Goal: Task Accomplishment & Management: Use online tool/utility

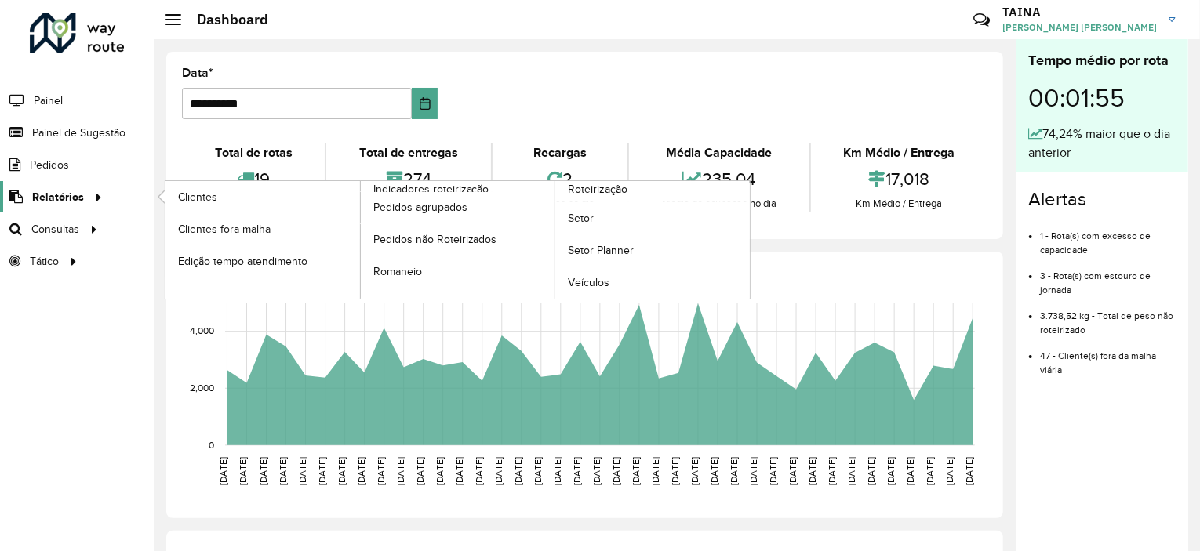
click at [56, 191] on span "Relatórios" at bounding box center [58, 197] width 52 height 16
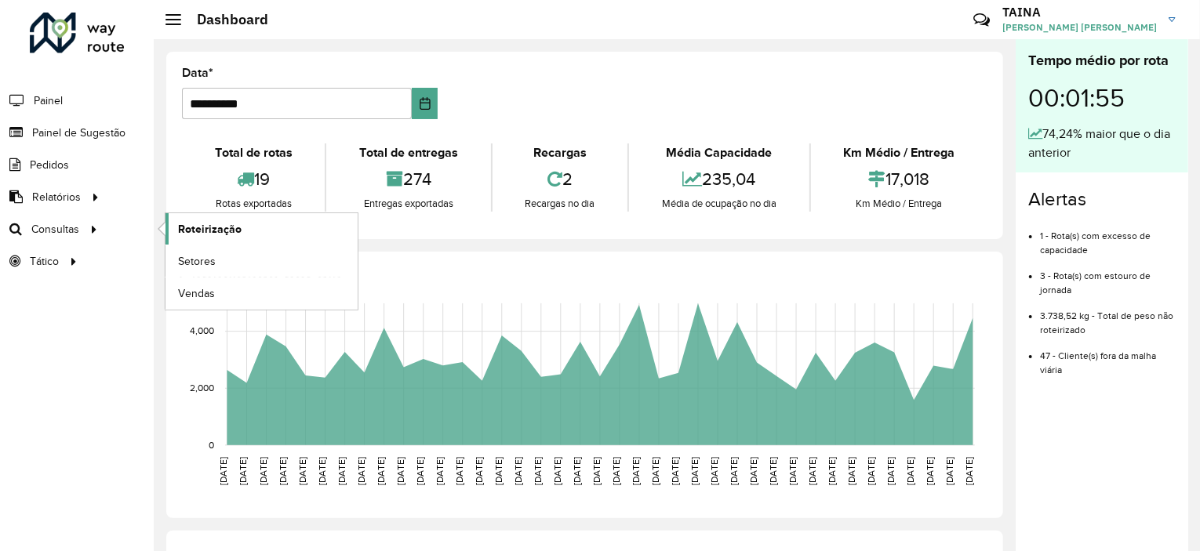
click at [217, 227] on span "Roteirização" at bounding box center [210, 229] width 64 height 16
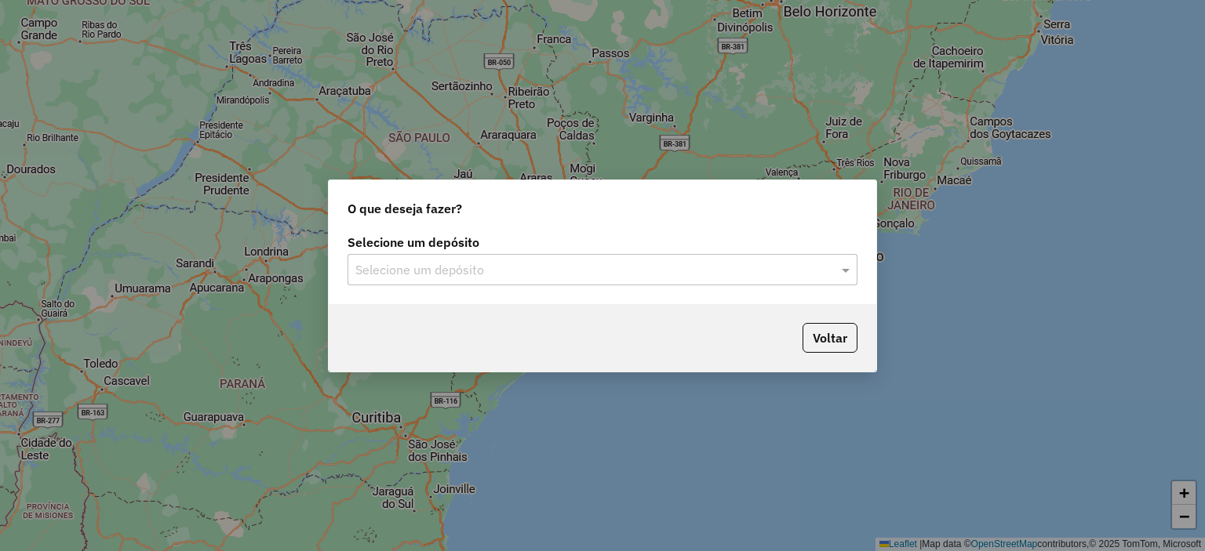
click at [420, 256] on div "Selecione um depósito" at bounding box center [602, 269] width 510 height 31
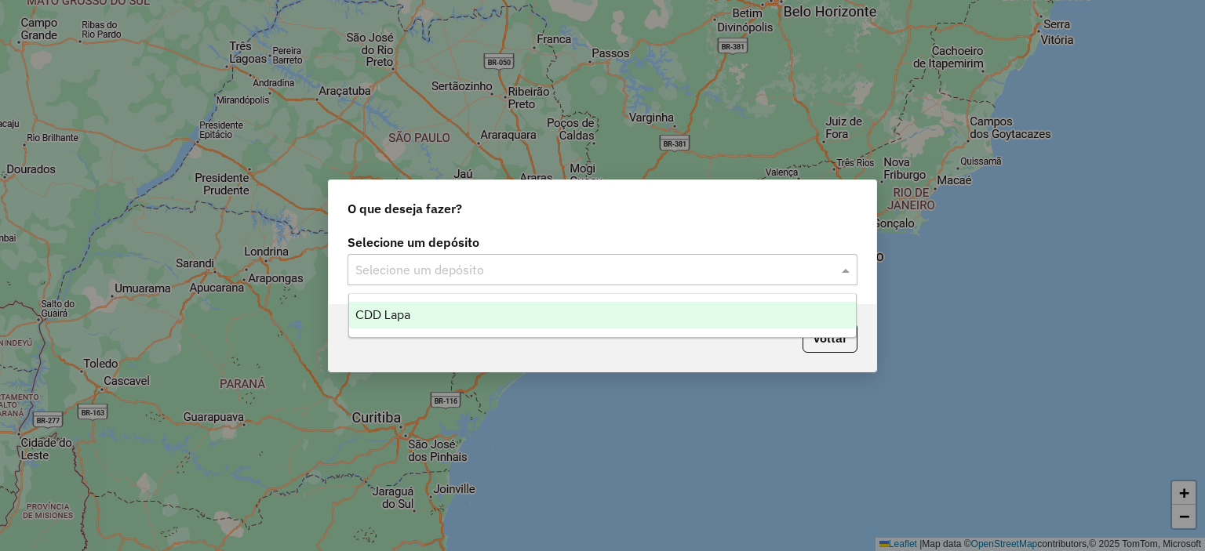
click at [417, 322] on div "CDD Lapa" at bounding box center [602, 315] width 507 height 27
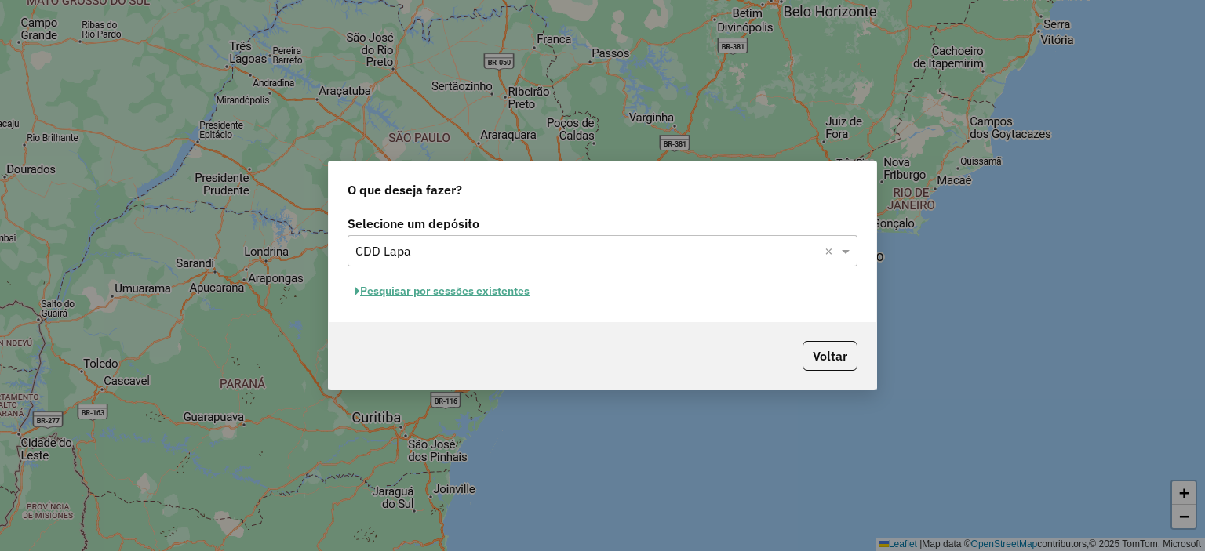
click at [478, 293] on button "Pesquisar por sessões existentes" at bounding box center [441, 291] width 189 height 24
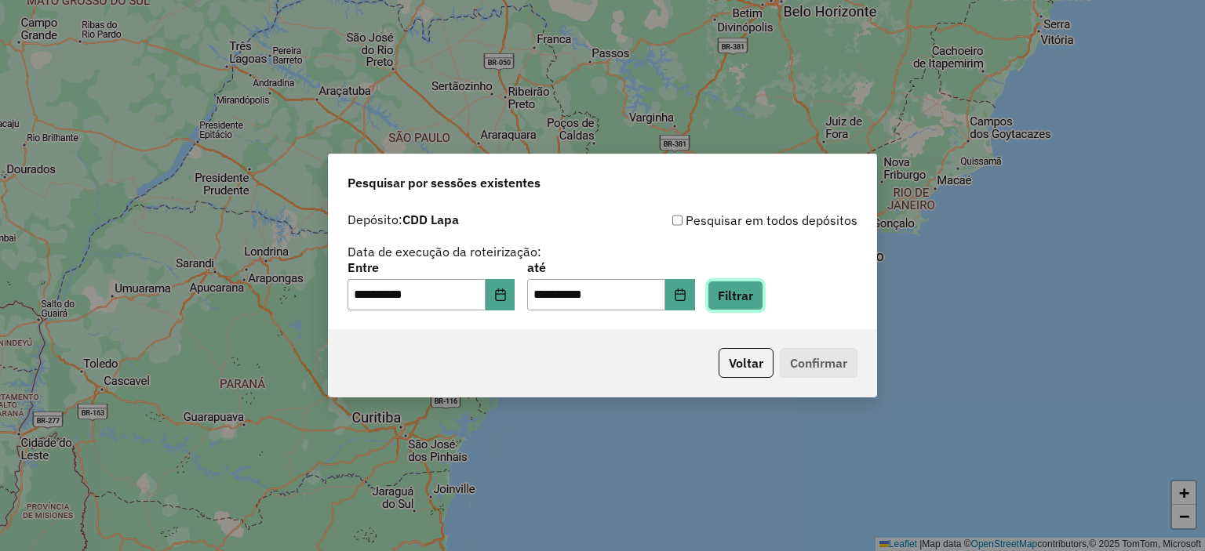
click at [746, 294] on button "Filtrar" at bounding box center [735, 296] width 56 height 30
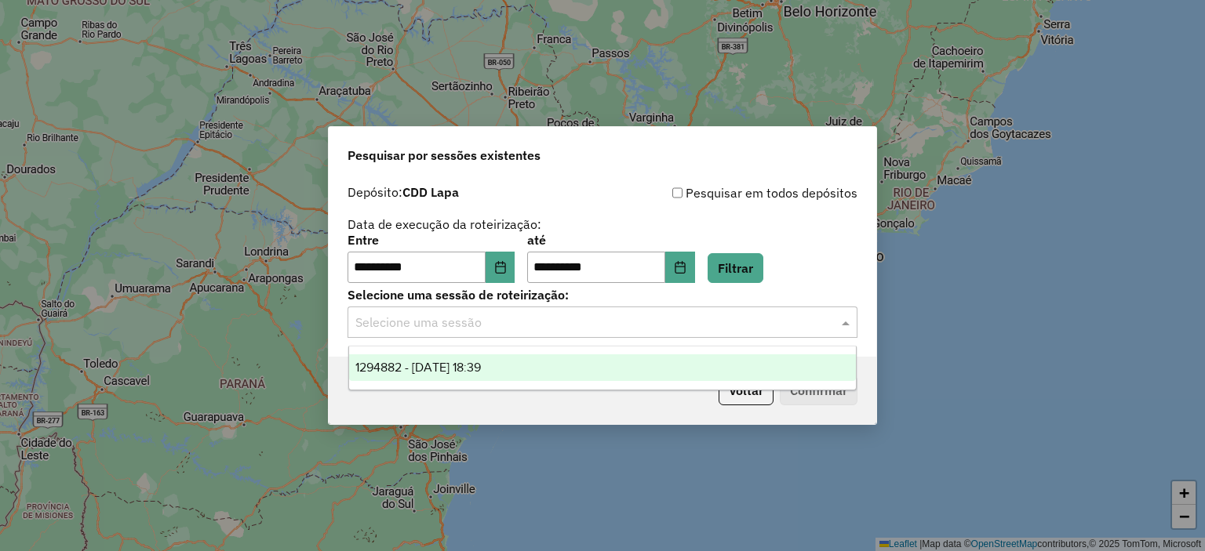
click at [576, 337] on div "Selecione uma sessão" at bounding box center [602, 322] width 510 height 31
drag, startPoint x: 548, startPoint y: 376, endPoint x: 575, endPoint y: 379, distance: 26.8
click at [547, 377] on div "1294882 - 15/10/2025 18:39" at bounding box center [602, 367] width 507 height 27
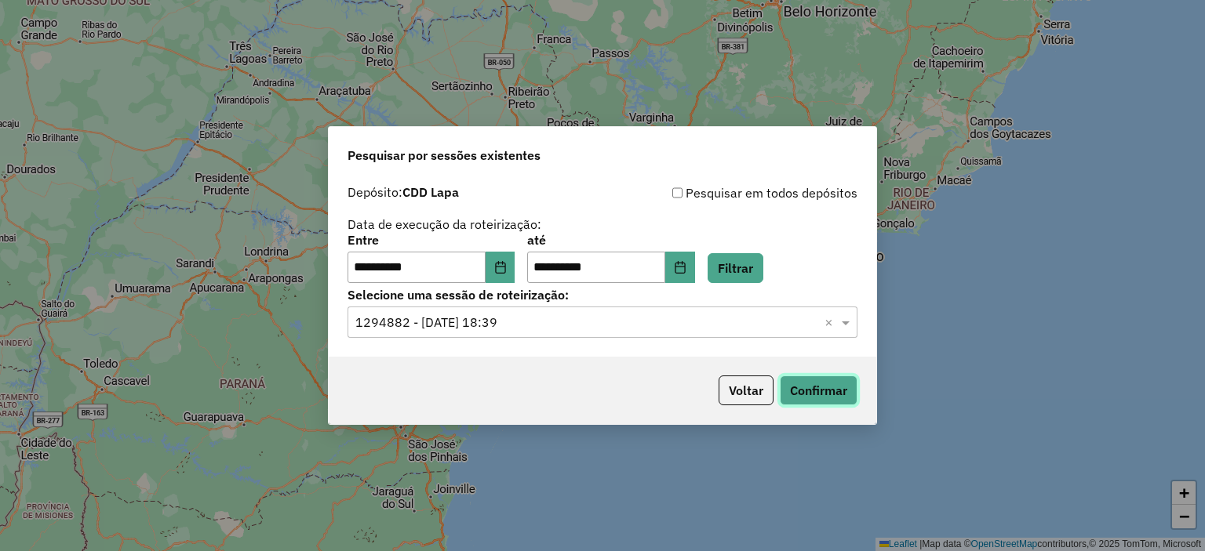
click at [793, 387] on button "Confirmar" at bounding box center [819, 391] width 78 height 30
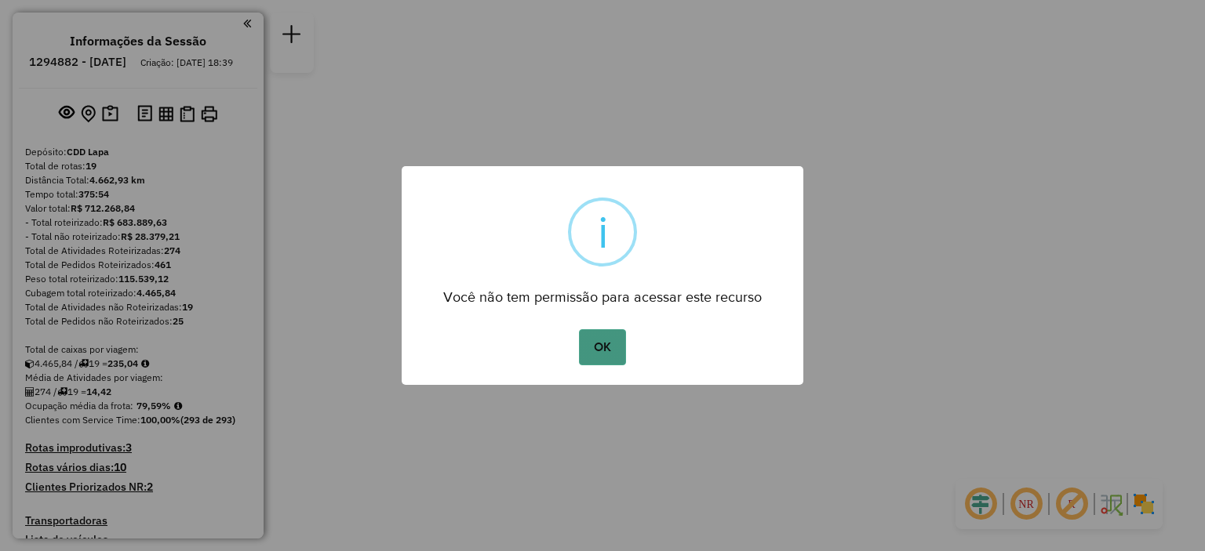
drag, startPoint x: 601, startPoint y: 340, endPoint x: 555, endPoint y: 349, distance: 47.1
click at [601, 341] on button "OK" at bounding box center [602, 347] width 46 height 36
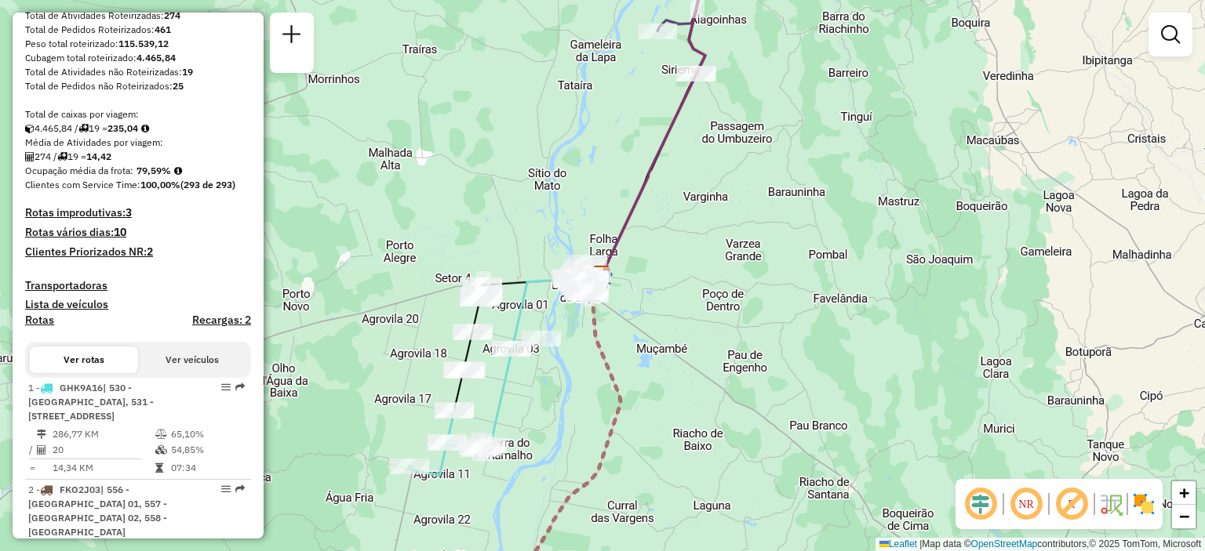
scroll to position [392, 0]
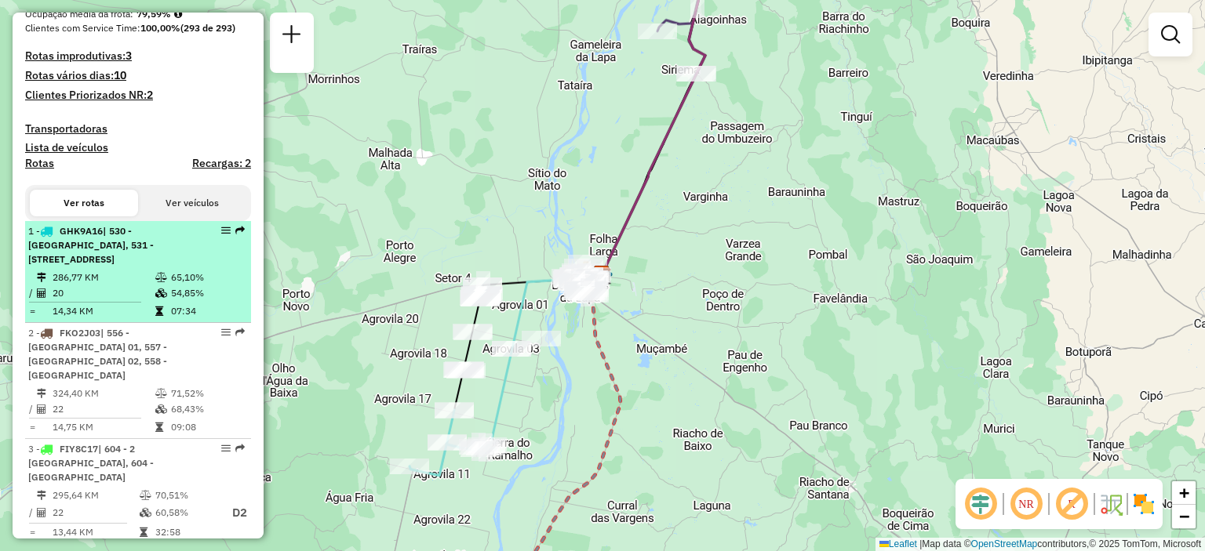
click at [125, 265] on span "| 530 - [GEOGRAPHIC_DATA], 531 - [STREET_ADDRESS]" at bounding box center [90, 245] width 125 height 40
select select "**********"
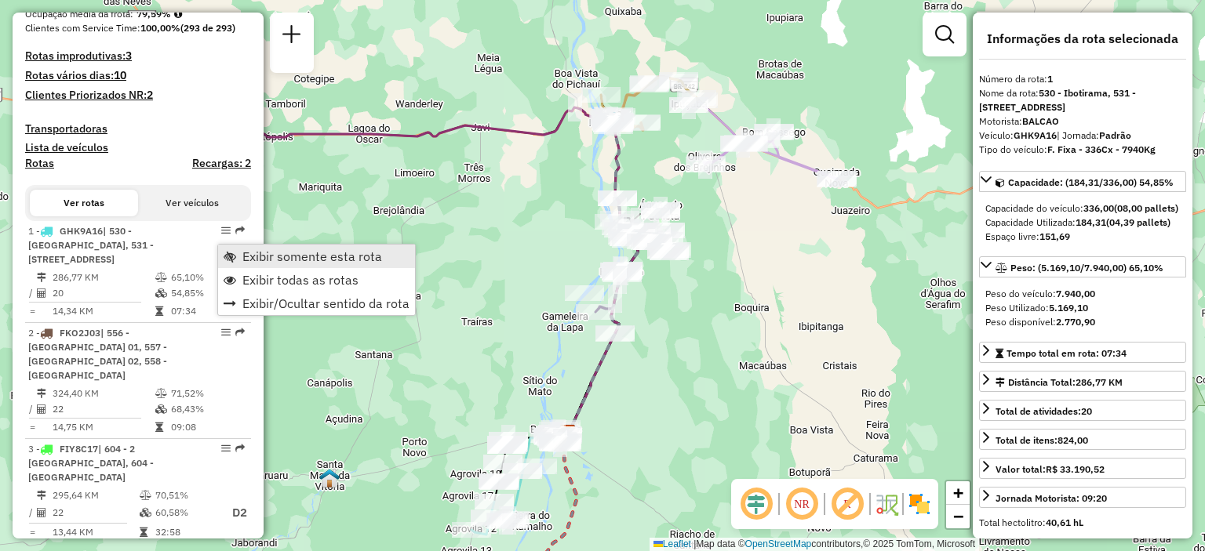
click at [263, 263] on span "Exibir somente esta rota" at bounding box center [312, 256] width 140 height 13
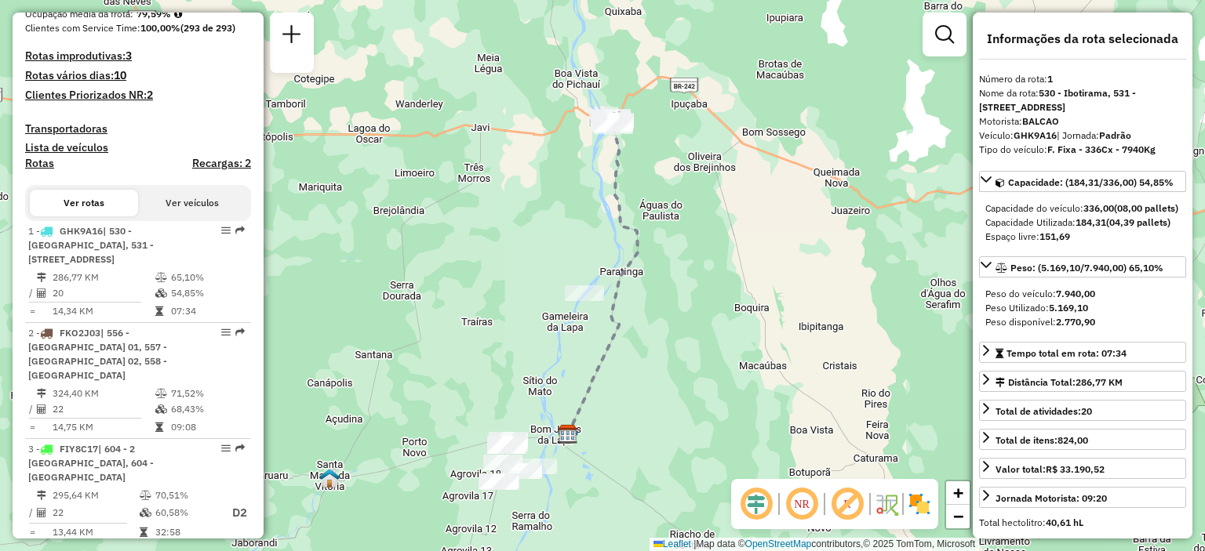
click at [799, 507] on em at bounding box center [802, 504] width 38 height 38
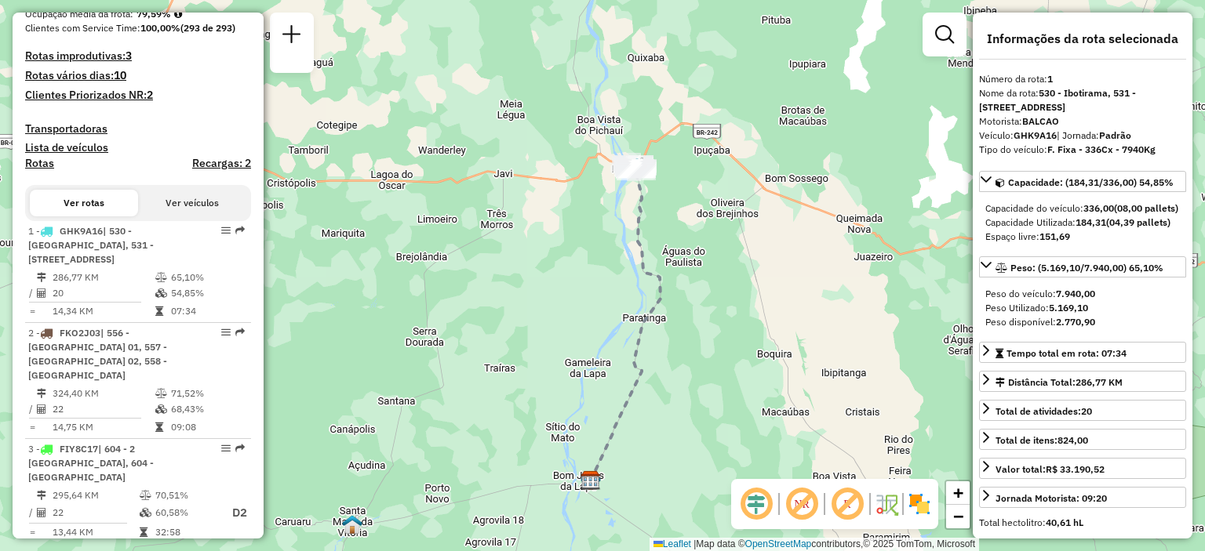
drag, startPoint x: 641, startPoint y: 197, endPoint x: 664, endPoint y: 243, distance: 51.6
click at [664, 243] on div "Janela de atendimento Grade de atendimento Capacidade Transportadoras Veículos …" at bounding box center [602, 275] width 1205 height 551
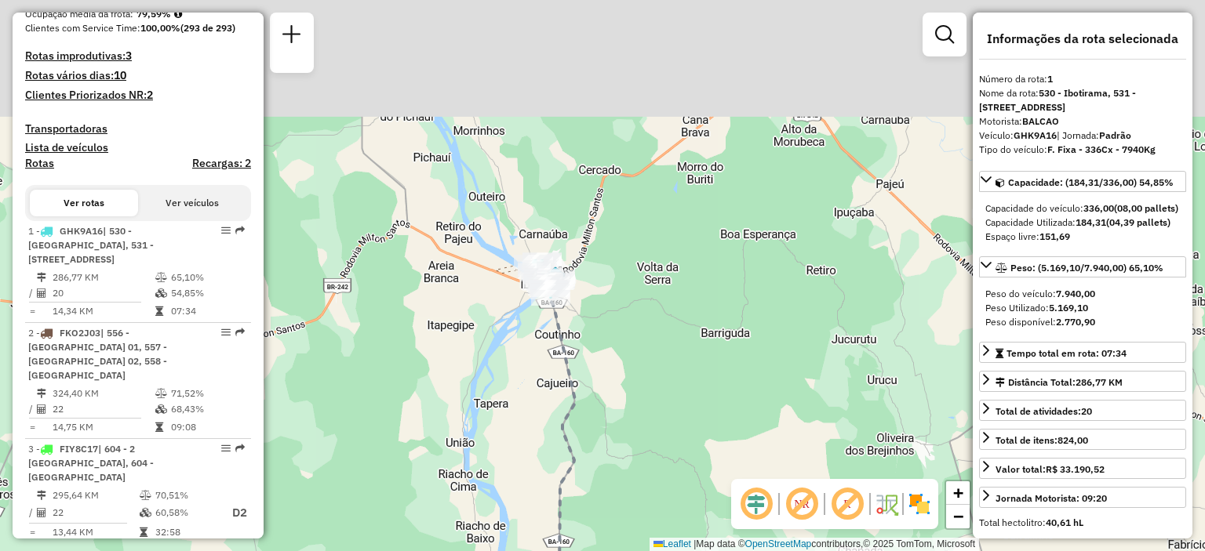
drag, startPoint x: 649, startPoint y: 220, endPoint x: 658, endPoint y: 367, distance: 146.9
click at [658, 379] on div "Janela de atendimento Grade de atendimento Capacidade Transportadoras Veículos …" at bounding box center [602, 275] width 1205 height 551
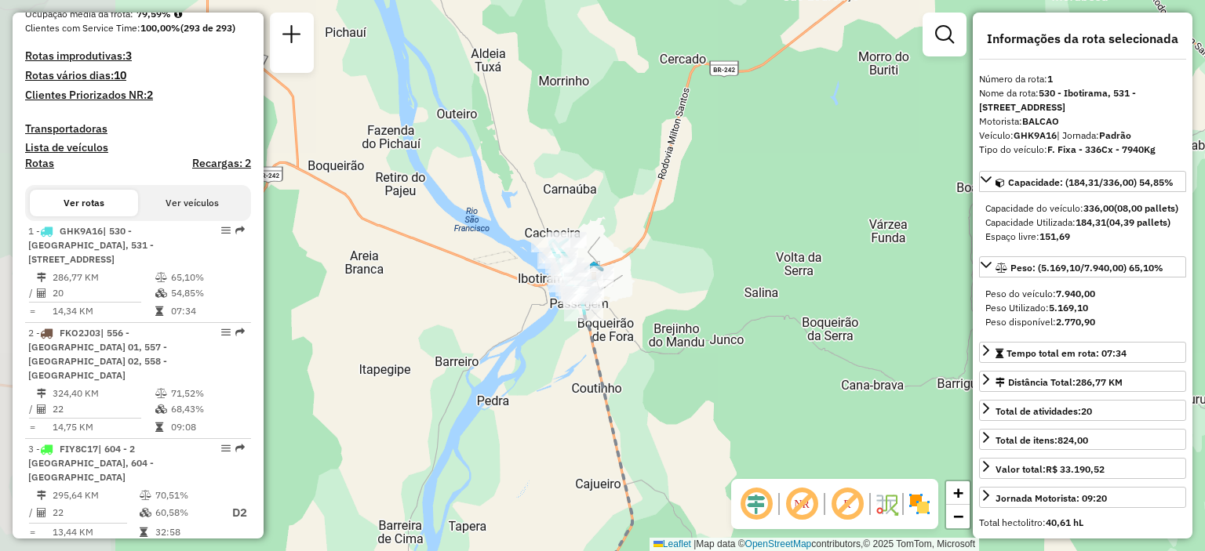
drag, startPoint x: 551, startPoint y: 309, endPoint x: 672, endPoint y: 312, distance: 120.8
click at [672, 312] on div "Janela de atendimento Grade de atendimento Capacidade Transportadoras Veículos …" at bounding box center [602, 275] width 1205 height 551
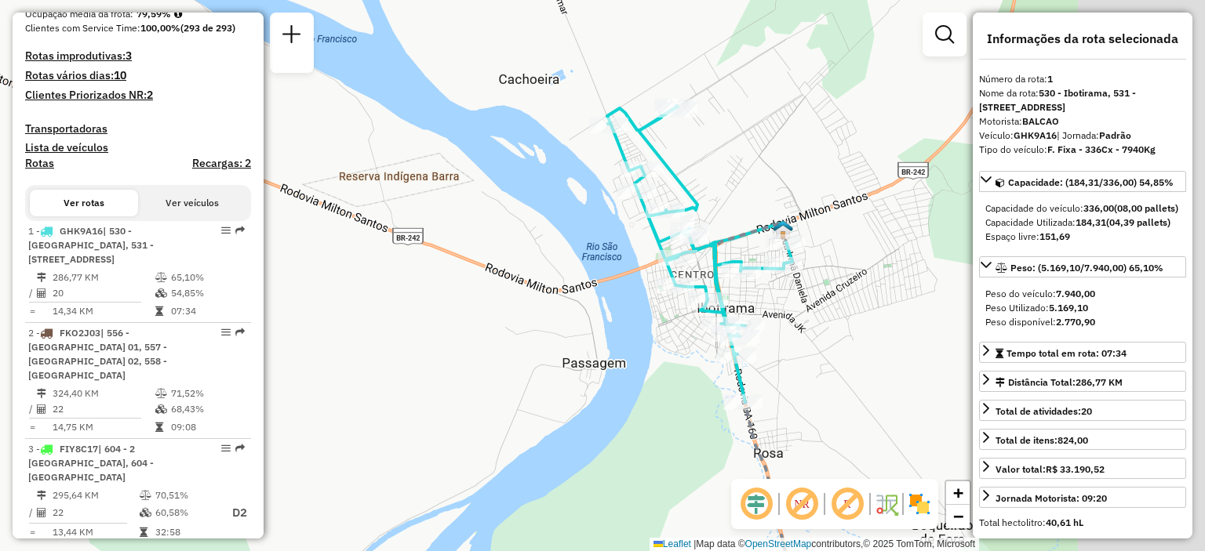
drag, startPoint x: 524, startPoint y: 339, endPoint x: 354, endPoint y: 316, distance: 170.9
click at [354, 316] on div "Janela de atendimento Grade de atendimento Capacidade Transportadoras Veículos …" at bounding box center [602, 275] width 1205 height 551
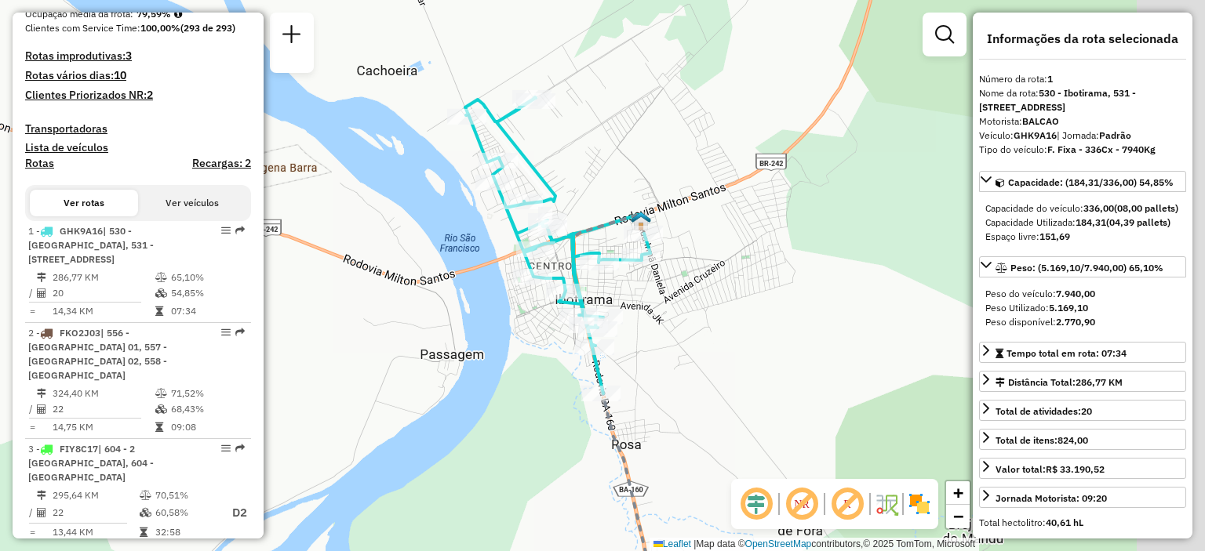
drag, startPoint x: 557, startPoint y: 285, endPoint x: 436, endPoint y: 278, distance: 121.0
click at [436, 278] on div "Janela de atendimento Grade de atendimento Capacidade Transportadoras Veículos …" at bounding box center [602, 275] width 1205 height 551
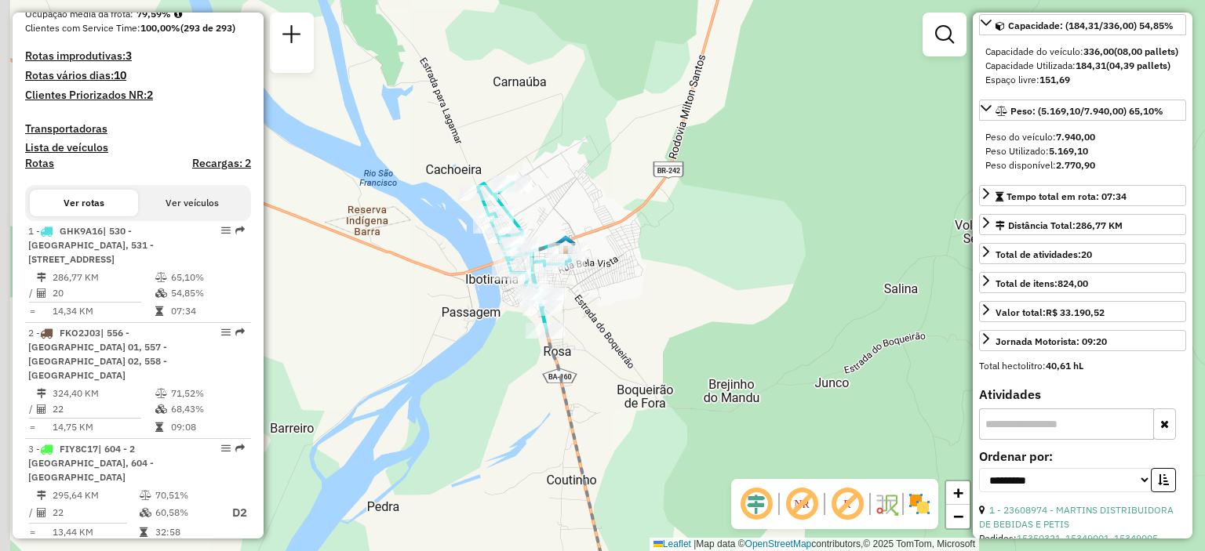
drag, startPoint x: 361, startPoint y: 338, endPoint x: 414, endPoint y: 330, distance: 53.9
click at [414, 330] on div "Janela de atendimento Grade de atendimento Capacidade Transportadoras Veículos …" at bounding box center [602, 275] width 1205 height 551
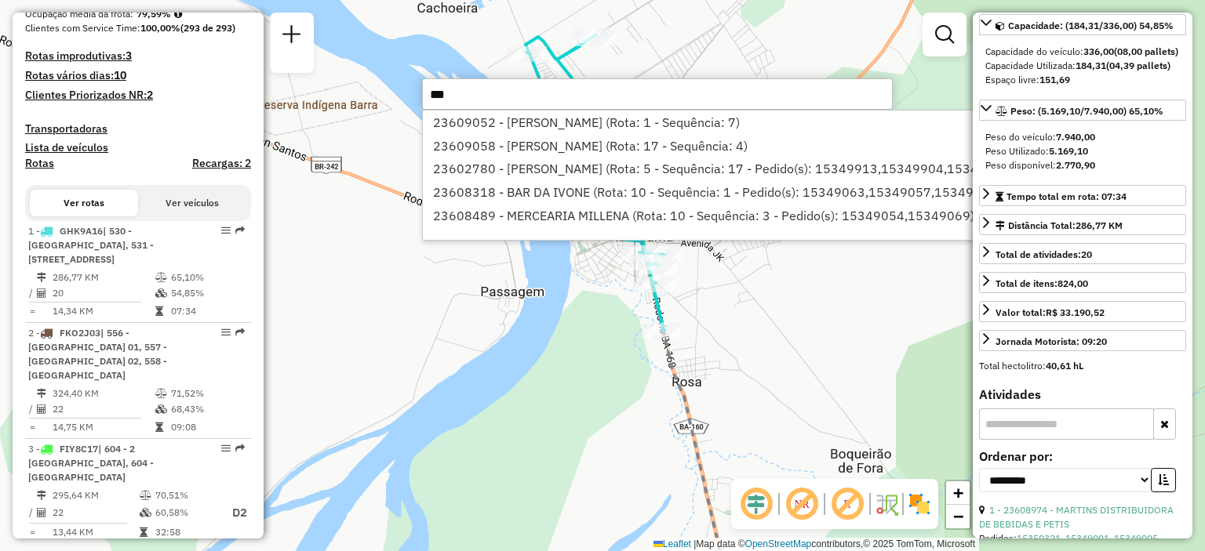
type input "***"
click at [641, 125] on li "23609052 - [PERSON_NAME] (Rota: 1 - Sequência: 7)" at bounding box center [723, 123] width 601 height 24
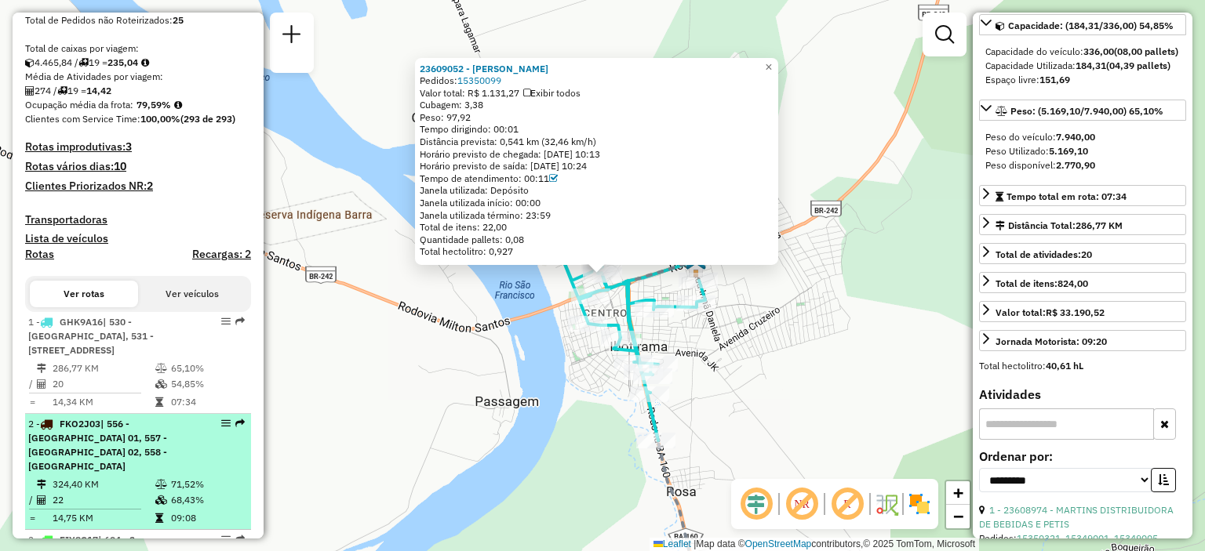
scroll to position [380, 0]
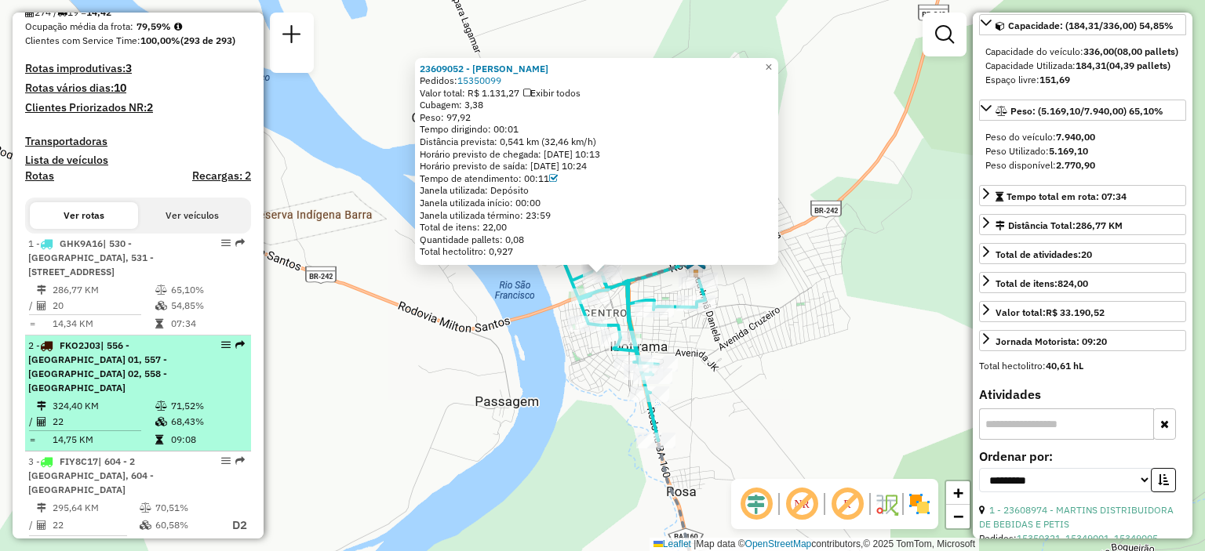
click at [111, 405] on td "324,40 KM" at bounding box center [103, 406] width 103 height 16
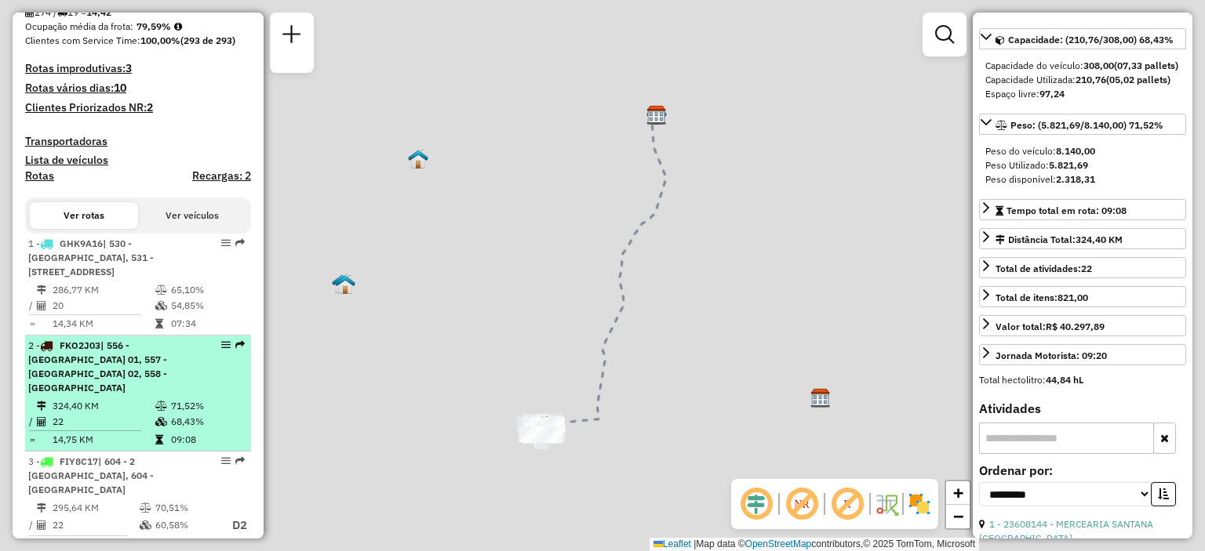
scroll to position [143, 0]
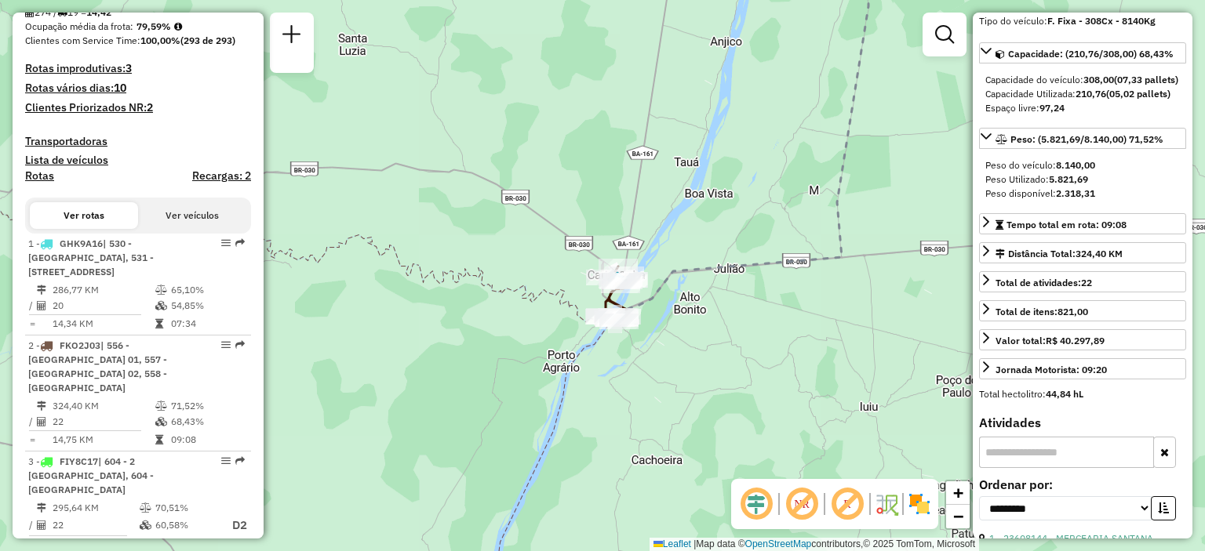
drag, startPoint x: 506, startPoint y: 322, endPoint x: 467, endPoint y: 292, distance: 49.1
click at [467, 292] on div "Janela de atendimento Grade de atendimento Capacidade Transportadoras Veículos …" at bounding box center [602, 275] width 1205 height 551
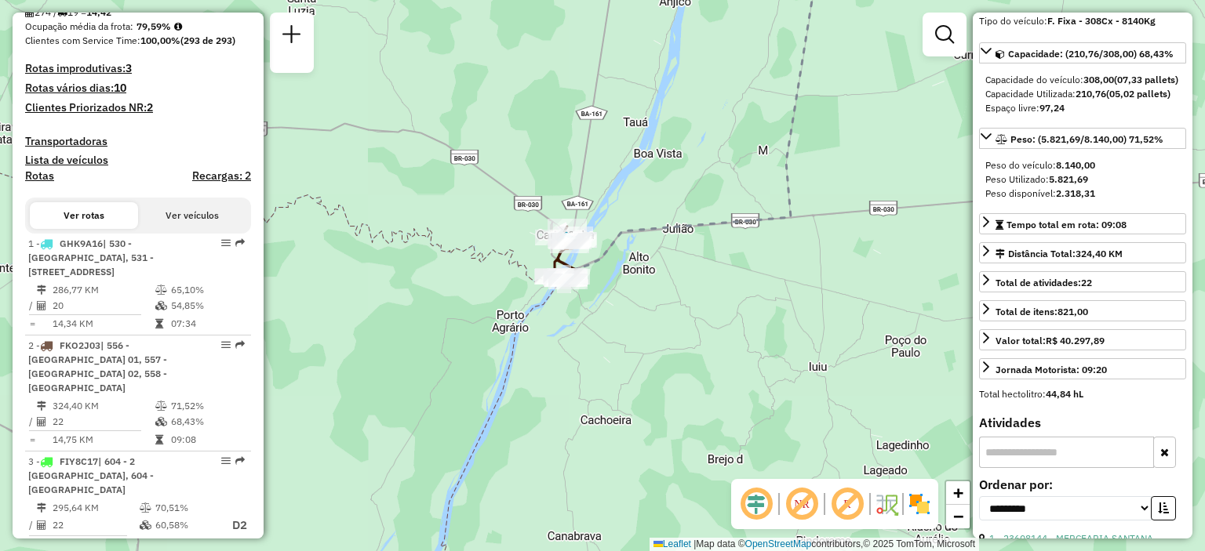
drag, startPoint x: 511, startPoint y: 264, endPoint x: 498, endPoint y: 254, distance: 16.8
click at [498, 254] on div "Janela de atendimento Grade de atendimento Capacidade Transportadoras Veículos …" at bounding box center [602, 275] width 1205 height 551
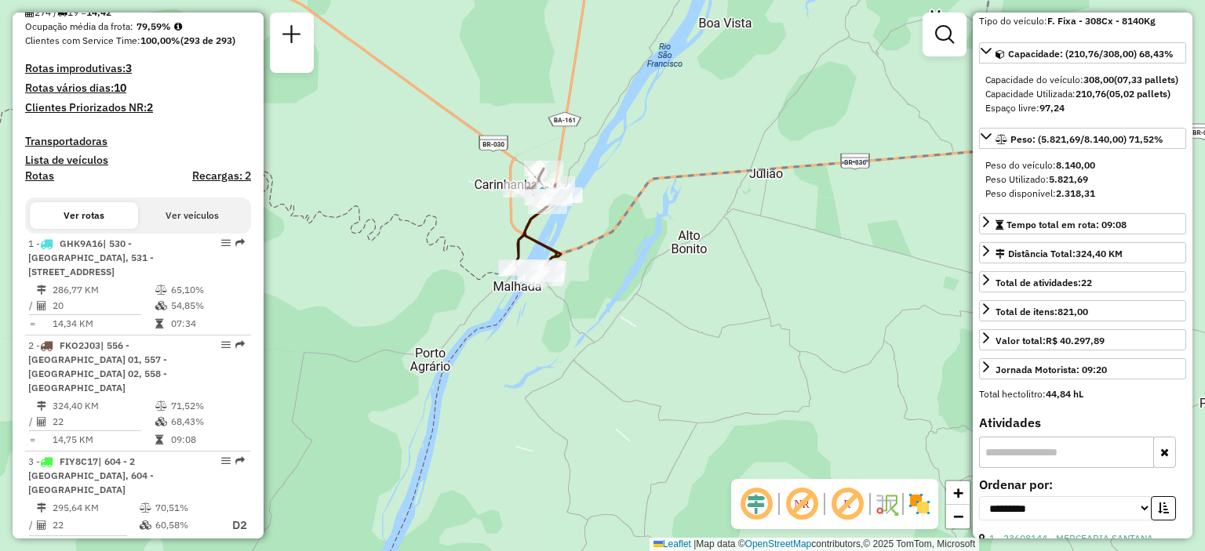
drag, startPoint x: 572, startPoint y: 218, endPoint x: 588, endPoint y: 239, distance: 26.8
click at [588, 239] on icon at bounding box center [759, 110] width 469 height 286
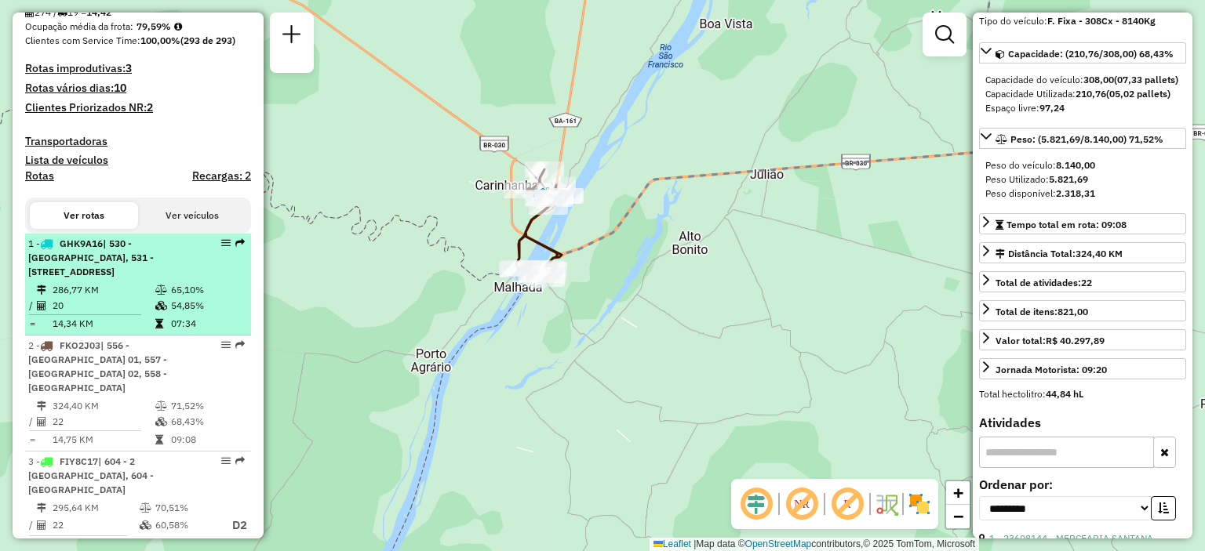
scroll to position [458, 0]
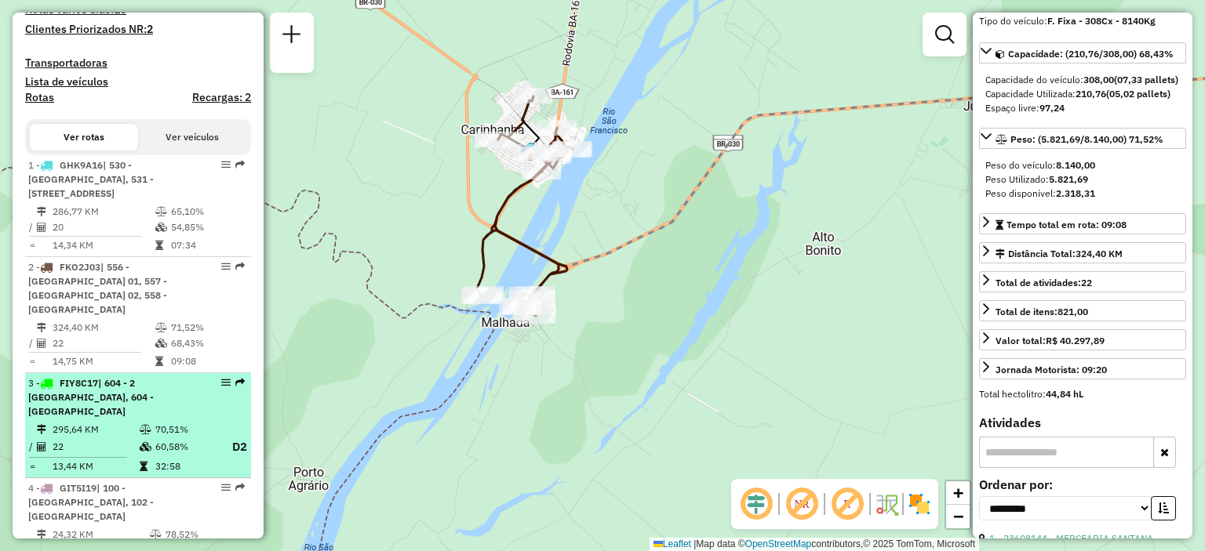
click at [147, 425] on icon at bounding box center [146, 429] width 12 height 9
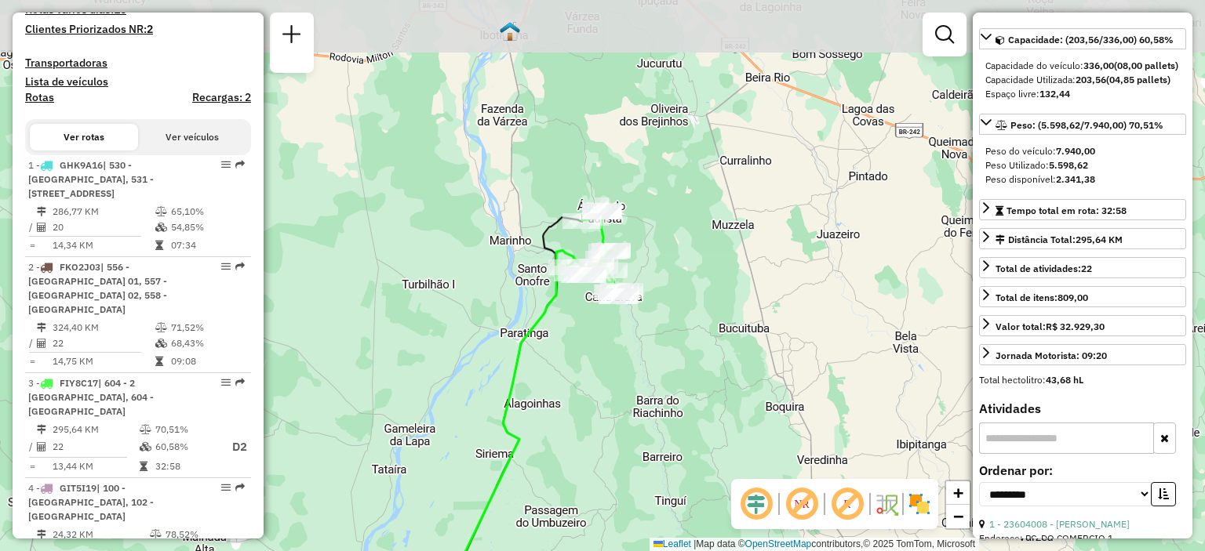
drag, startPoint x: 651, startPoint y: 197, endPoint x: 565, endPoint y: 370, distance: 193.6
click at [565, 370] on div "Janela de atendimento Grade de atendimento Capacidade Transportadoras Veículos …" at bounding box center [602, 275] width 1205 height 551
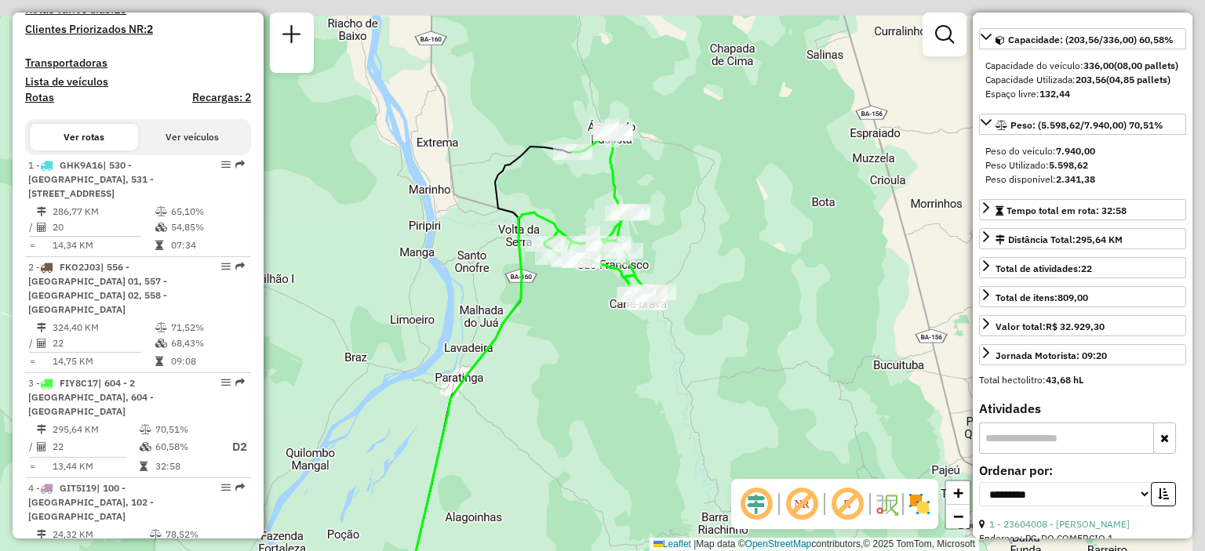
drag, startPoint x: 581, startPoint y: 277, endPoint x: 558, endPoint y: 336, distance: 63.3
click at [558, 336] on div "Janela de atendimento Grade de atendimento Capacidade Transportadoras Veículos …" at bounding box center [602, 275] width 1205 height 551
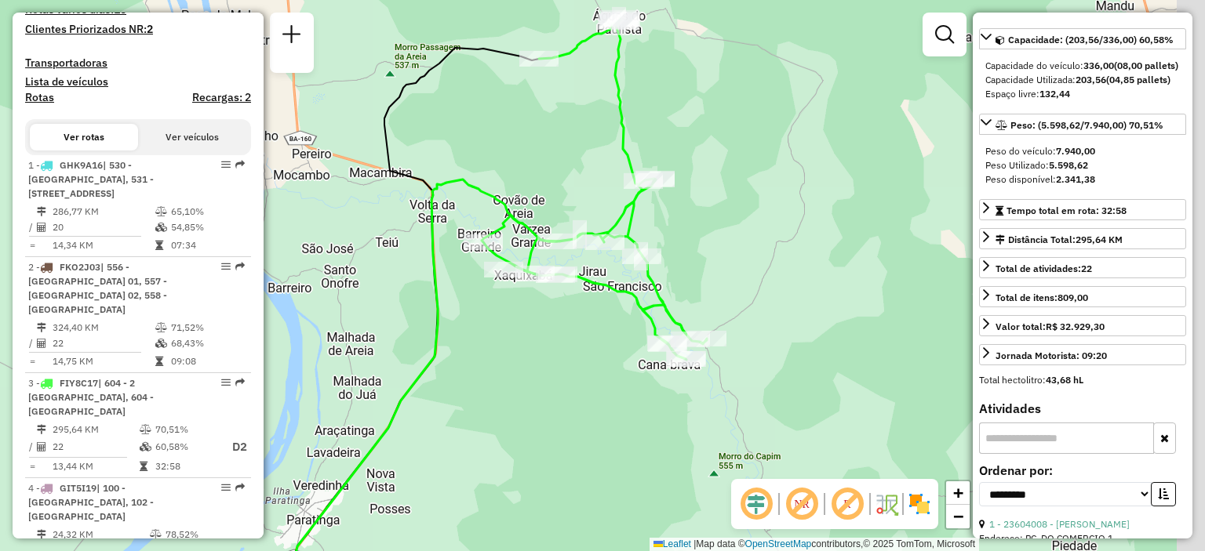
drag, startPoint x: 573, startPoint y: 287, endPoint x: 533, endPoint y: 363, distance: 85.9
click at [533, 363] on div "Janela de atendimento Grade de atendimento Capacidade Transportadoras Veículos …" at bounding box center [602, 275] width 1205 height 551
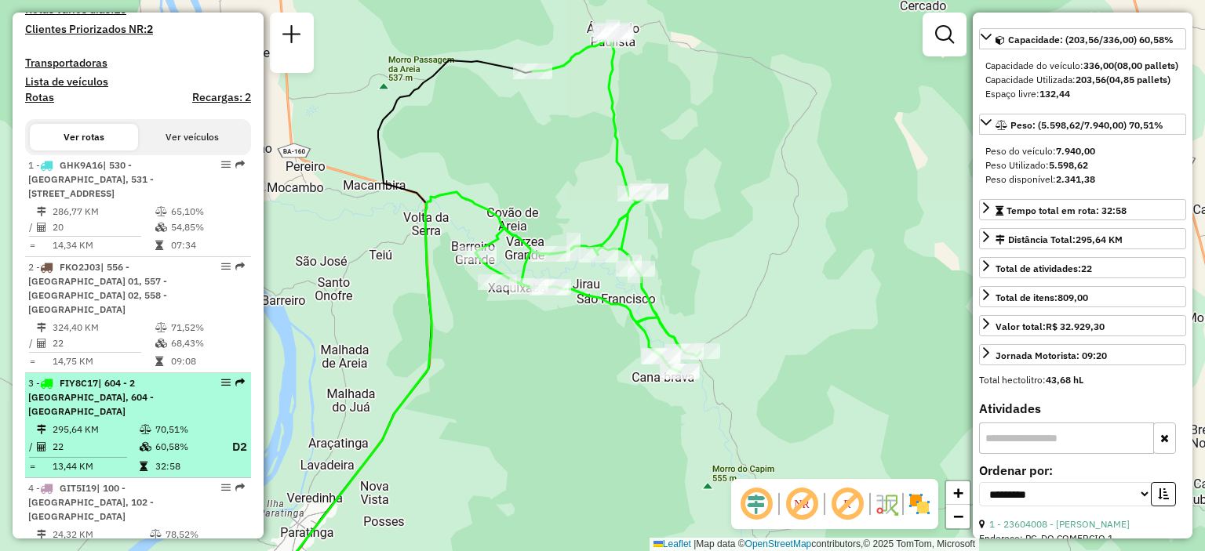
scroll to position [615, 0]
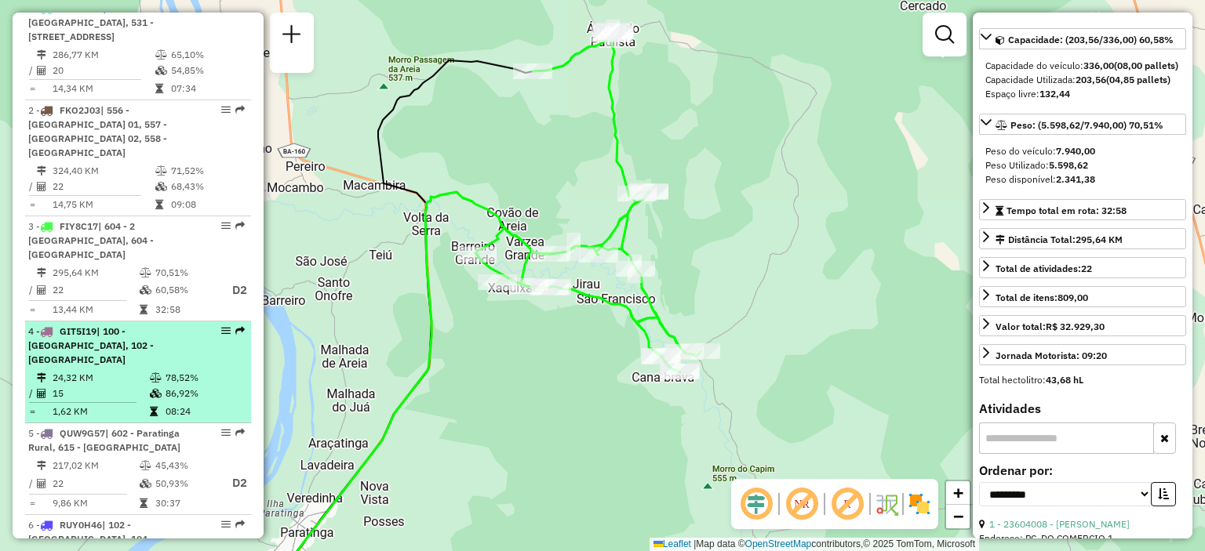
click at [132, 332] on span "| 100 - [GEOGRAPHIC_DATA], 102 - [GEOGRAPHIC_DATA]" at bounding box center [90, 345] width 125 height 40
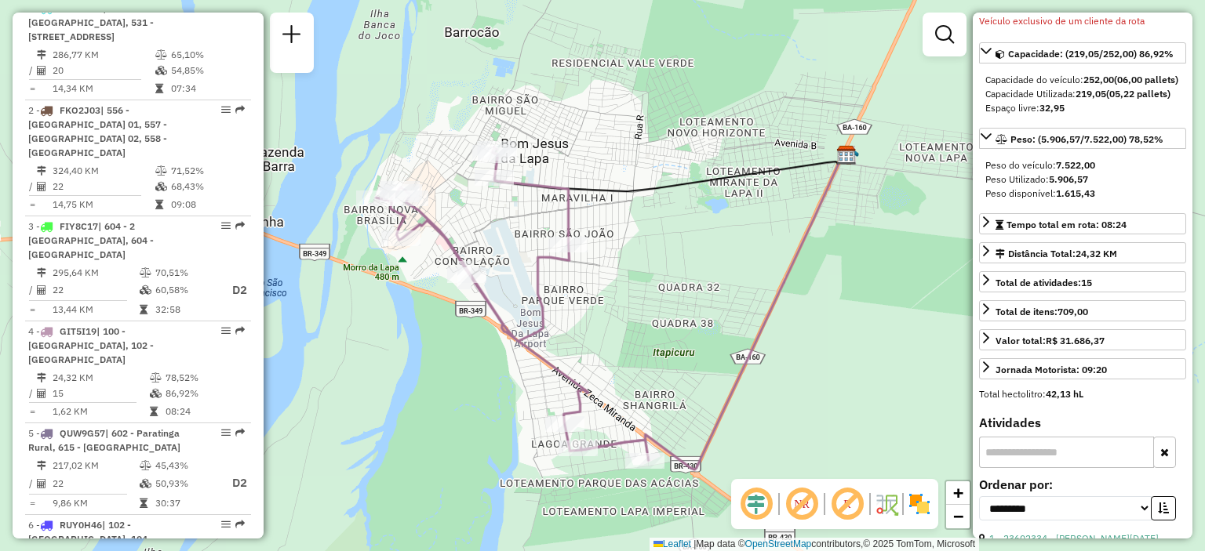
drag, startPoint x: 633, startPoint y: 198, endPoint x: 640, endPoint y: 231, distance: 34.5
click at [640, 231] on div "Janela de atendimento Grade de atendimento Capacidade Transportadoras Veículos …" at bounding box center [602, 275] width 1205 height 551
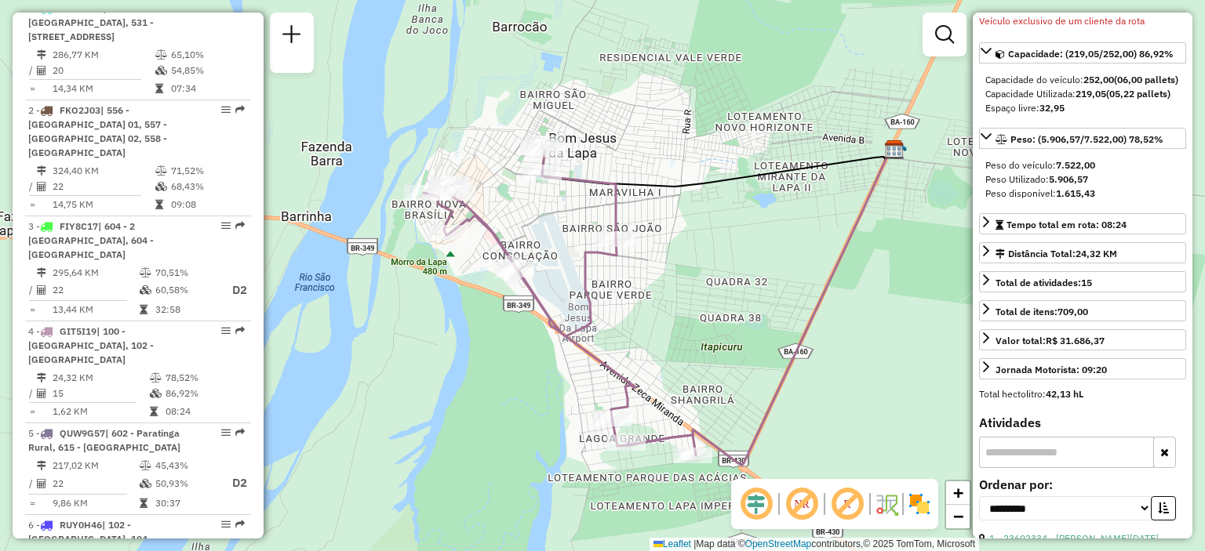
click at [525, 217] on div "Janela de atendimento Grade de atendimento Capacidade Transportadoras Veículos …" at bounding box center [602, 275] width 1205 height 551
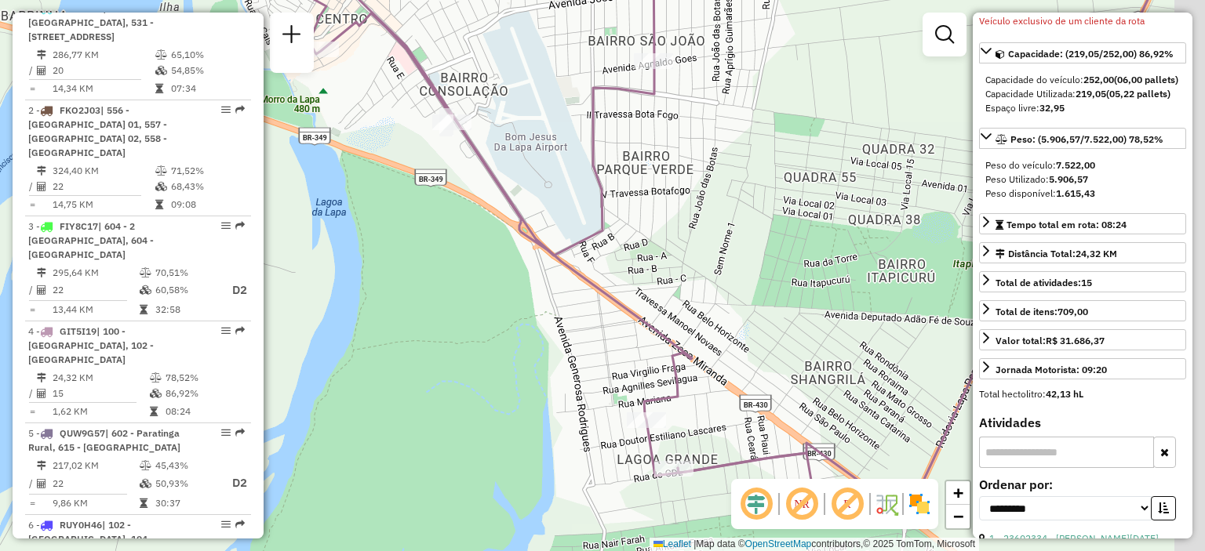
drag, startPoint x: 454, startPoint y: 216, endPoint x: 352, endPoint y: 182, distance: 107.4
click at [352, 182] on div "Janela de atendimento Grade de atendimento Capacidade Transportadoras Veículos …" at bounding box center [602, 275] width 1205 height 551
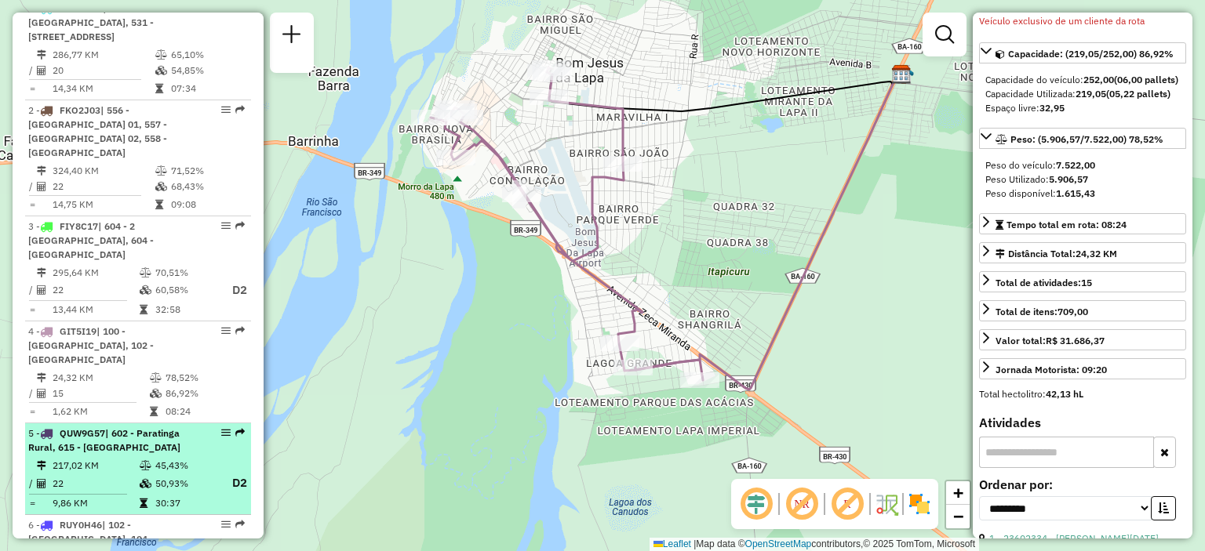
click at [135, 427] on div "5 - QUW9G57 | 602 - Paratinga Rural, 615 - [GEOGRAPHIC_DATA]" at bounding box center [111, 441] width 166 height 28
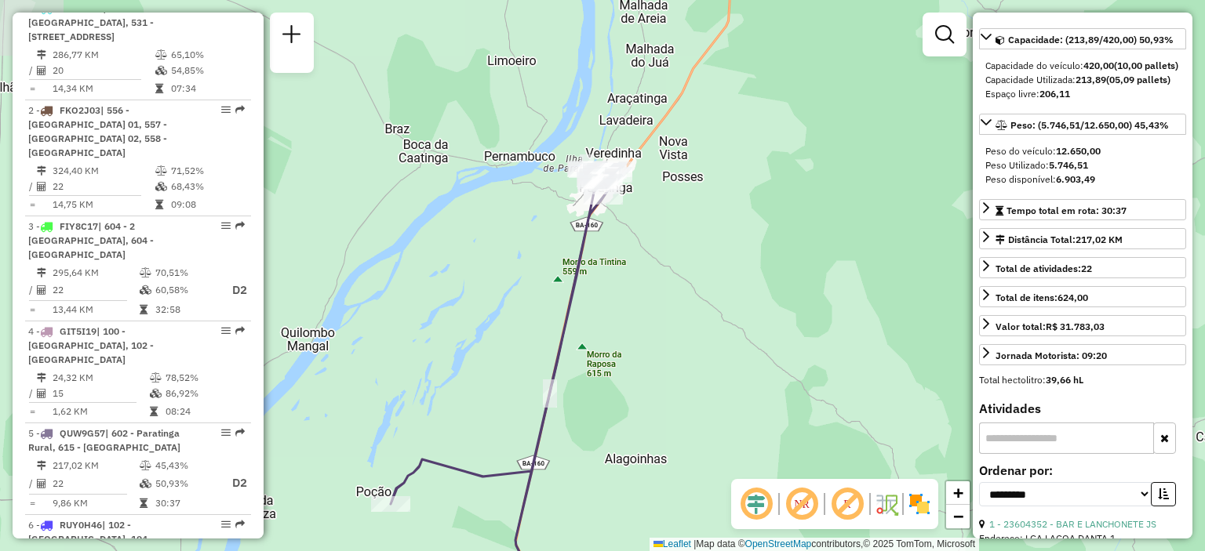
drag, startPoint x: 627, startPoint y: 137, endPoint x: 615, endPoint y: 282, distance: 145.6
click at [615, 283] on div "Janela de atendimento Grade de atendimento Capacidade Transportadoras Veículos …" at bounding box center [602, 275] width 1205 height 551
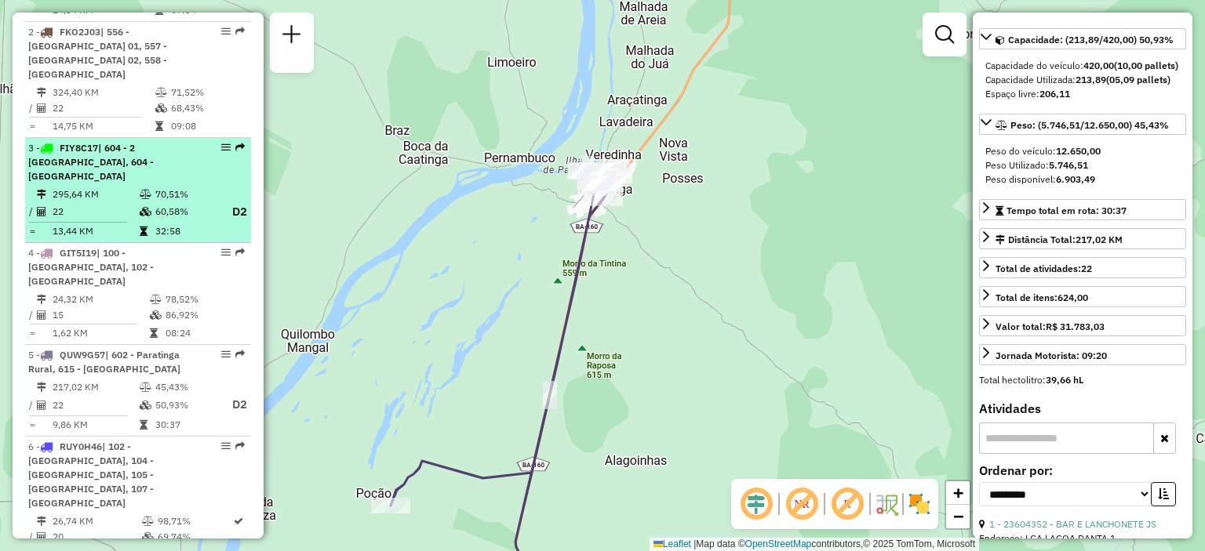
scroll to position [772, 0]
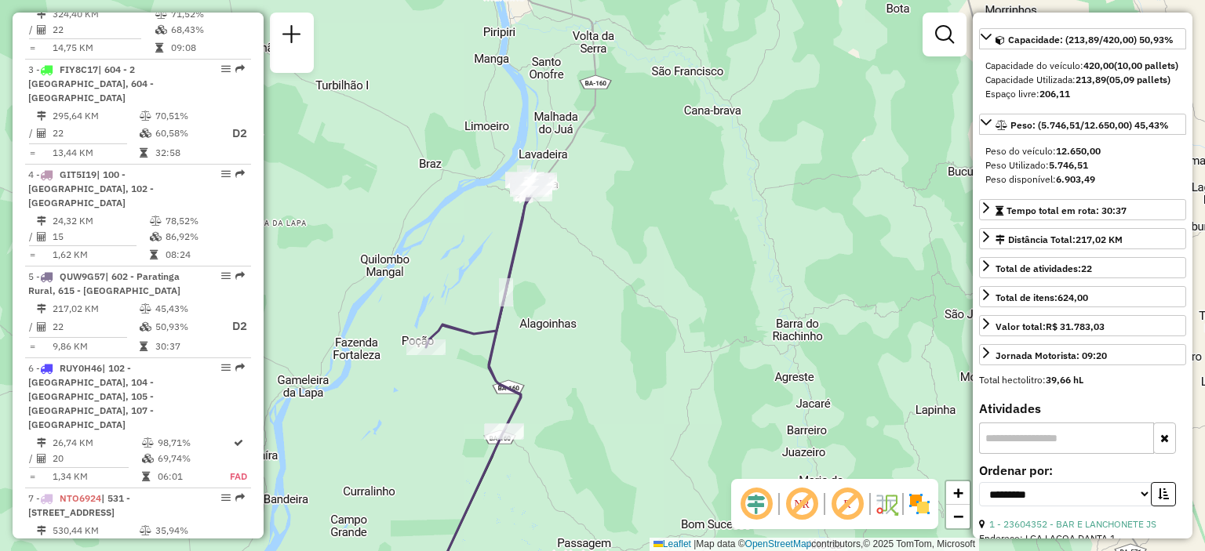
drag, startPoint x: 496, startPoint y: 325, endPoint x: 485, endPoint y: 297, distance: 29.3
click at [485, 297] on div "Janela de atendimento Grade de atendimento Capacidade Transportadoras Veículos …" at bounding box center [602, 275] width 1205 height 551
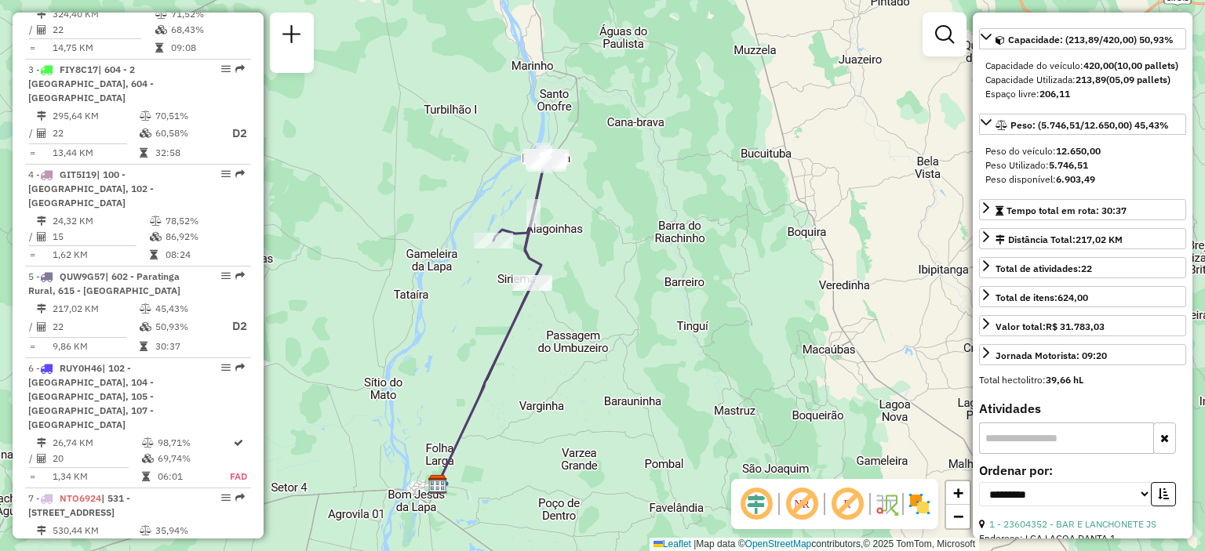
drag, startPoint x: 656, startPoint y: 220, endPoint x: 628, endPoint y: 220, distance: 27.4
click at [628, 220] on div "Janela de atendimento Grade de atendimento Capacidade Transportadoras Veículos …" at bounding box center [602, 275] width 1205 height 551
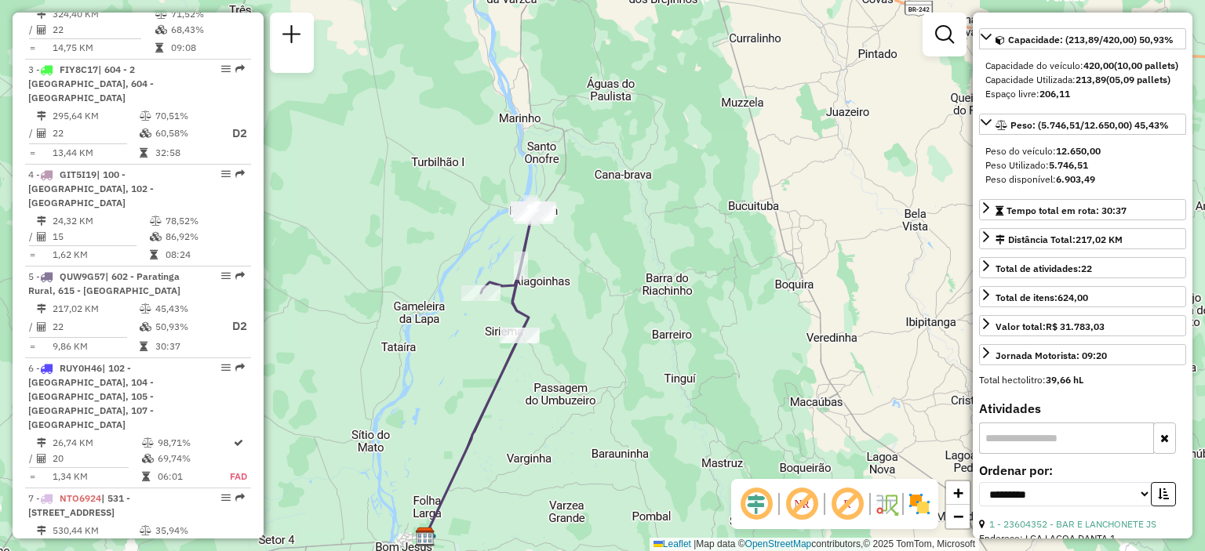
drag, startPoint x: 580, startPoint y: 267, endPoint x: 570, endPoint y: 297, distance: 32.0
click at [570, 297] on div "Janela de atendimento Grade de atendimento Capacidade Transportadoras Veículos …" at bounding box center [602, 275] width 1205 height 551
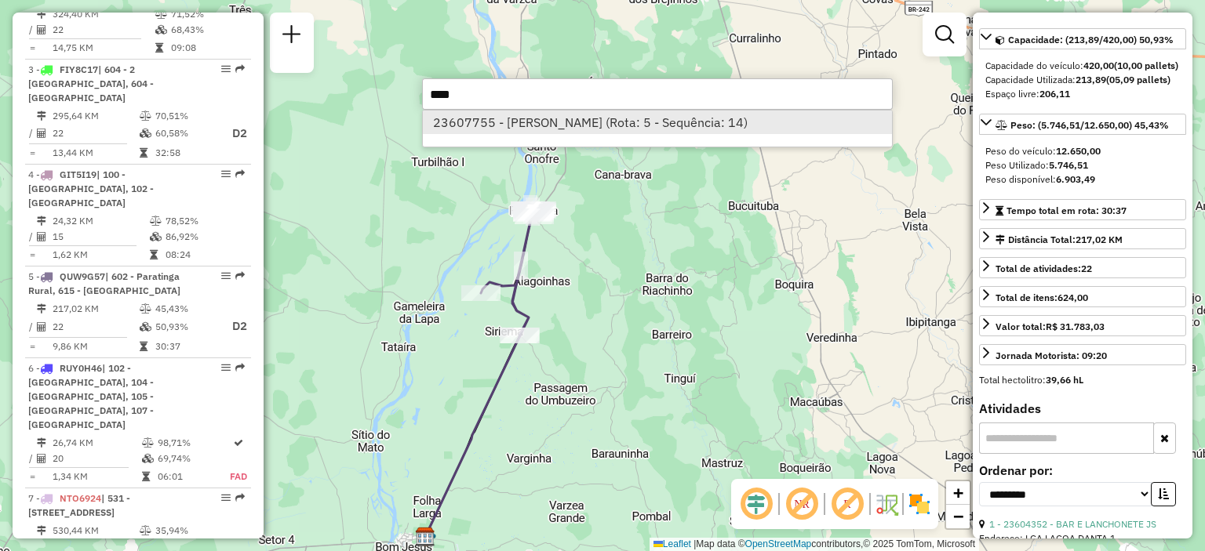
type input "****"
click at [625, 124] on li "23607755 - [PERSON_NAME] (Rota: 5 - Sequência: 14)" at bounding box center [657, 123] width 469 height 24
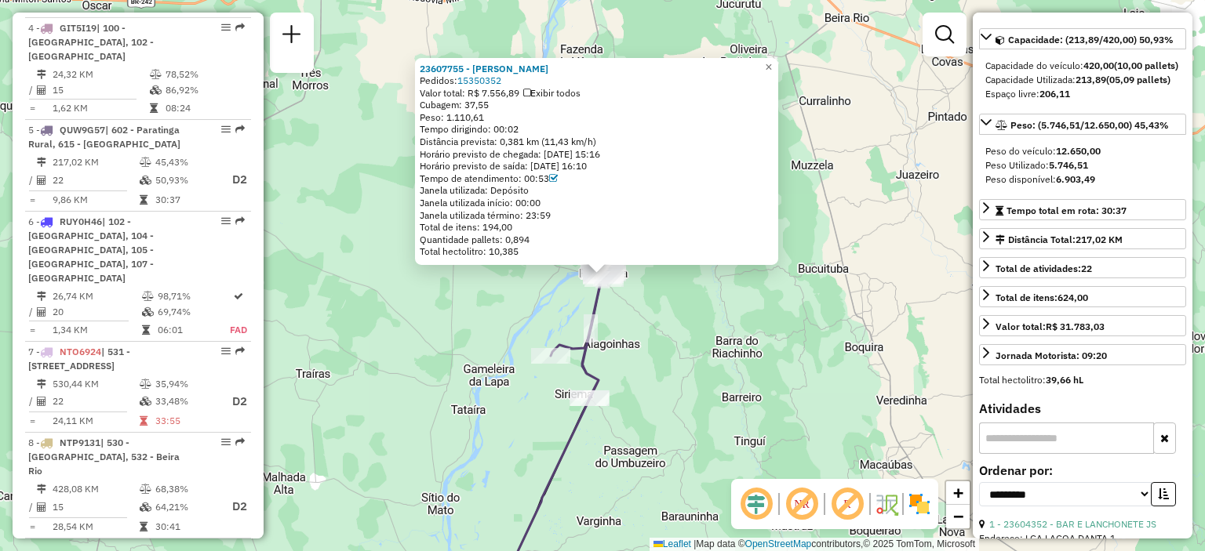
scroll to position [997, 0]
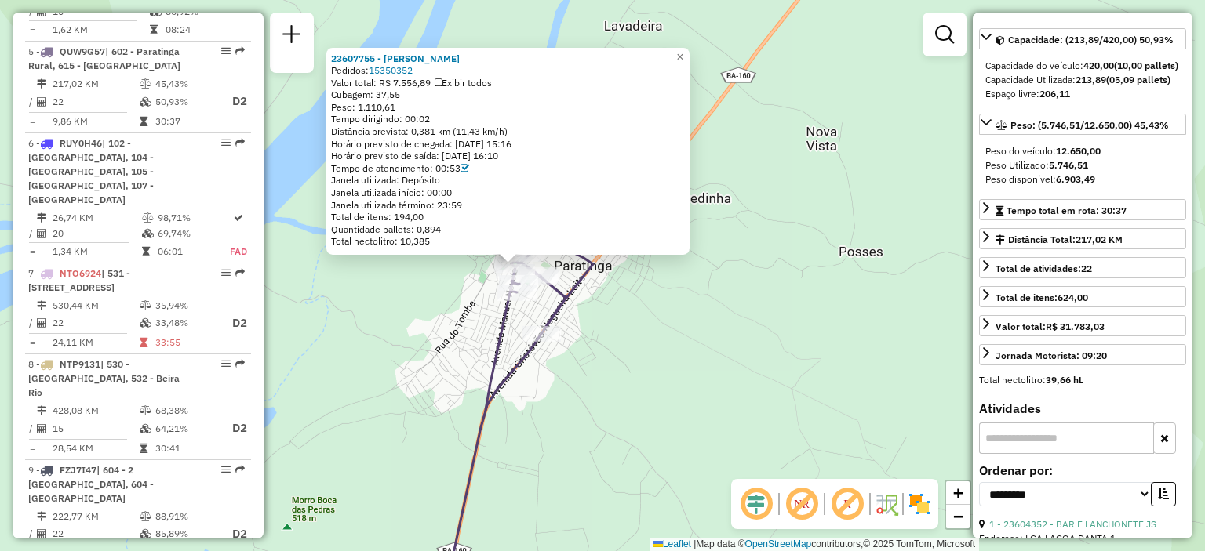
drag, startPoint x: 558, startPoint y: 248, endPoint x: 599, endPoint y: 282, distance: 52.9
click at [599, 282] on div "23607755 - [PERSON_NAME]: 15350352 Valor total: R$ 7.556,89 Exibir todos Cubage…" at bounding box center [602, 275] width 1205 height 551
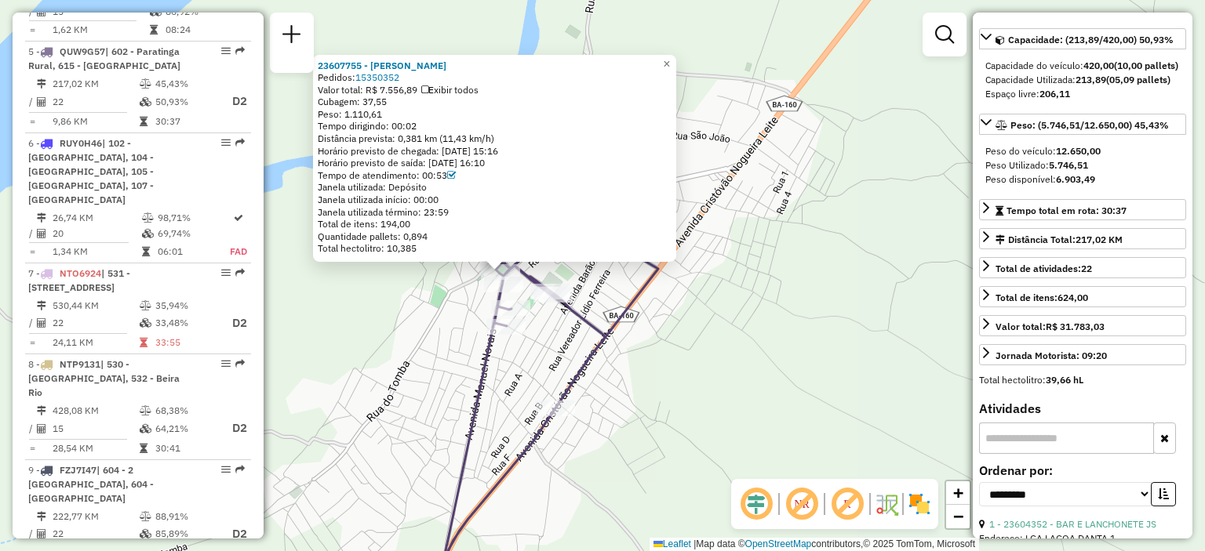
drag, startPoint x: 551, startPoint y: 264, endPoint x: 585, endPoint y: 288, distance: 41.8
click at [585, 288] on div "23607755 - [PERSON_NAME]: 15350352 Valor total: R$ 7.556,89 Exibir todos Cubage…" at bounding box center [602, 275] width 1205 height 551
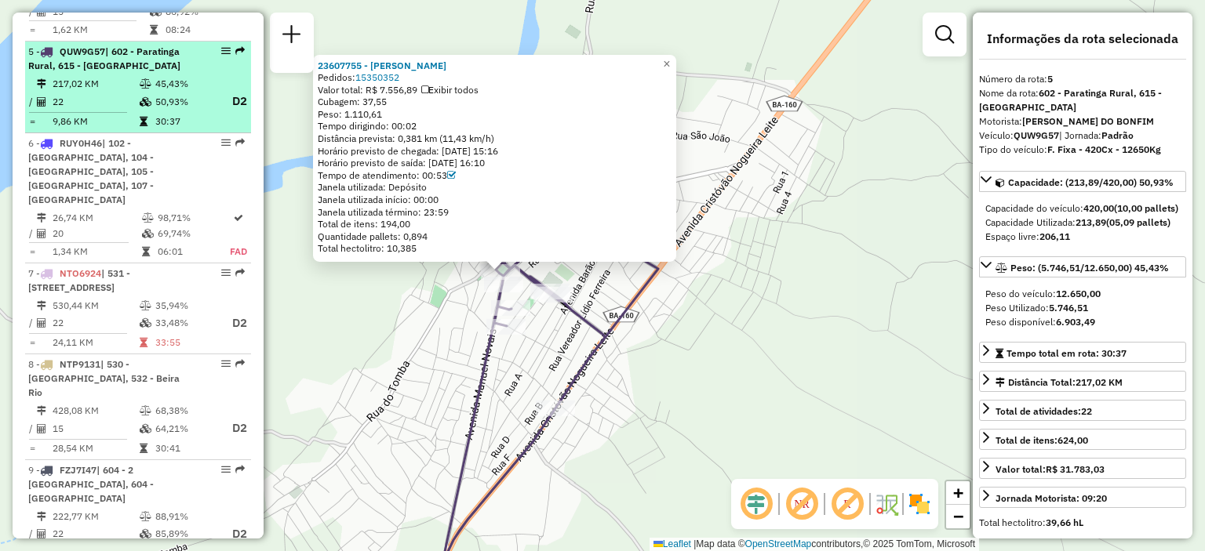
click at [125, 76] on td "217,02 KM" at bounding box center [95, 84] width 87 height 16
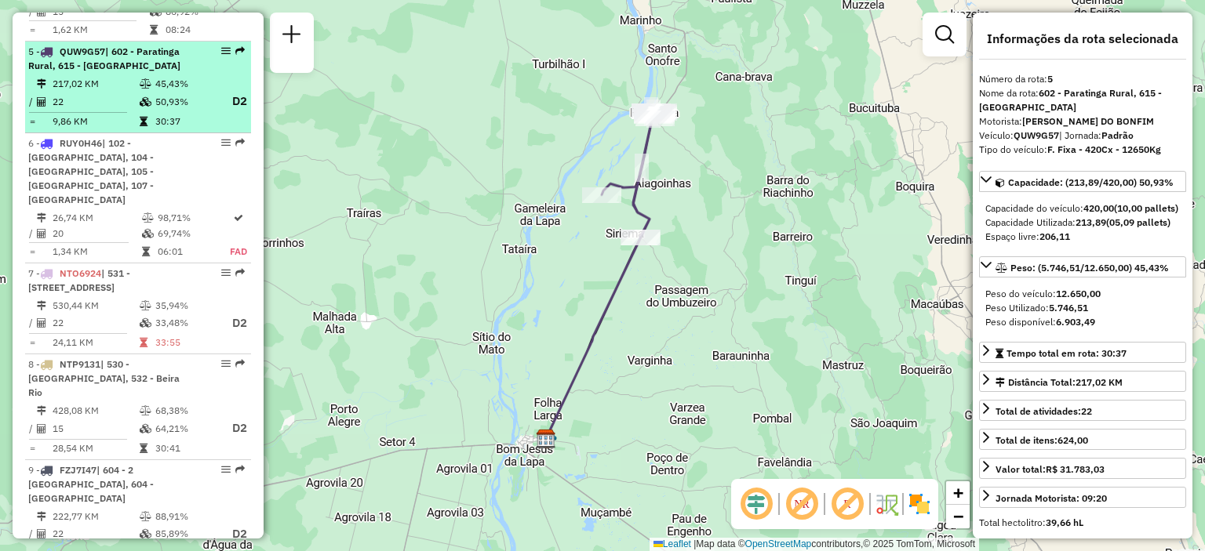
click at [135, 76] on td "217,02 KM" at bounding box center [95, 84] width 87 height 16
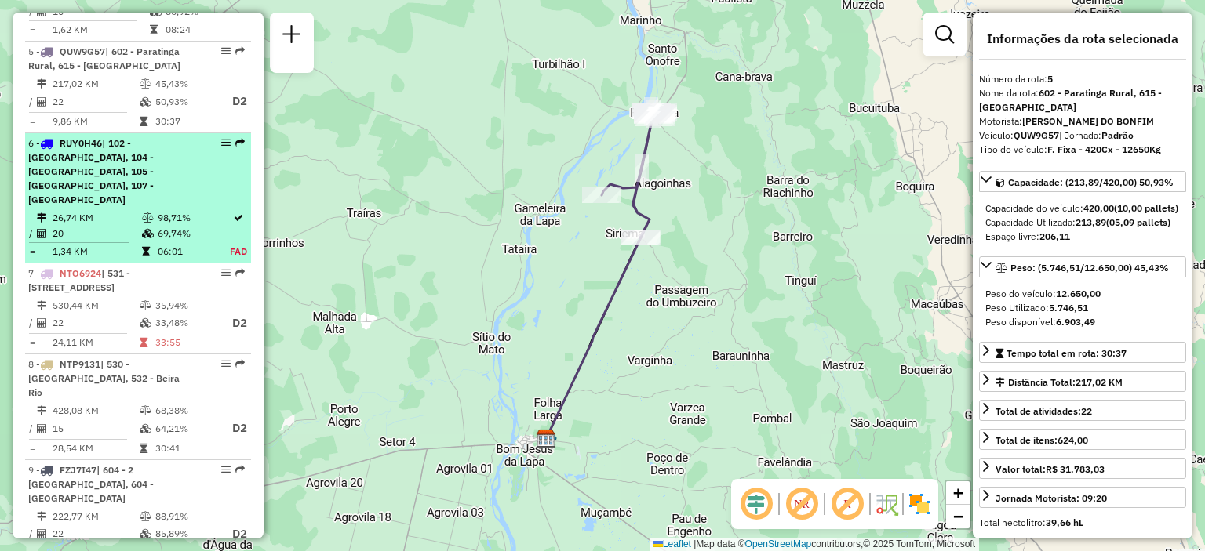
click at [133, 210] on td "26,74 KM" at bounding box center [96, 218] width 89 height 16
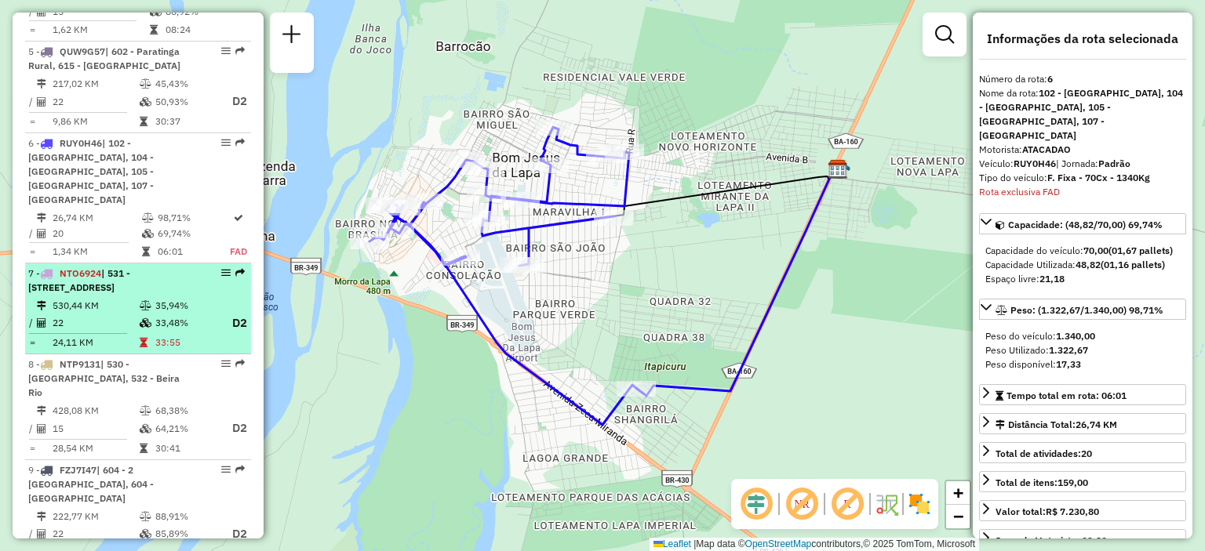
click at [125, 298] on td "530,44 KM" at bounding box center [95, 306] width 87 height 16
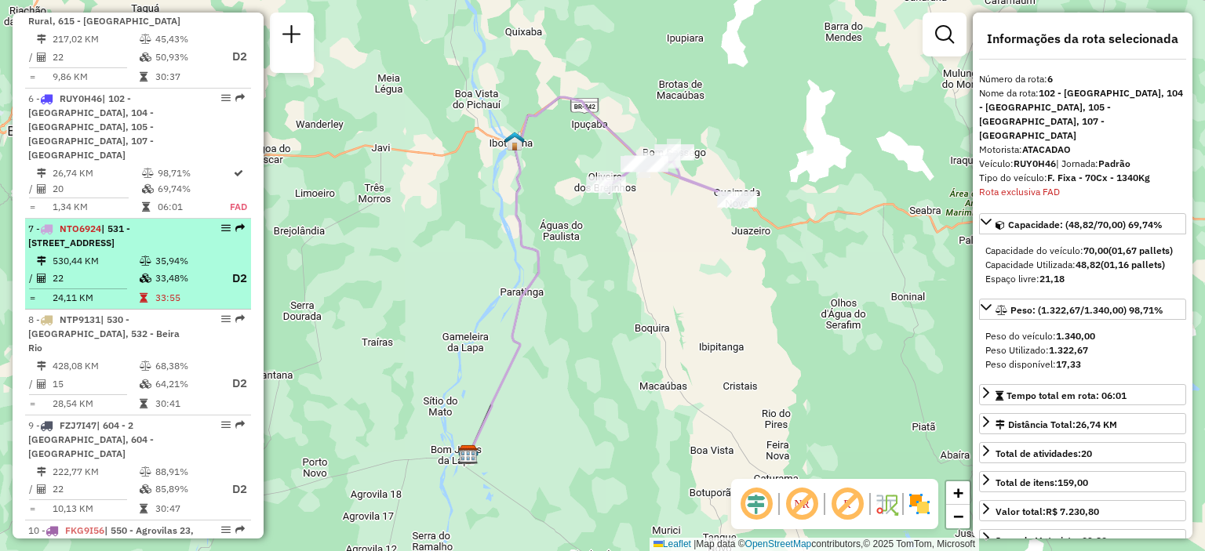
scroll to position [1088, 0]
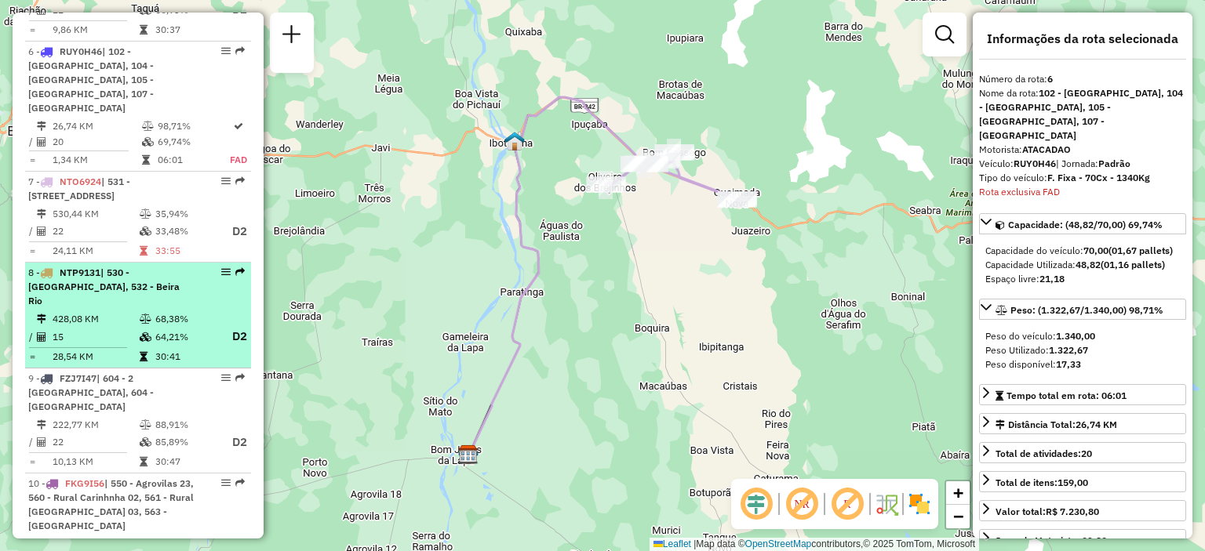
click at [118, 311] on td "428,08 KM" at bounding box center [95, 319] width 87 height 16
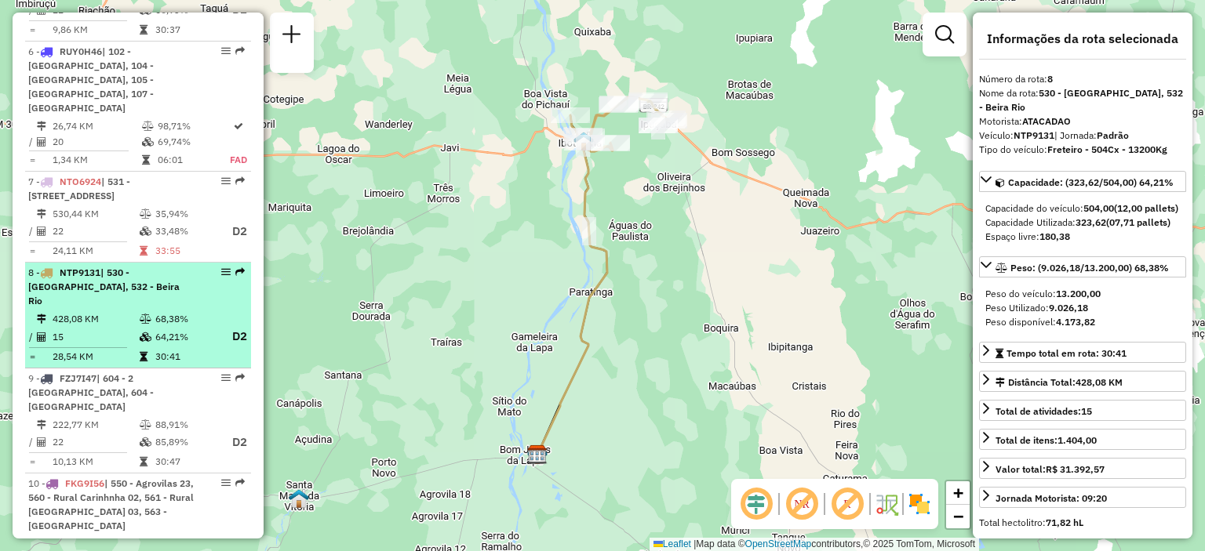
click at [118, 263] on li "8 - NTP9131 | 530 - [GEOGRAPHIC_DATA], 532 - [GEOGRAPHIC_DATA] 428,08 KM 68,38%…" at bounding box center [138, 316] width 226 height 106
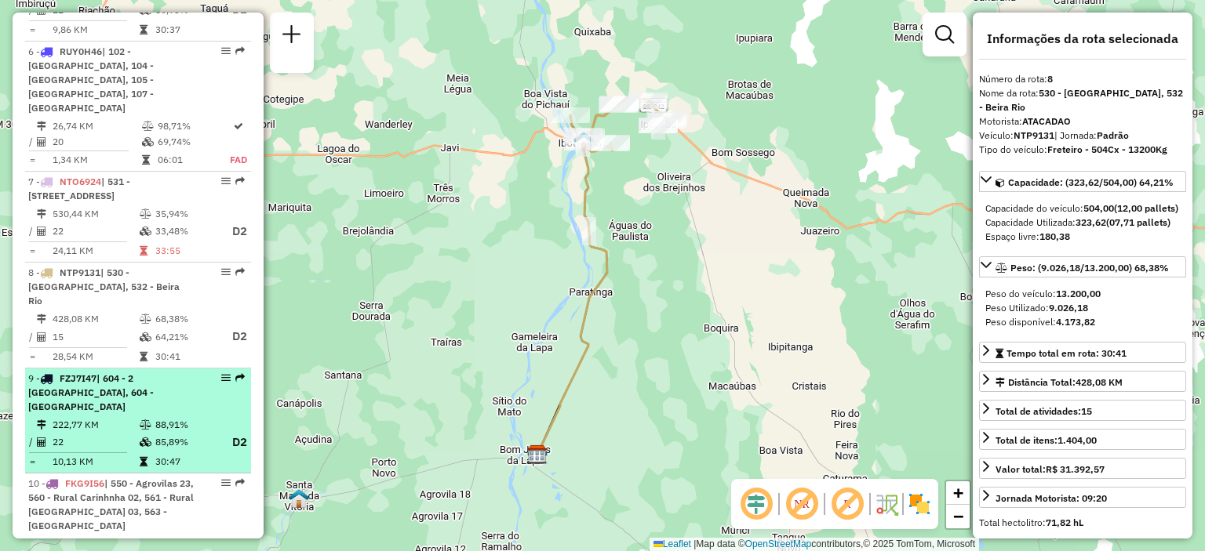
click at [167, 417] on td "88,91%" at bounding box center [185, 425] width 63 height 16
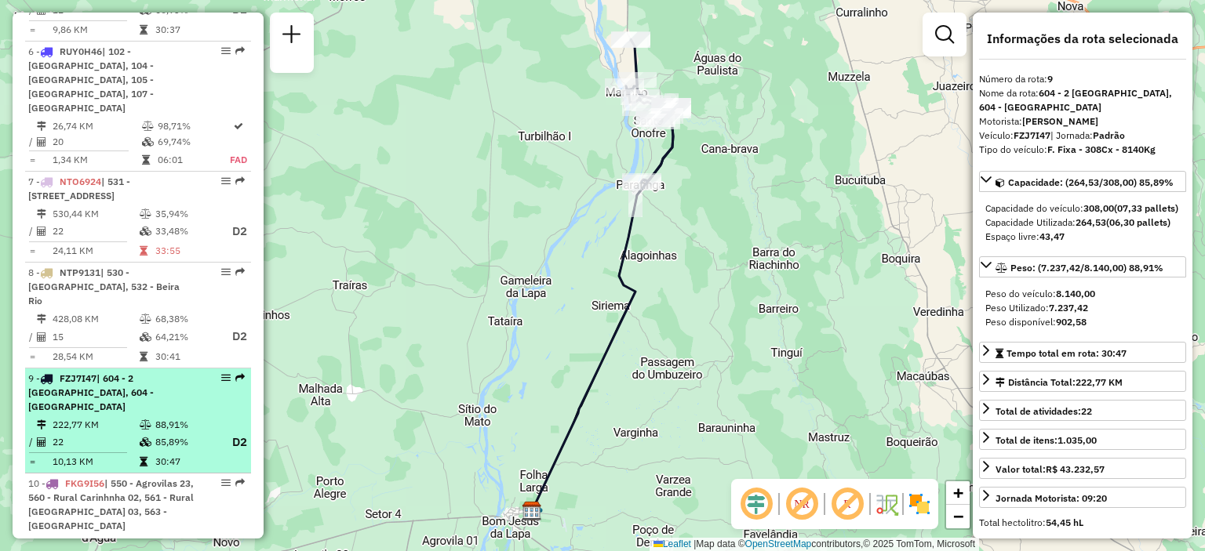
scroll to position [1167, 0]
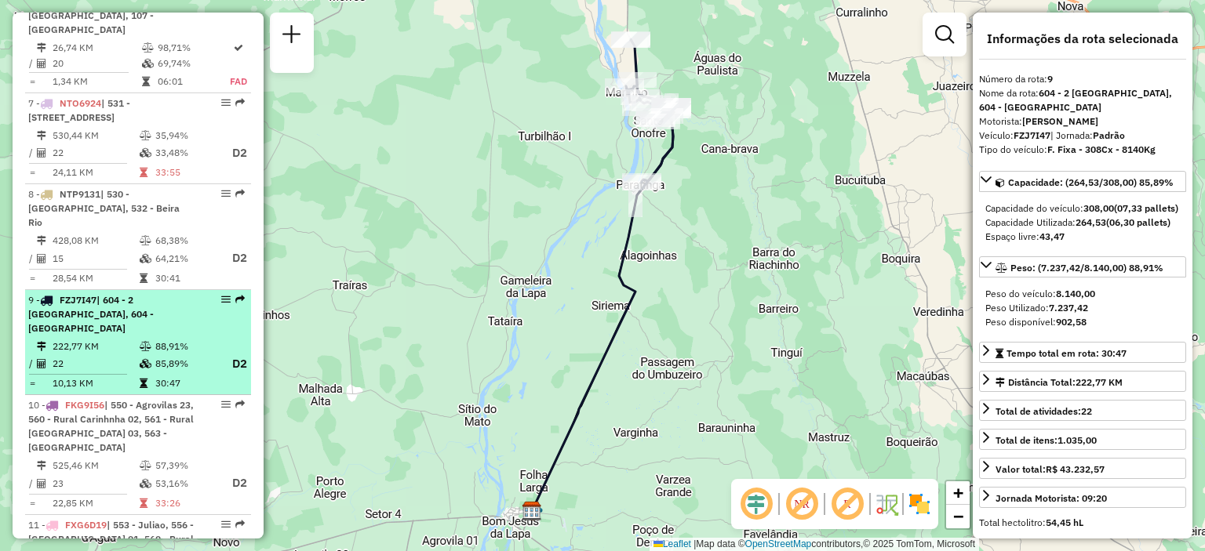
click at [182, 339] on td "88,91%" at bounding box center [185, 347] width 63 height 16
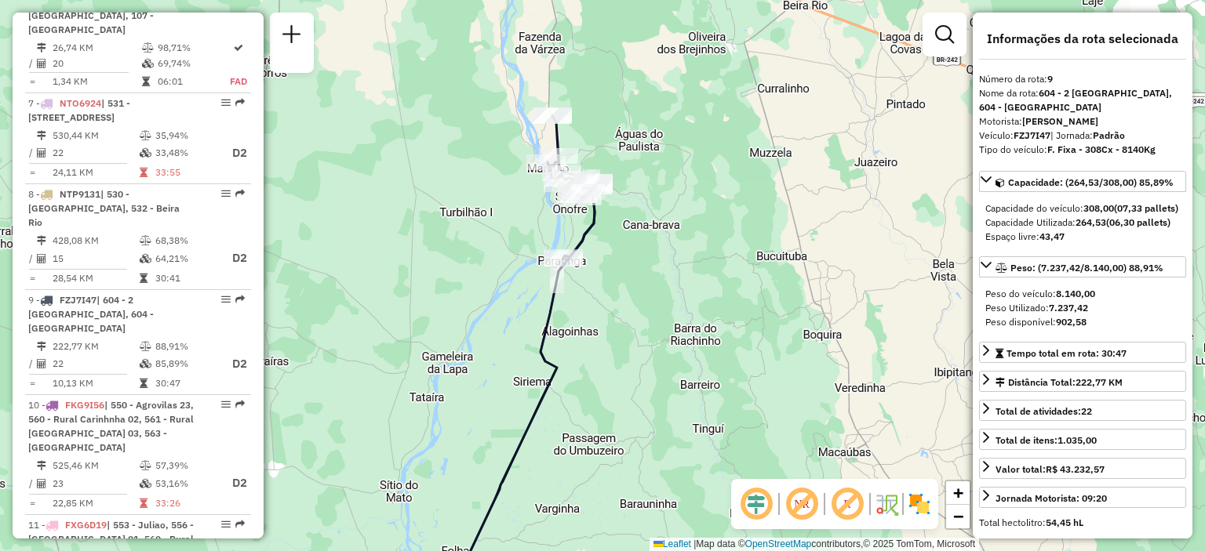
drag, startPoint x: 583, startPoint y: 162, endPoint x: 505, endPoint y: 238, distance: 109.3
click at [505, 238] on div "Janela de atendimento Grade de atendimento Capacidade Transportadoras Veículos …" at bounding box center [602, 275] width 1205 height 551
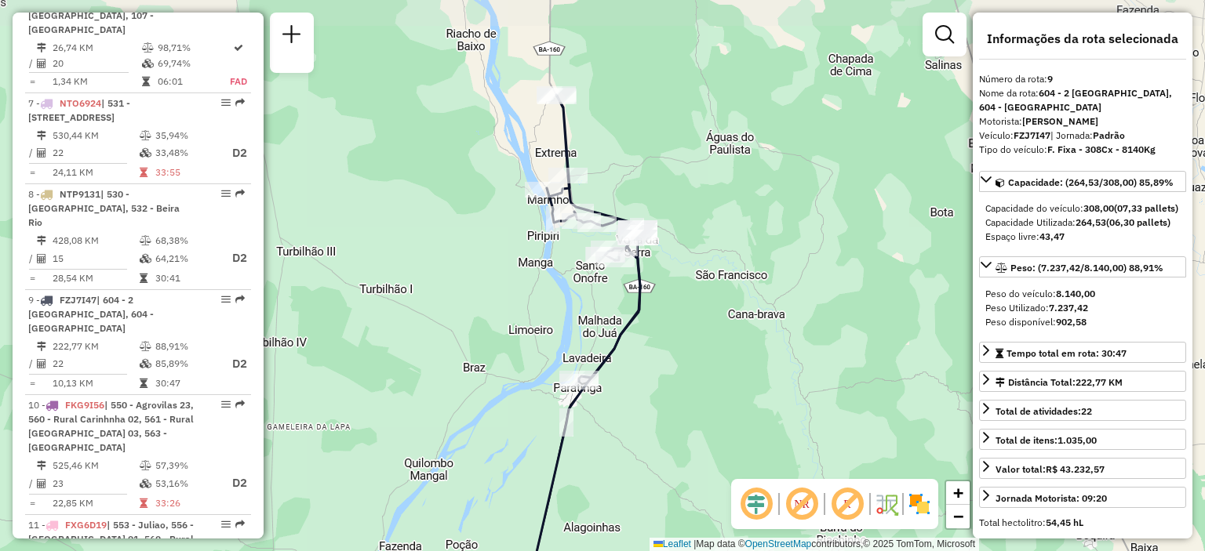
drag, startPoint x: 551, startPoint y: 178, endPoint x: 485, endPoint y: 263, distance: 107.4
click at [485, 263] on div "Janela de atendimento Grade de atendimento Capacidade Transportadoras Veículos …" at bounding box center [602, 275] width 1205 height 551
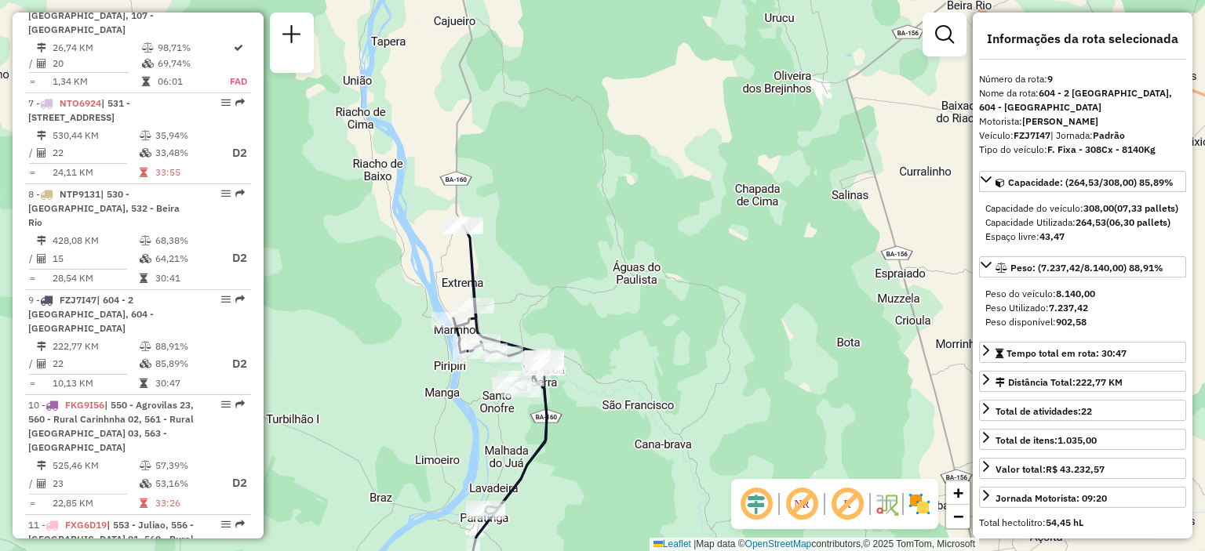
drag, startPoint x: 511, startPoint y: 162, endPoint x: 416, endPoint y: 268, distance: 142.2
click at [416, 268] on div "Janela de atendimento Grade de atendimento Capacidade Transportadoras Veículos …" at bounding box center [602, 275] width 1205 height 551
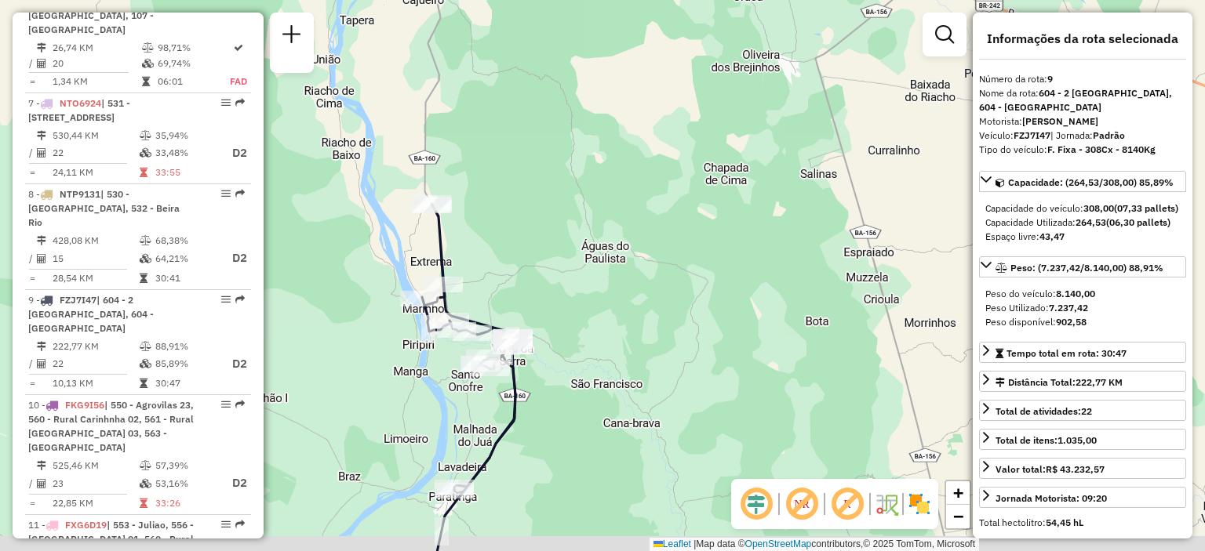
drag, startPoint x: 463, startPoint y: 275, endPoint x: 509, endPoint y: 227, distance: 66.6
click at [509, 227] on div "Janela de atendimento Grade de atendimento Capacidade Transportadoras Veículos …" at bounding box center [602, 275] width 1205 height 551
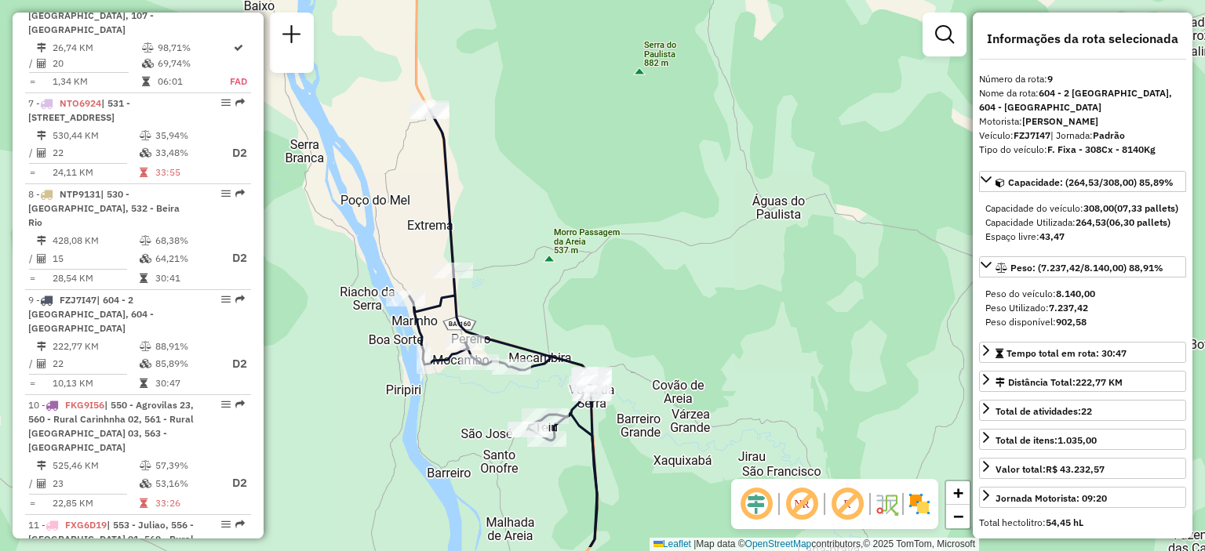
drag, startPoint x: 536, startPoint y: 202, endPoint x: 566, endPoint y: 172, distance: 42.7
click at [566, 172] on div "Janela de atendimento Grade de atendimento Capacidade Transportadoras Veículos …" at bounding box center [602, 275] width 1205 height 551
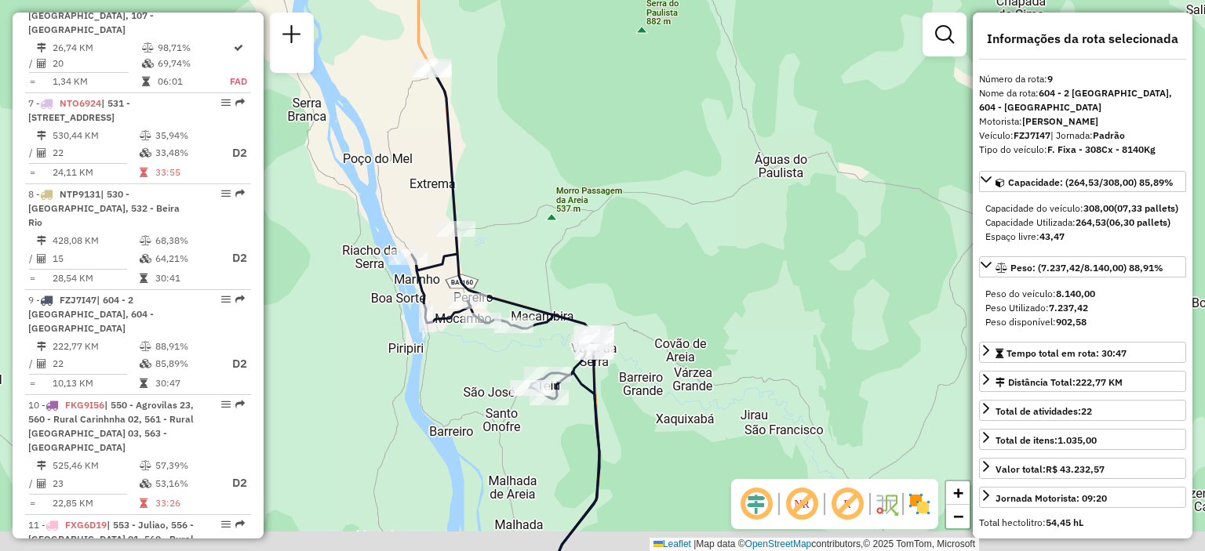
drag, startPoint x: 471, startPoint y: 213, endPoint x: 474, endPoint y: 171, distance: 41.6
click at [474, 171] on div "Janela de atendimento Grade de atendimento Capacidade Transportadoras Veículos …" at bounding box center [602, 275] width 1205 height 551
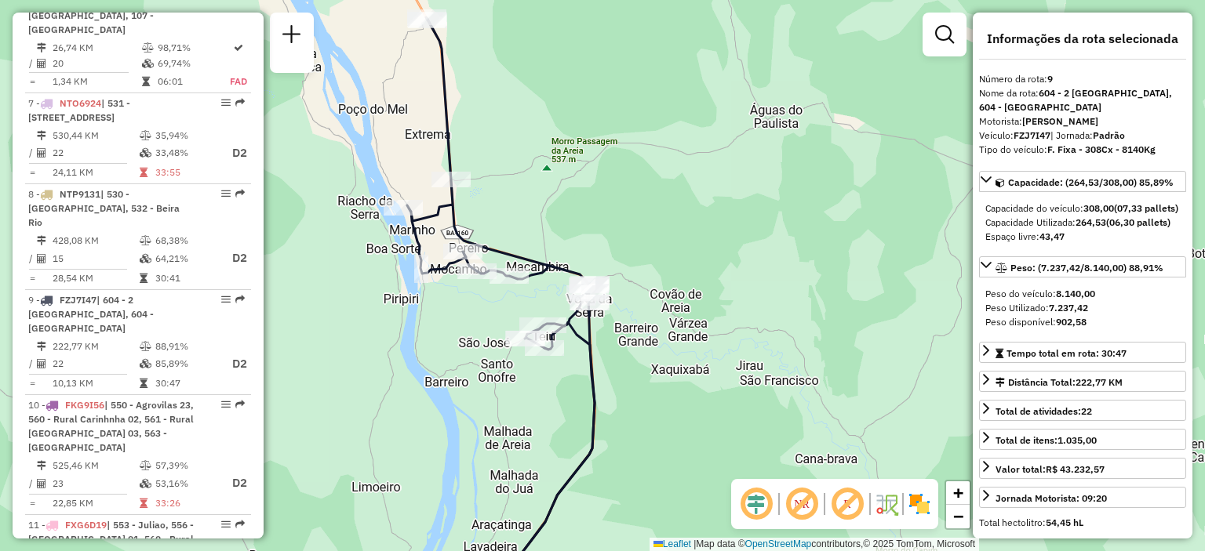
drag, startPoint x: 514, startPoint y: 225, endPoint x: 510, endPoint y: 176, distance: 49.6
click at [510, 176] on div "Janela de atendimento Grade de atendimento Capacidade Transportadoras Veículos …" at bounding box center [602, 275] width 1205 height 551
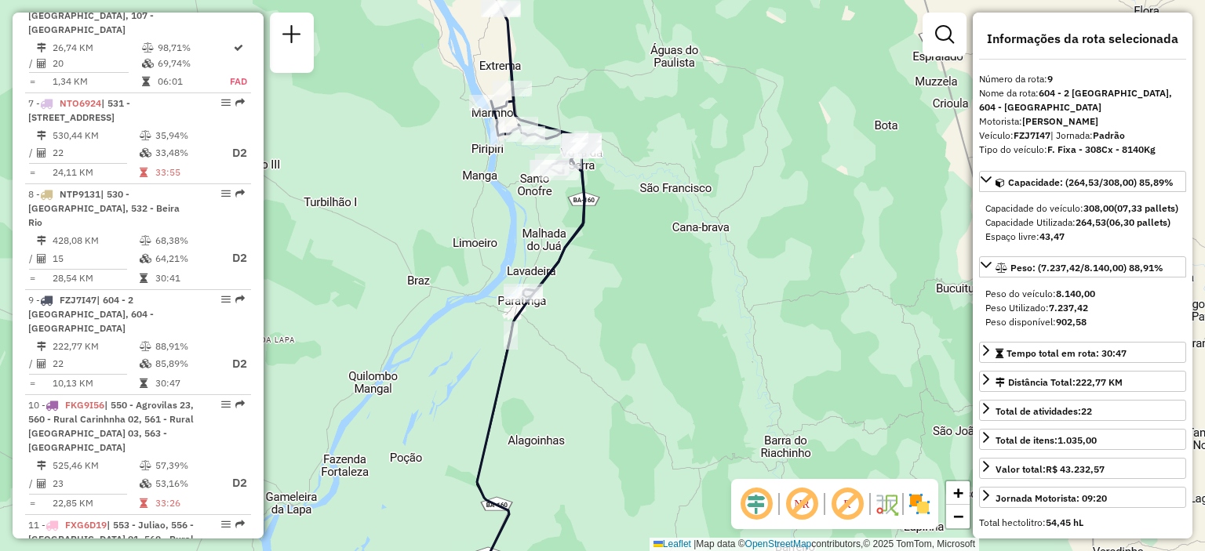
drag, startPoint x: 631, startPoint y: 158, endPoint x: 627, endPoint y: 199, distance: 40.9
click at [627, 199] on div "Janela de atendimento Grade de atendimento Capacidade Transportadoras Veículos …" at bounding box center [602, 275] width 1205 height 551
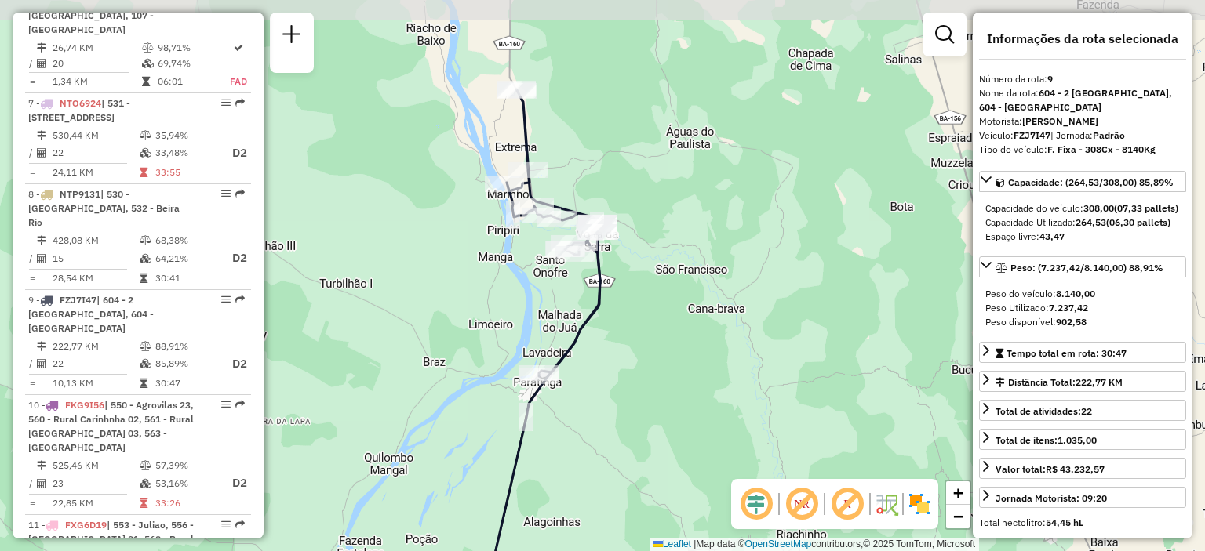
drag, startPoint x: 596, startPoint y: 59, endPoint x: 612, endPoint y: 143, distance: 85.4
click at [612, 143] on div "Janela de atendimento Grade de atendimento Capacidade Transportadoras Veículos …" at bounding box center [602, 275] width 1205 height 551
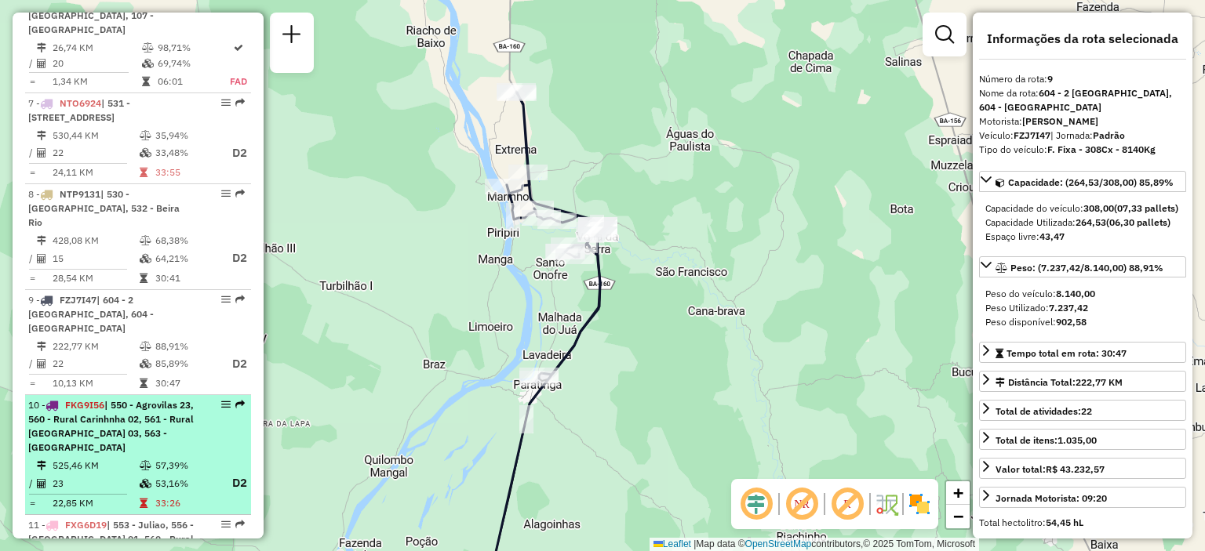
click at [118, 399] on span "| 550 - Agrovilas 23, 560 - Rural Carinhnha 02, 561 - Rural [GEOGRAPHIC_DATA] 0…" at bounding box center [110, 426] width 165 height 54
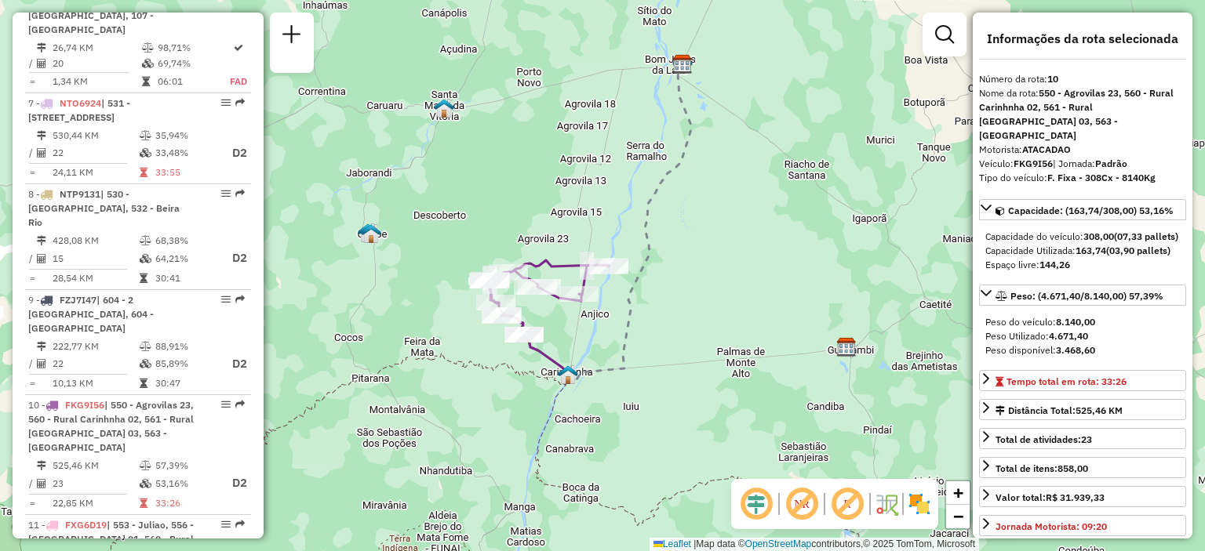
drag, startPoint x: 408, startPoint y: 296, endPoint x: 389, endPoint y: 227, distance: 70.8
click at [389, 227] on div "Janela de atendimento Grade de atendimento Capacidade Transportadoras Veículos …" at bounding box center [602, 275] width 1205 height 551
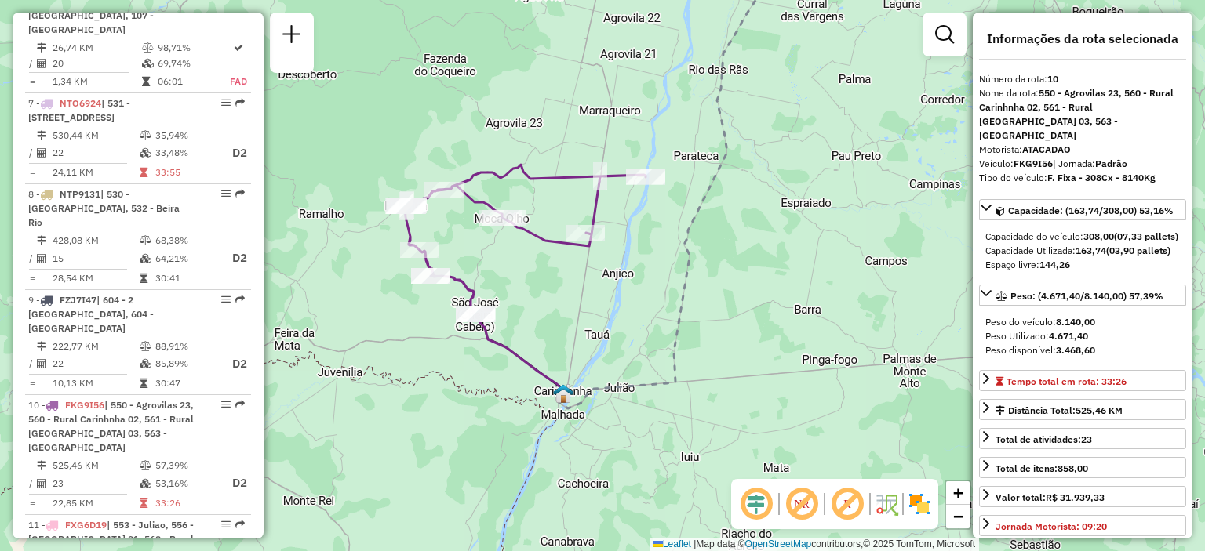
drag, startPoint x: 582, startPoint y: 271, endPoint x: 707, endPoint y: 238, distance: 129.7
click at [707, 238] on div "Janela de atendimento Grade de atendimento Capacidade Transportadoras Veículos …" at bounding box center [602, 275] width 1205 height 551
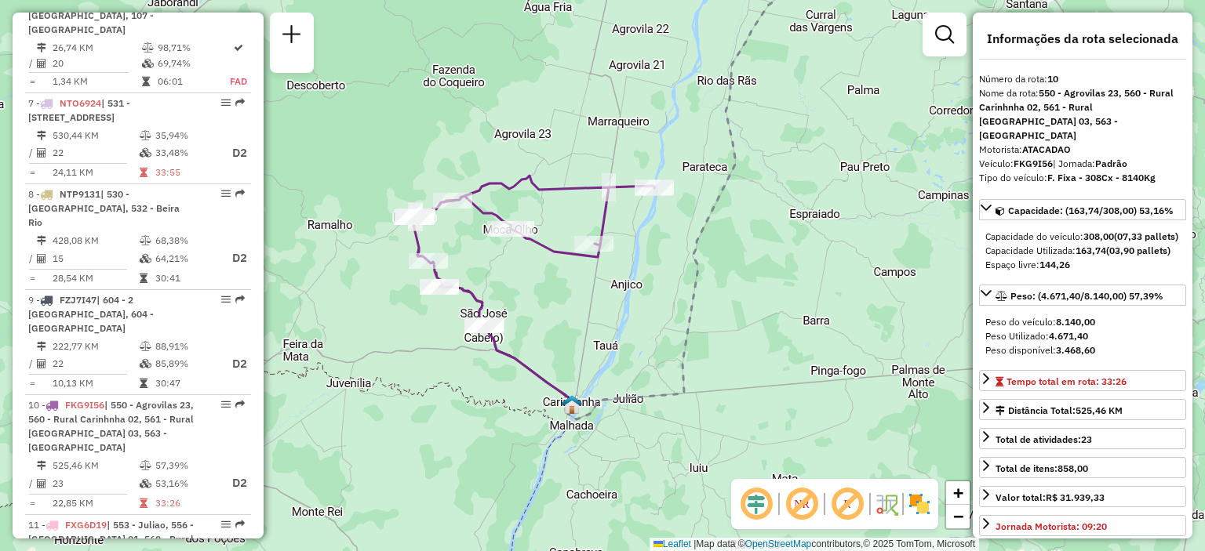
drag, startPoint x: 495, startPoint y: 261, endPoint x: 503, endPoint y: 273, distance: 14.6
click at [503, 273] on div "Janela de atendimento Grade de atendimento Capacidade Transportadoras Veículos …" at bounding box center [602, 275] width 1205 height 551
drag, startPoint x: 461, startPoint y: 242, endPoint x: 489, endPoint y: 266, distance: 36.7
click at [489, 266] on div "Janela de atendimento Grade de atendimento Capacidade Transportadoras Veículos …" at bounding box center [602, 275] width 1205 height 551
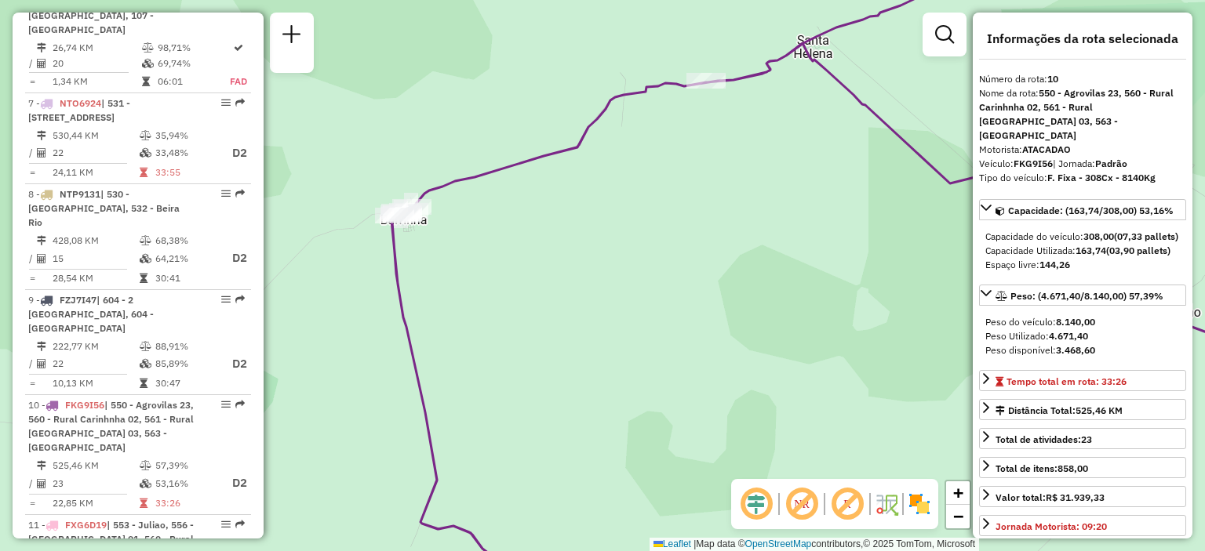
drag, startPoint x: 449, startPoint y: 227, endPoint x: 494, endPoint y: 254, distance: 52.0
click at [494, 254] on div "Janela de atendimento Grade de atendimento Capacidade Transportadoras Veículos …" at bounding box center [602, 275] width 1205 height 551
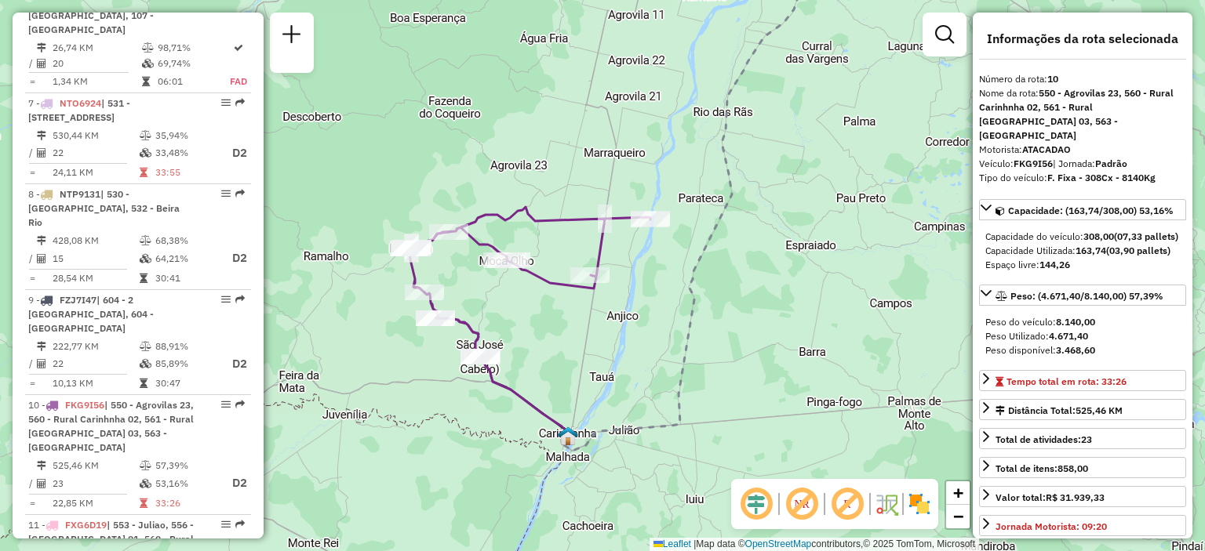
drag, startPoint x: 580, startPoint y: 294, endPoint x: 467, endPoint y: 256, distance: 118.3
click at [467, 256] on div "Janela de atendimento Grade de atendimento Capacidade Transportadoras Veículos …" at bounding box center [602, 275] width 1205 height 551
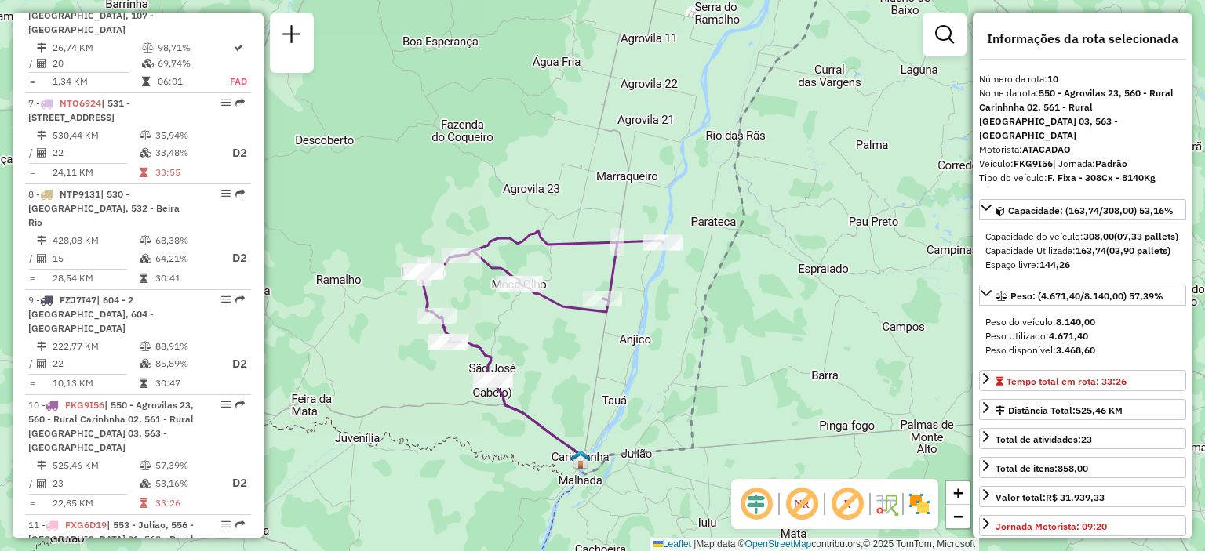
drag, startPoint x: 461, startPoint y: 273, endPoint x: 474, endPoint y: 296, distance: 26.7
click at [474, 296] on div "Janela de atendimento Grade de atendimento Capacidade Transportadoras Veículos …" at bounding box center [602, 275] width 1205 height 551
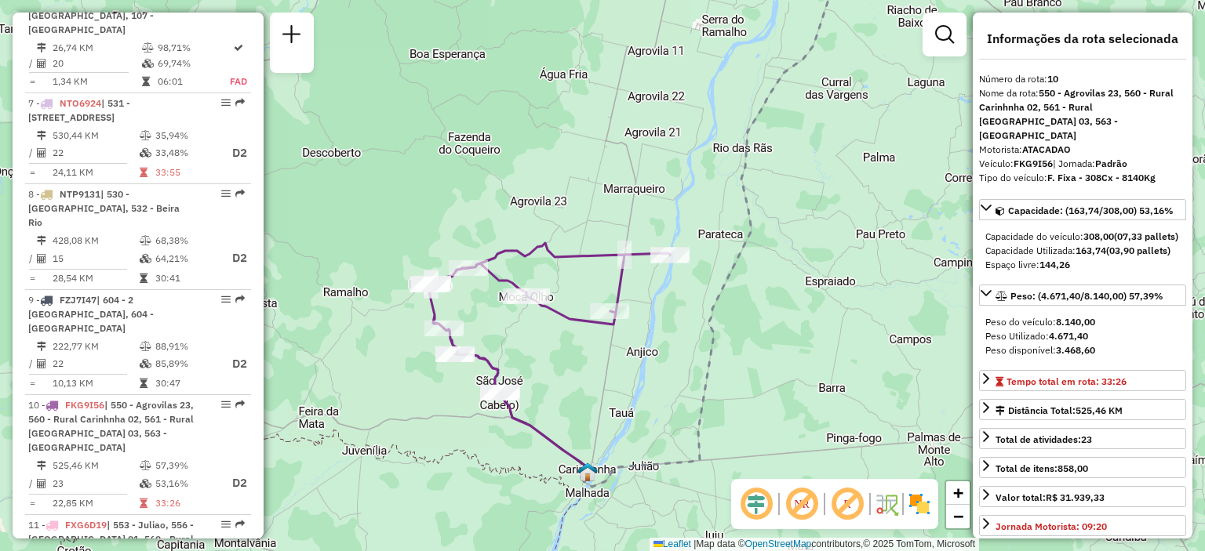
drag, startPoint x: 458, startPoint y: 278, endPoint x: 468, endPoint y: 295, distance: 19.4
click at [467, 293] on div "Janela de atendimento Grade de atendimento Capacidade Transportadoras Veículos …" at bounding box center [602, 275] width 1205 height 551
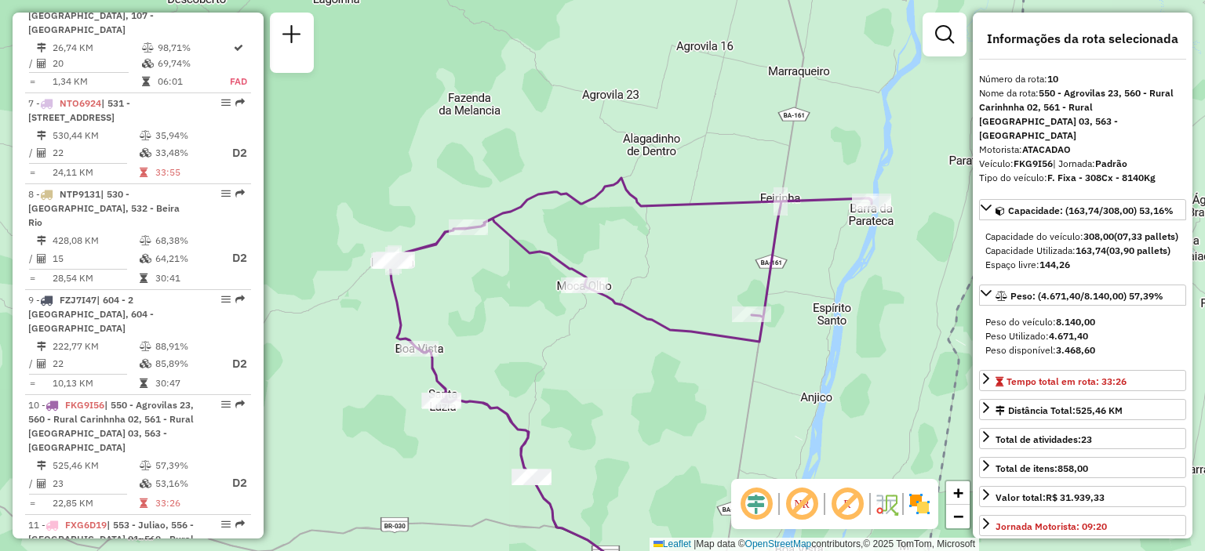
drag, startPoint x: 450, startPoint y: 266, endPoint x: 456, endPoint y: 273, distance: 9.4
click at [456, 273] on div "Janela de atendimento Grade de atendimento Capacidade Transportadoras Veículos …" at bounding box center [602, 275] width 1205 height 551
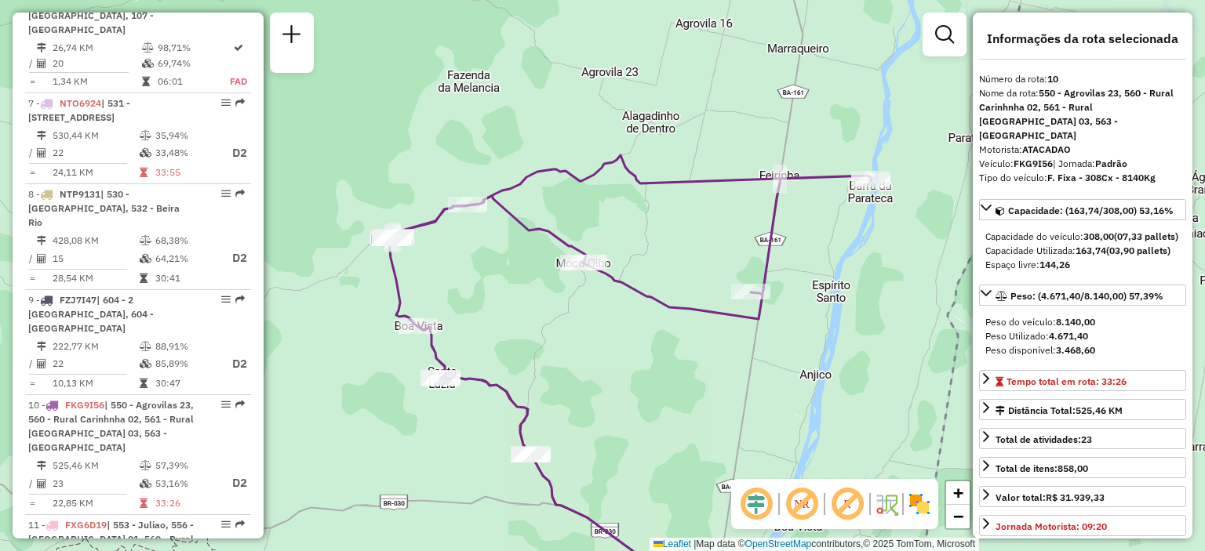
drag, startPoint x: 433, startPoint y: 256, endPoint x: 424, endPoint y: 222, distance: 35.6
click at [424, 222] on icon at bounding box center [630, 305] width 482 height 300
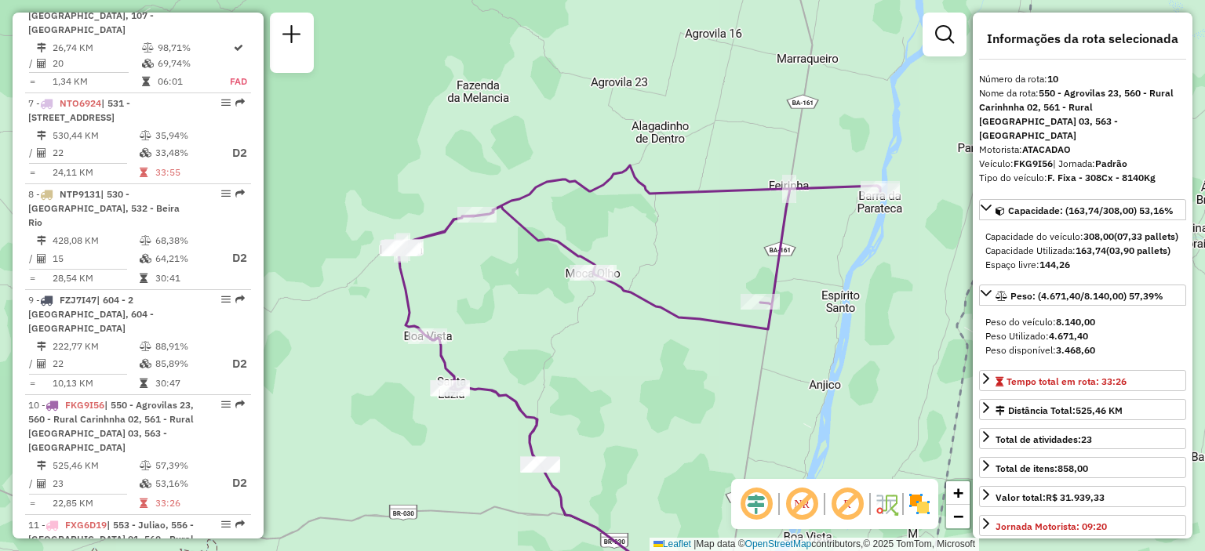
drag, startPoint x: 456, startPoint y: 231, endPoint x: 467, endPoint y: 268, distance: 38.5
click at [467, 268] on div "Janela de atendimento Grade de atendimento Capacidade Transportadoras Veículos …" at bounding box center [602, 275] width 1205 height 551
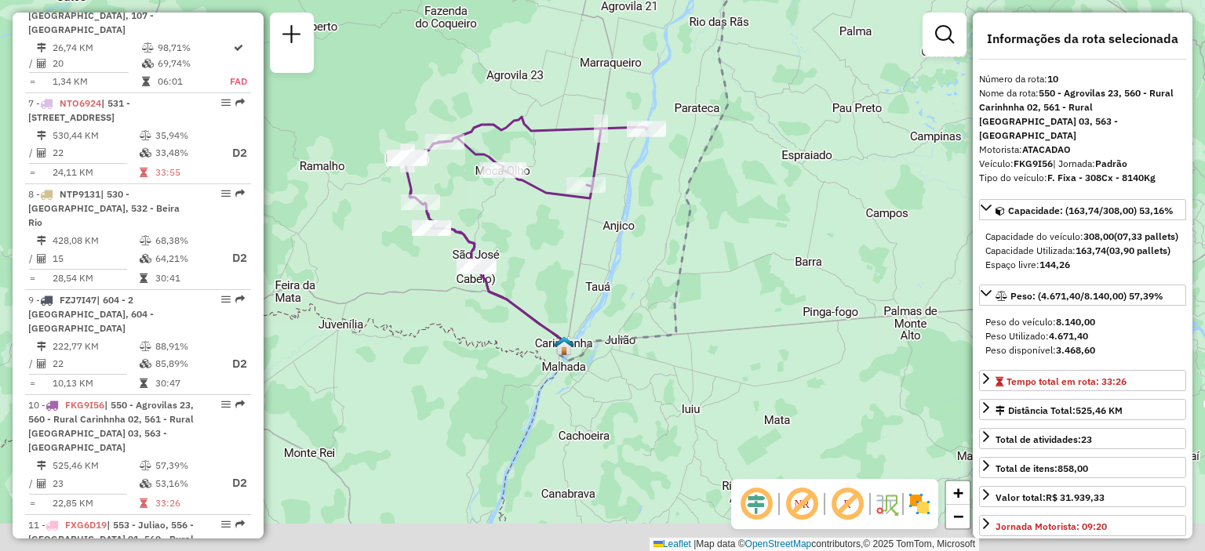
drag, startPoint x: 689, startPoint y: 331, endPoint x: 634, endPoint y: 212, distance: 131.6
click at [634, 212] on div "Janela de atendimento Grade de atendimento Capacidade Transportadoras Veículos …" at bounding box center [602, 275] width 1205 height 551
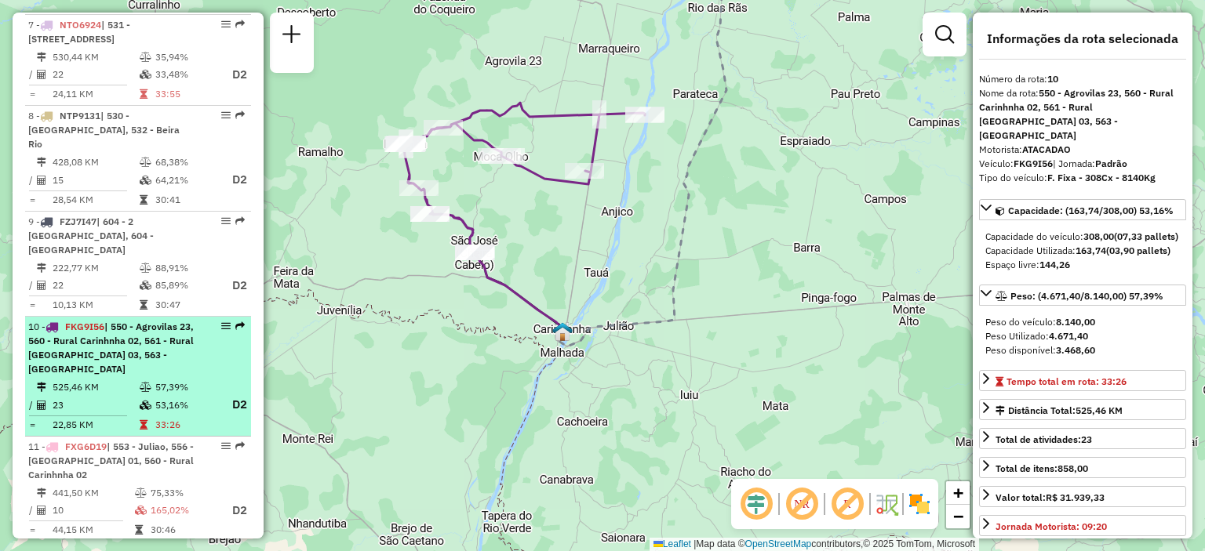
scroll to position [1324, 0]
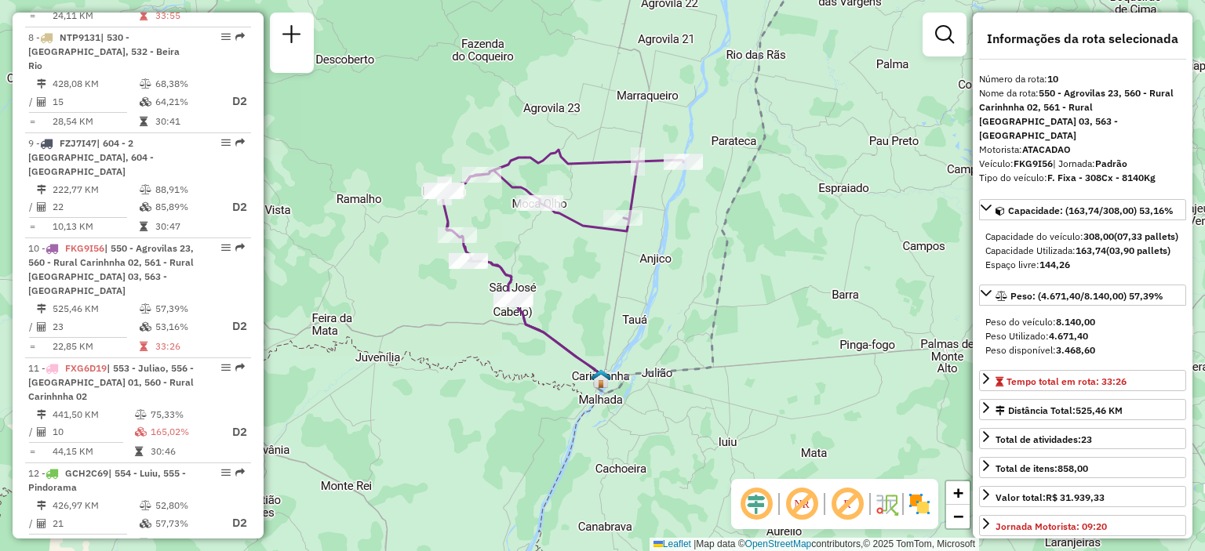
drag, startPoint x: 511, startPoint y: 194, endPoint x: 550, endPoint y: 241, distance: 60.7
click at [550, 241] on div "Janela de atendimento Grade de atendimento Capacidade Transportadoras Veículos …" at bounding box center [602, 275] width 1205 height 551
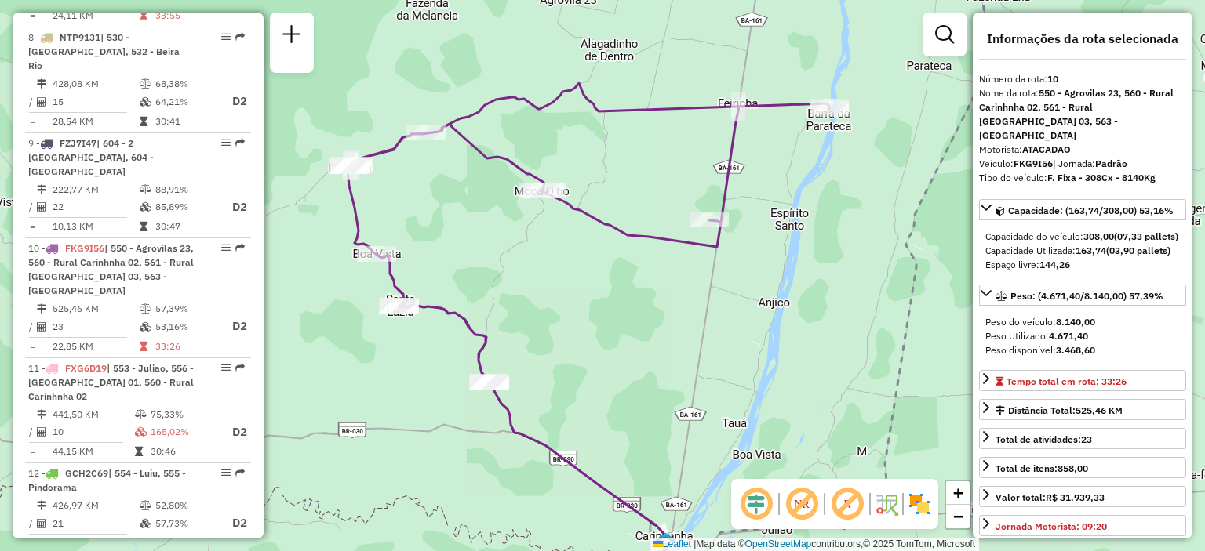
drag, startPoint x: 561, startPoint y: 214, endPoint x: 580, endPoint y: 263, distance: 52.9
click at [580, 263] on div "Janela de atendimento Grade de atendimento Capacidade Transportadoras Veículos …" at bounding box center [602, 275] width 1205 height 551
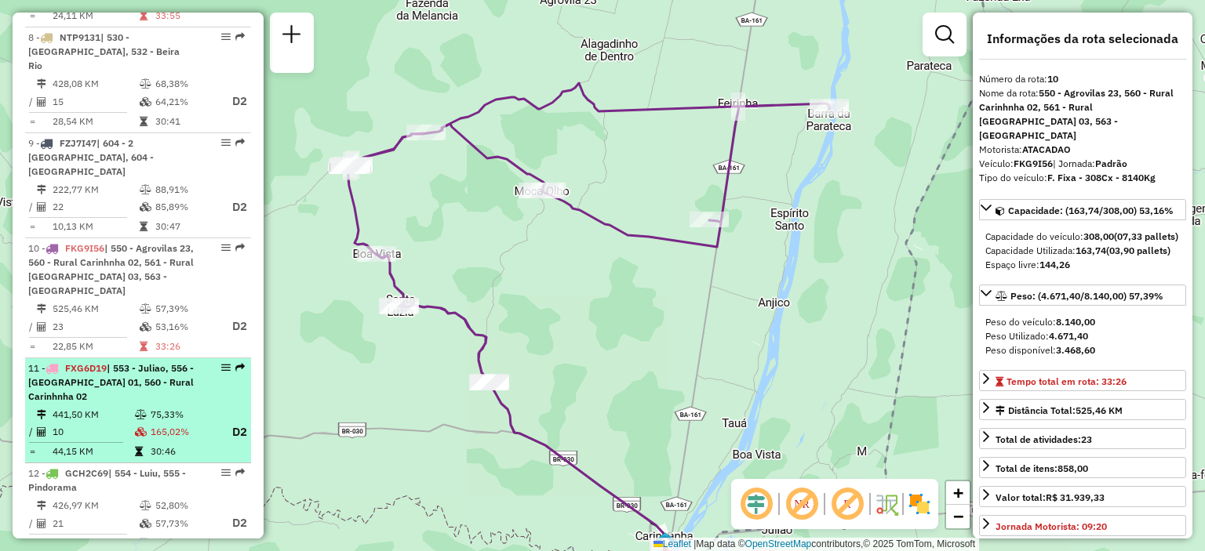
click at [176, 362] on div "11 - FXG6D19 | 553 - Juliao, 556 - Carinhanha 01, 560 - Rural Carinhnha 02" at bounding box center [111, 383] width 166 height 42
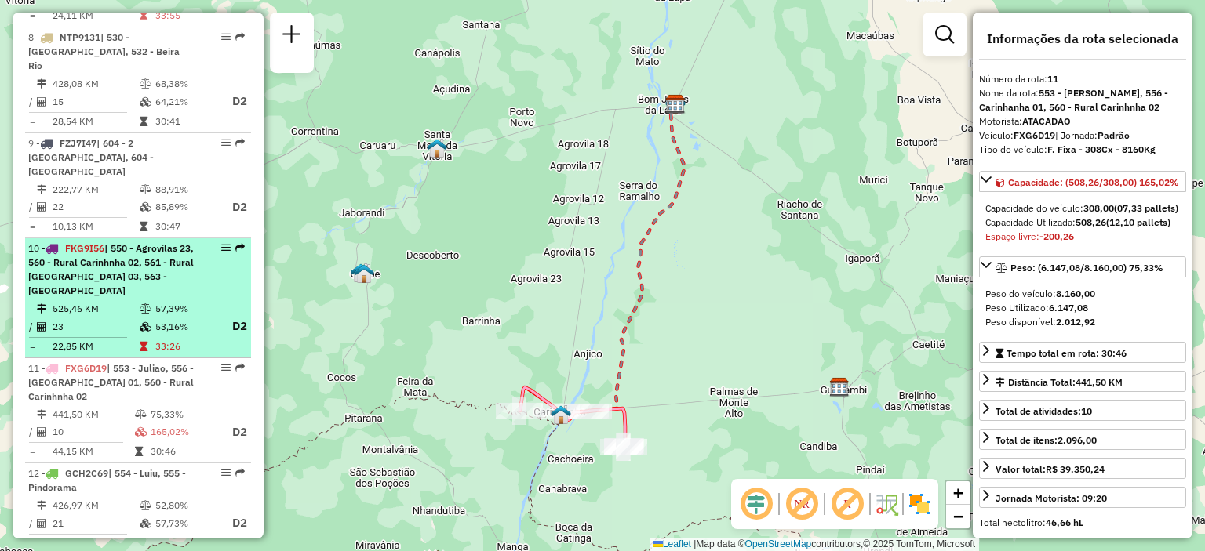
click at [104, 301] on td "525,46 KM" at bounding box center [95, 309] width 87 height 16
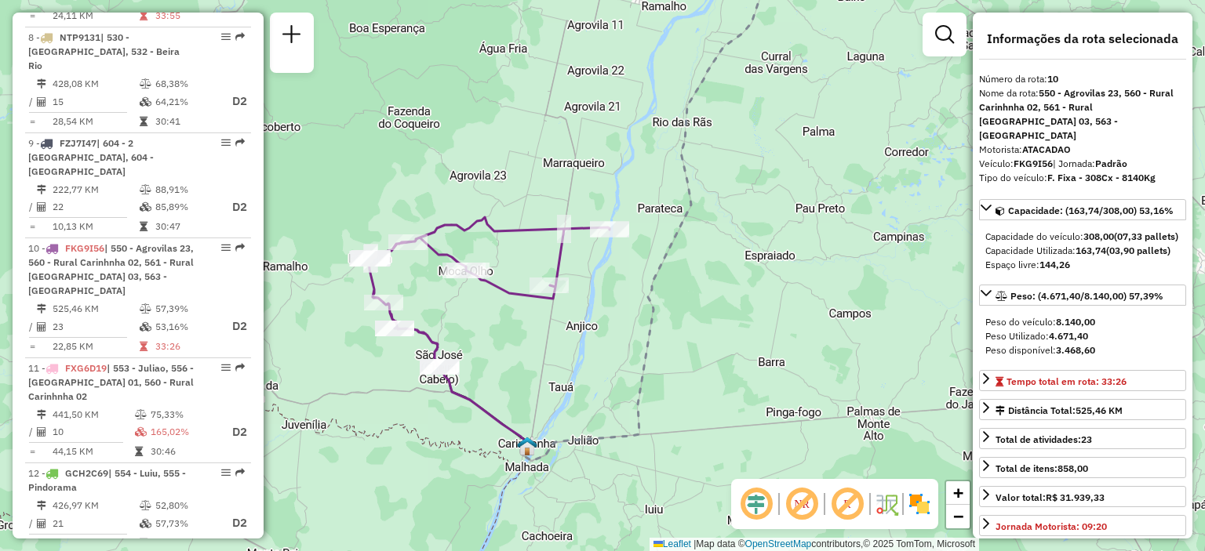
drag, startPoint x: 414, startPoint y: 317, endPoint x: 518, endPoint y: 254, distance: 121.0
click at [518, 254] on div "Janela de atendimento Grade de atendimento Capacidade Transportadoras Veículos …" at bounding box center [602, 275] width 1205 height 551
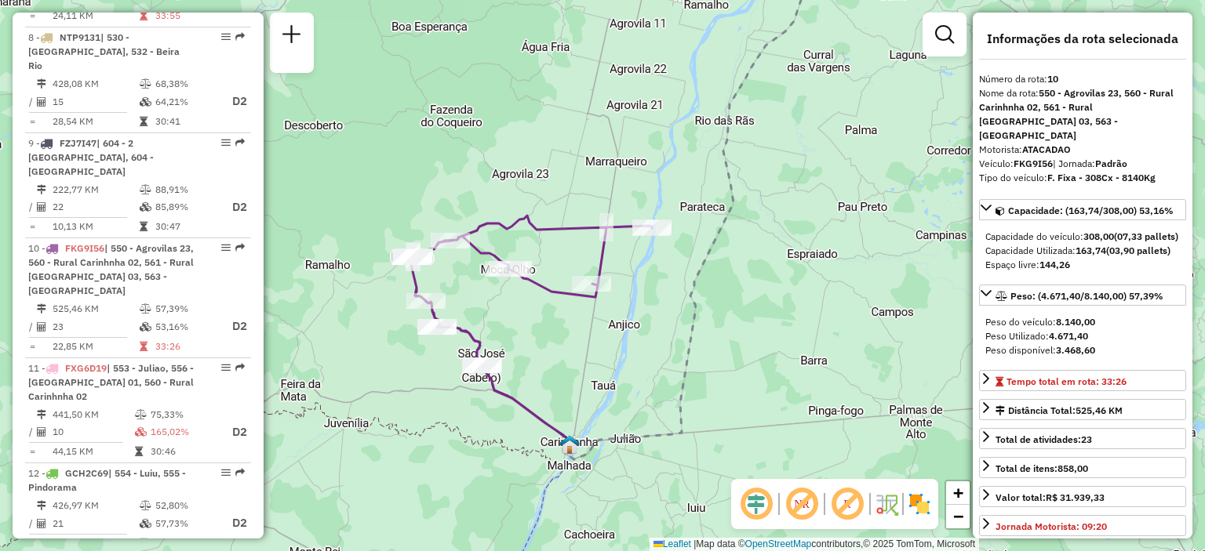
drag, startPoint x: 496, startPoint y: 300, endPoint x: 530, endPoint y: 289, distance: 35.7
click at [530, 289] on div "Janela de atendimento Grade de atendimento Capacidade Transportadoras Veículos …" at bounding box center [602, 275] width 1205 height 551
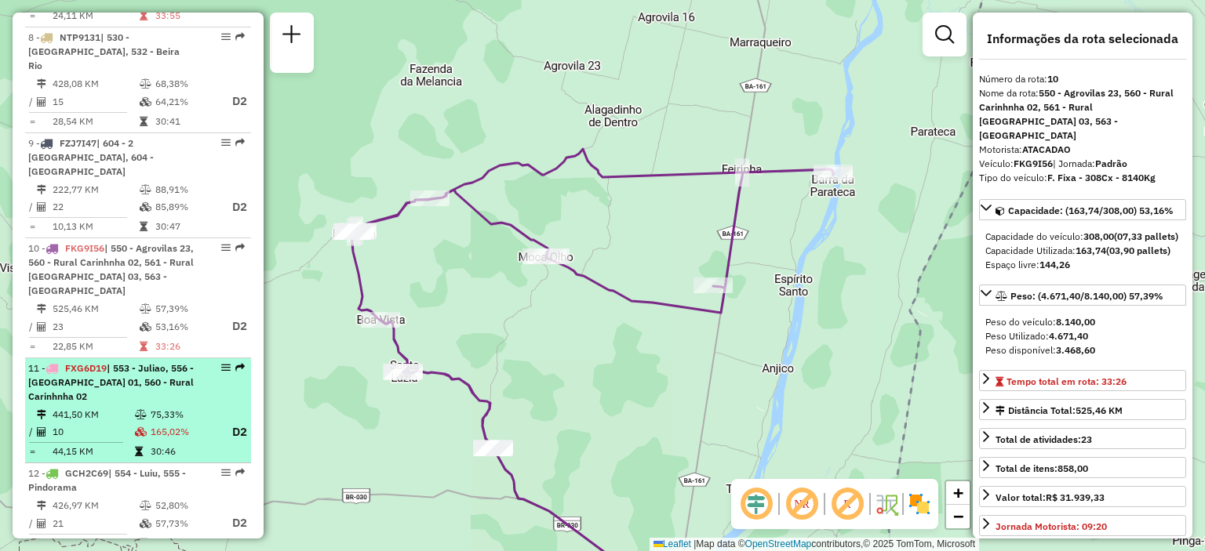
scroll to position [1402, 0]
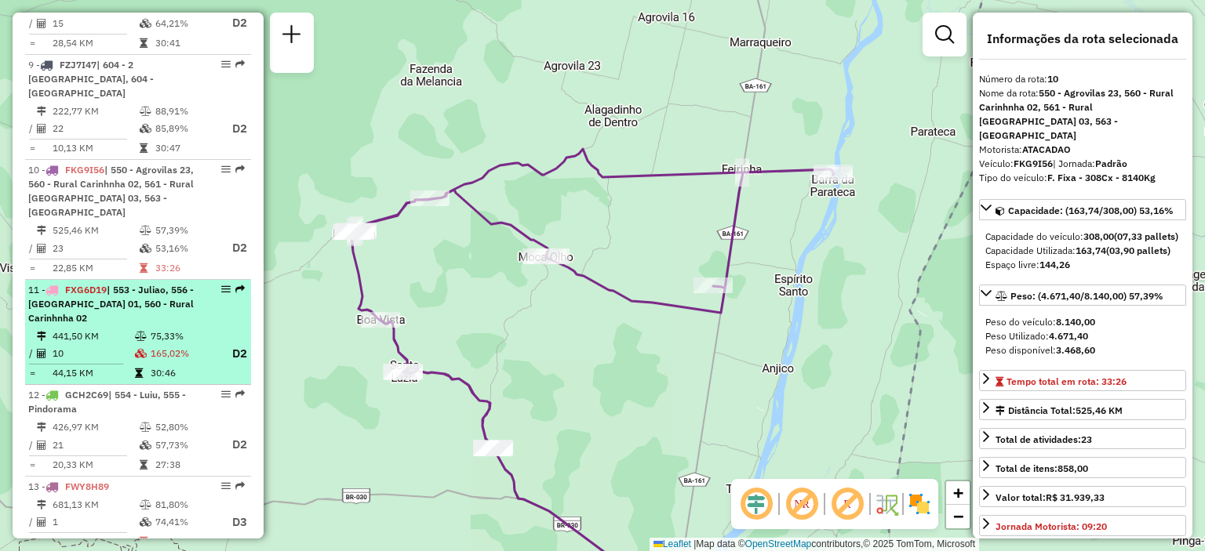
click at [128, 283] on div "11 - FXG6D19 | 553 - Juliao, 556 - Carinhanha 01, 560 - Rural Carinhnha 02" at bounding box center [111, 304] width 166 height 42
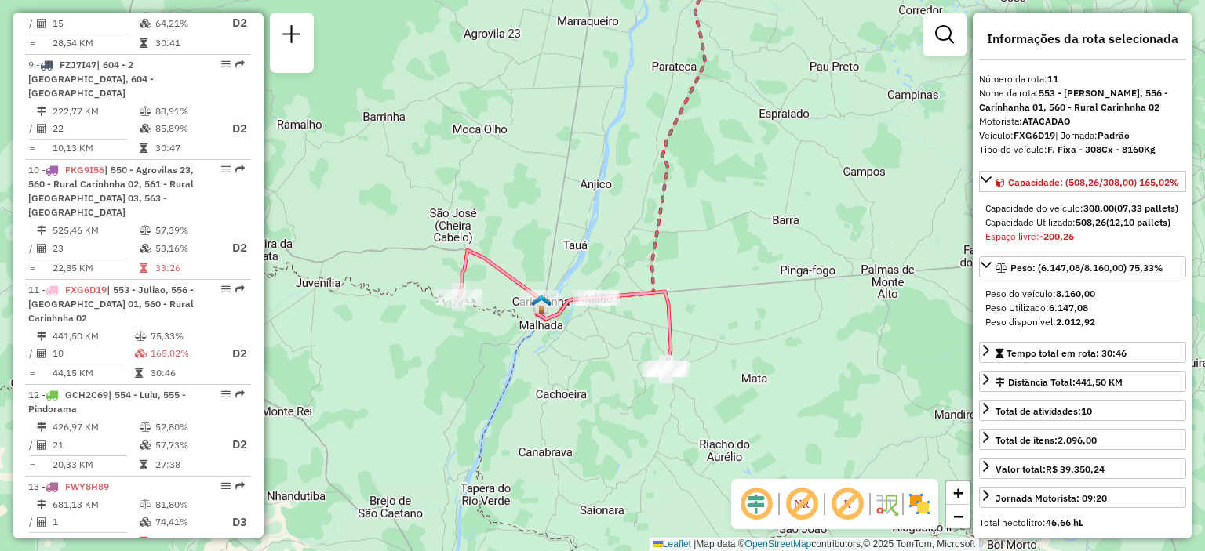
drag, startPoint x: 597, startPoint y: 369, endPoint x: 654, endPoint y: 267, distance: 117.6
click at [654, 267] on icon at bounding box center [658, 78] width 243 height 482
drag, startPoint x: 1014, startPoint y: 133, endPoint x: 1054, endPoint y: 139, distance: 40.4
click at [1054, 139] on strong "FXG6D19" at bounding box center [1034, 135] width 42 height 12
click at [1045, 144] on div "Tipo do veículo: F. Fixa - 308Cx - 8160Kg" at bounding box center [1082, 150] width 207 height 14
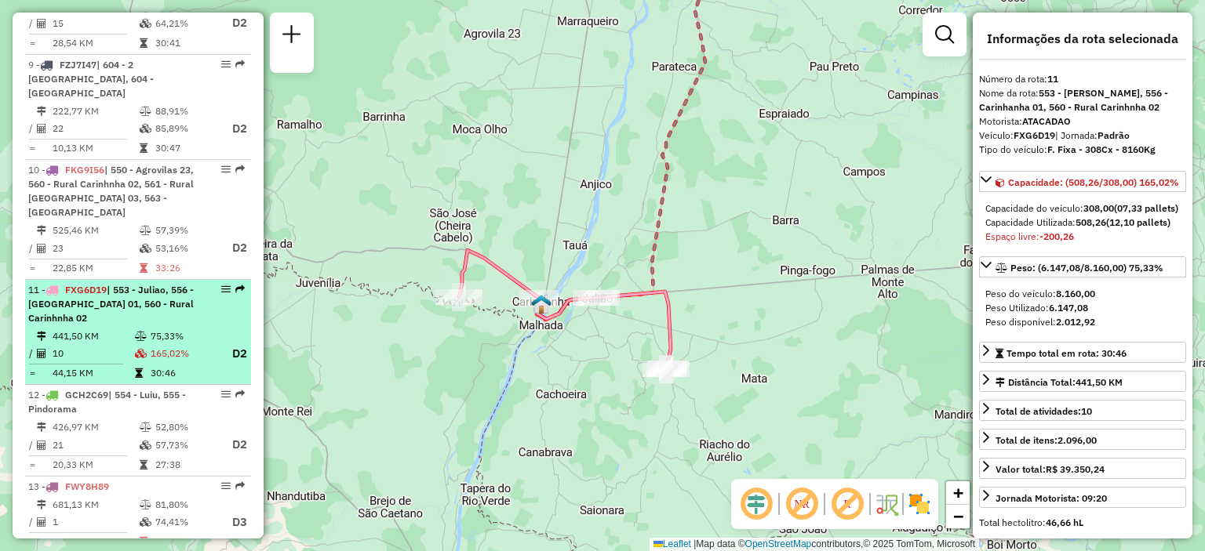
click at [166, 283] on div "11 - FXG6D19 | 553 - Juliao, 556 - Carinhanha 01, 560 - Rural Carinhnha 02" at bounding box center [111, 304] width 166 height 42
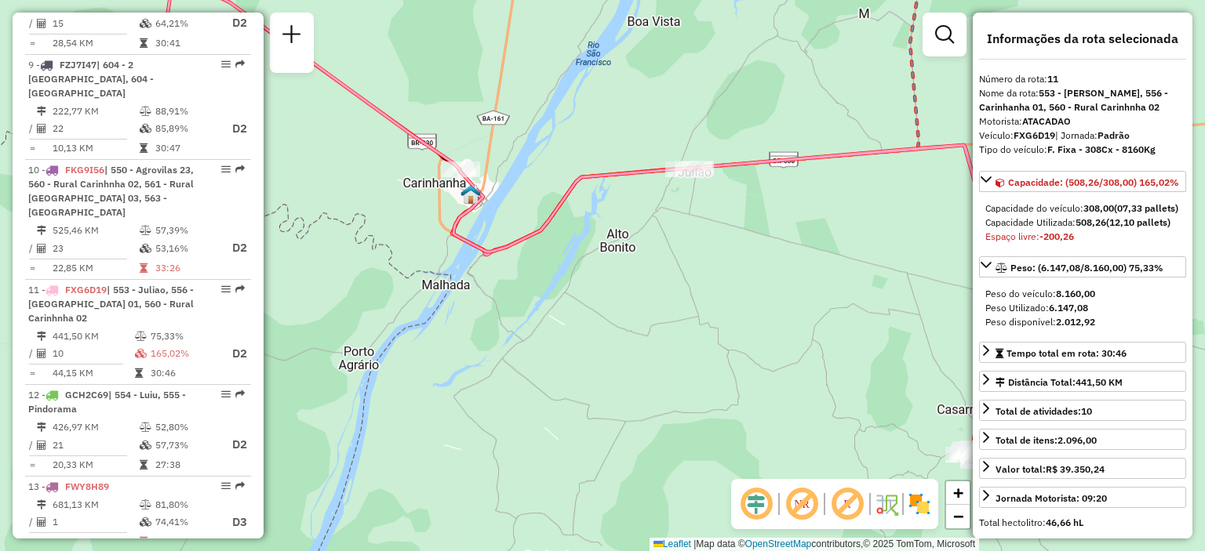
drag, startPoint x: 499, startPoint y: 291, endPoint x: 533, endPoint y: 291, distance: 34.5
click at [533, 291] on div "Janela de atendimento Grade de atendimento Capacidade Transportadoras Veículos …" at bounding box center [602, 275] width 1205 height 551
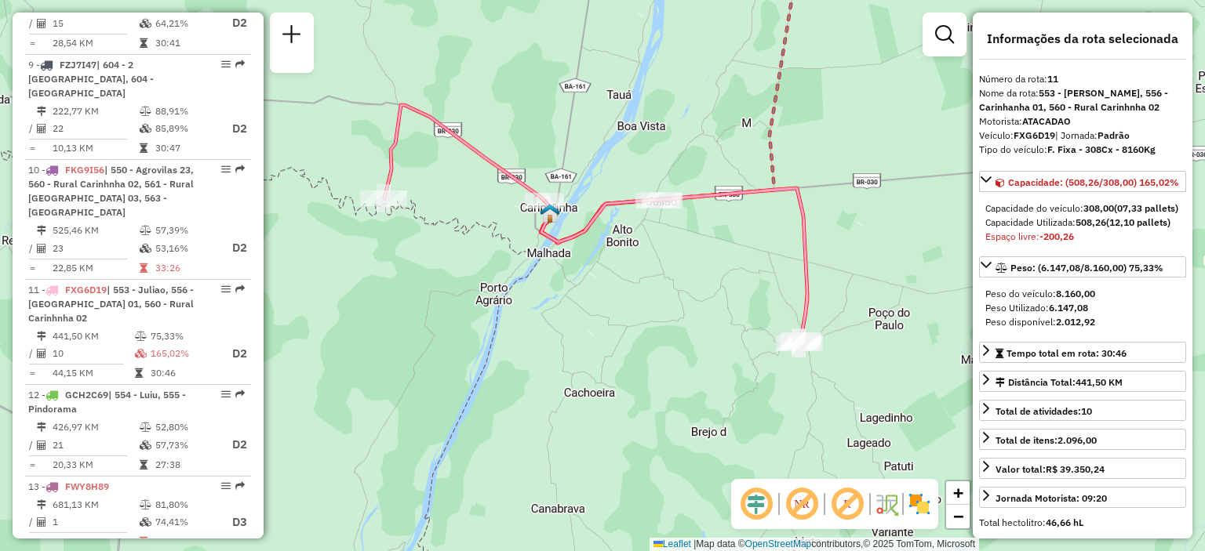
drag, startPoint x: 561, startPoint y: 259, endPoint x: 624, endPoint y: 254, distance: 63.7
click at [624, 254] on div "Janela de atendimento Grade de atendimento Capacidade Transportadoras Veículos …" at bounding box center [602, 275] width 1205 height 551
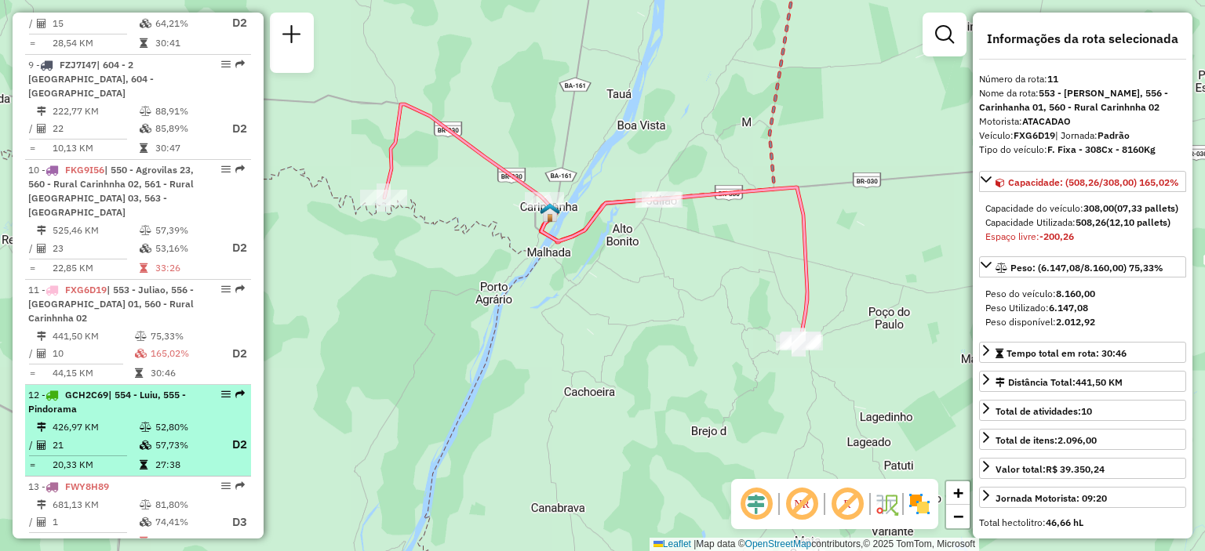
click at [179, 388] on div "12 - GCH2C69 | 554 - Luiu, 555 - Pindorama" at bounding box center [111, 402] width 166 height 28
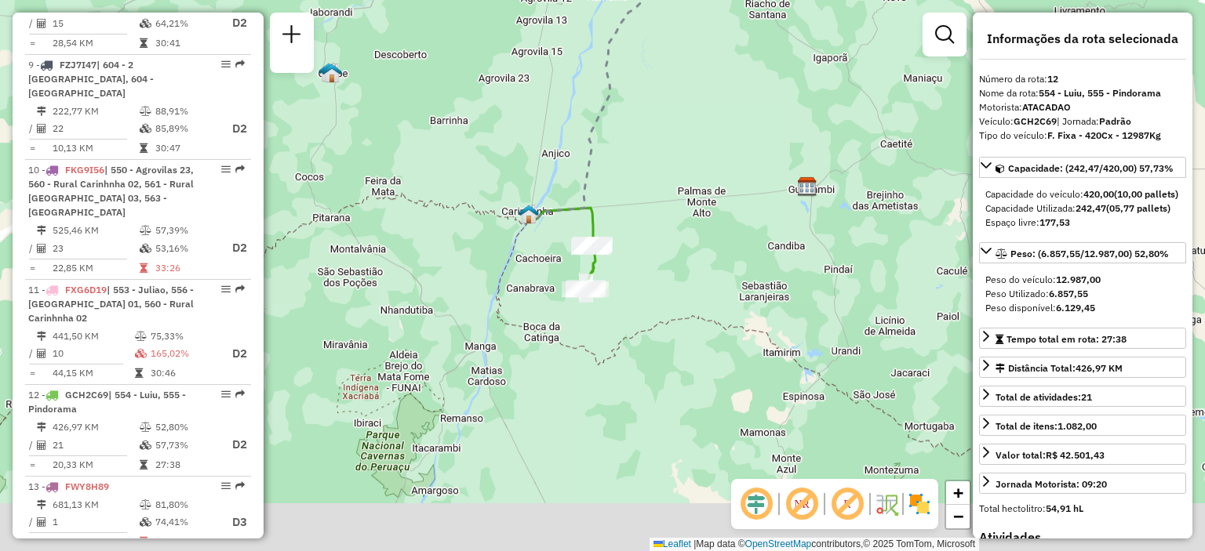
drag, startPoint x: 411, startPoint y: 355, endPoint x: 398, endPoint y: 212, distance: 144.1
click at [398, 212] on div "Janela de atendimento Grade de atendimento Capacidade Transportadoras Veículos …" at bounding box center [602, 275] width 1205 height 551
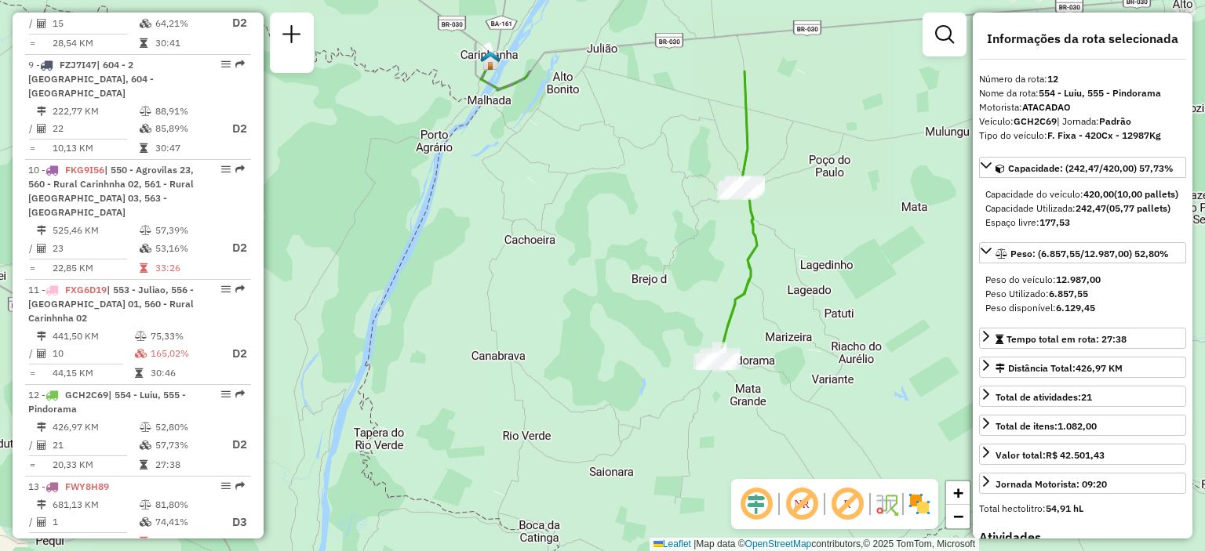
drag, startPoint x: 612, startPoint y: 191, endPoint x: 545, endPoint y: 316, distance: 142.1
click at [545, 316] on div "Janela de atendimento Grade de atendimento Capacidade Transportadoras Veículos …" at bounding box center [602, 275] width 1205 height 551
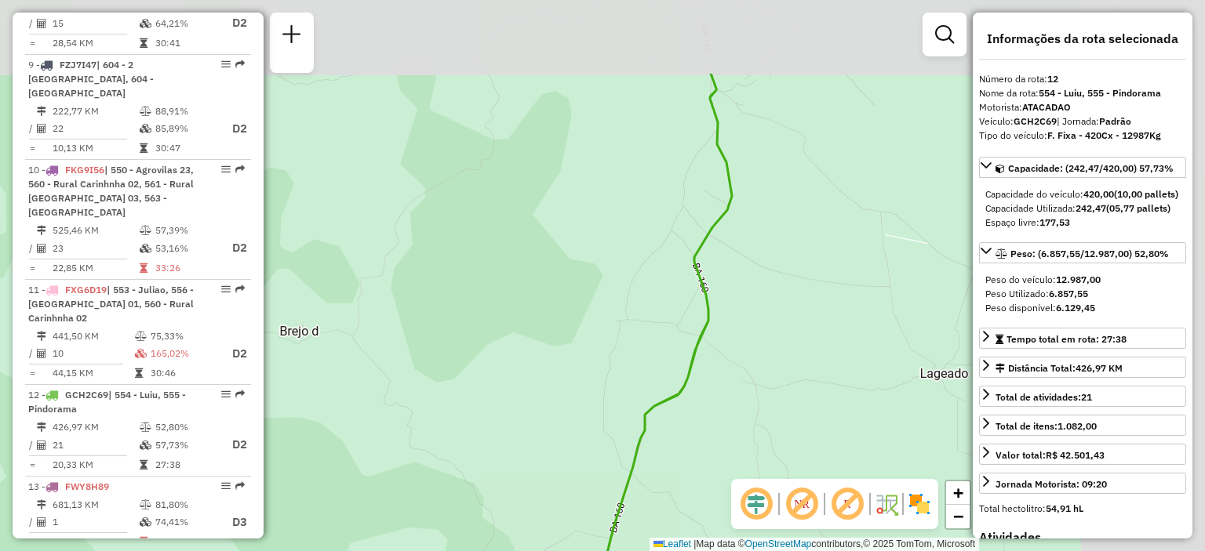
drag, startPoint x: 761, startPoint y: 181, endPoint x: 481, endPoint y: 314, distance: 310.1
click at [488, 311] on div "Janela de atendimento Grade de atendimento Capacidade Transportadoras Veículos …" at bounding box center [602, 275] width 1205 height 551
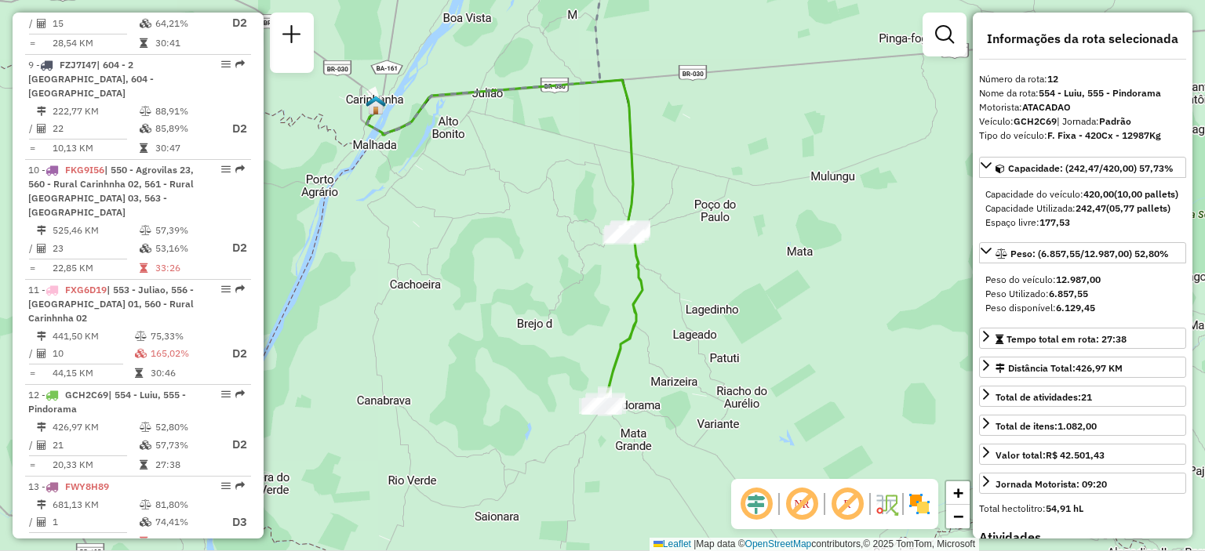
drag, startPoint x: 430, startPoint y: 285, endPoint x: 529, endPoint y: 274, distance: 100.2
click at [529, 274] on div "Janela de atendimento Grade de atendimento Capacidade Transportadoras Veículos …" at bounding box center [602, 275] width 1205 height 551
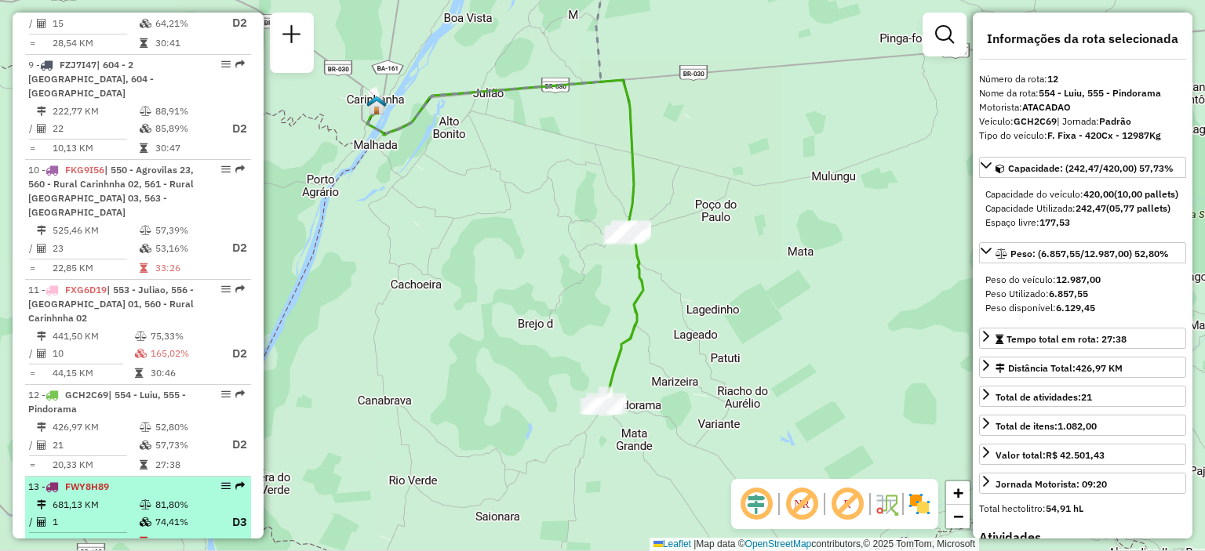
click at [154, 497] on td "81,80%" at bounding box center [185, 505] width 63 height 16
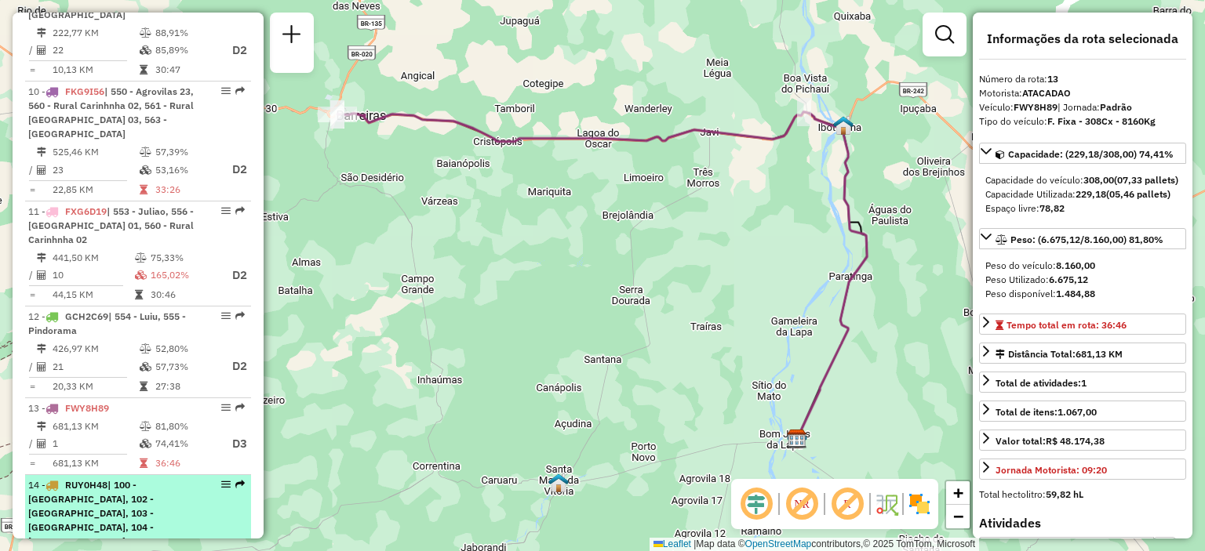
scroll to position [1559, 0]
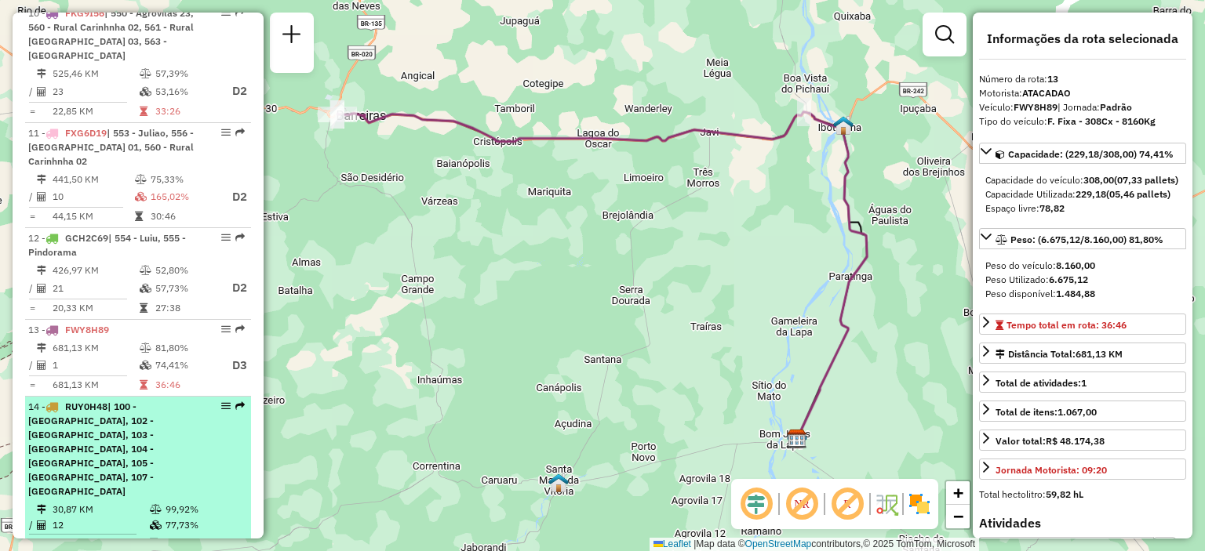
click at [154, 401] on span "| 100 - [GEOGRAPHIC_DATA], 102 - [GEOGRAPHIC_DATA], 103 - [GEOGRAPHIC_DATA], 10…" at bounding box center [90, 449] width 125 height 96
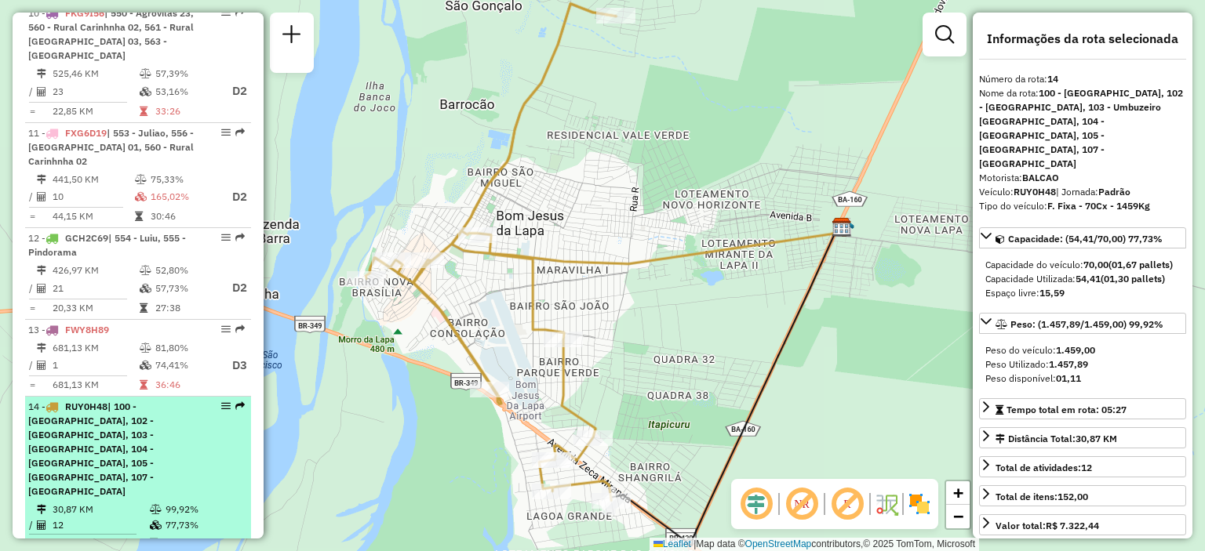
scroll to position [1637, 0]
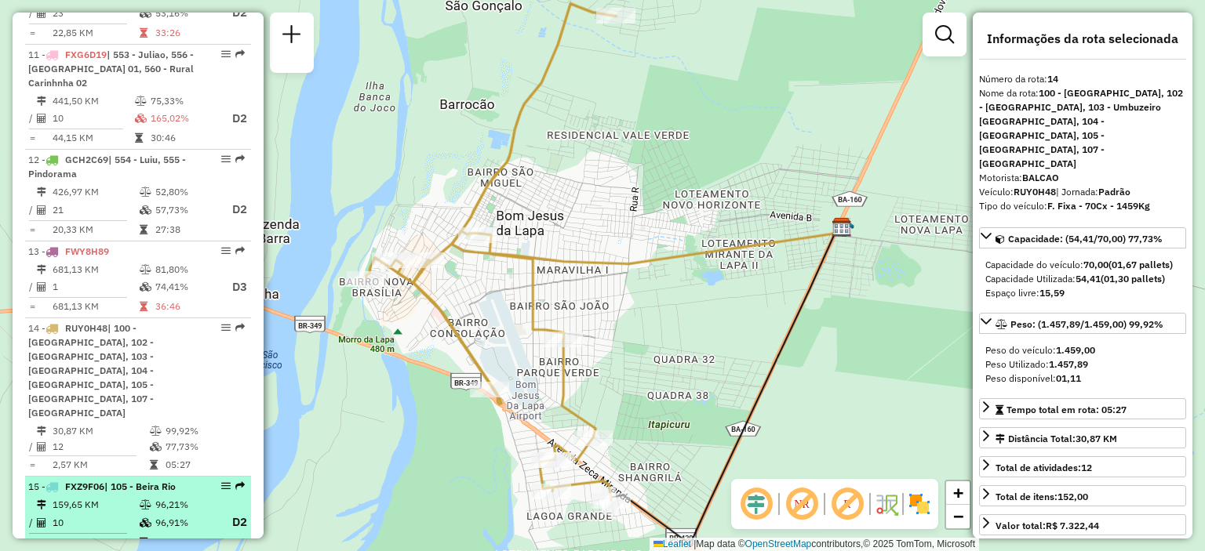
click at [162, 497] on td "96,21%" at bounding box center [185, 505] width 63 height 16
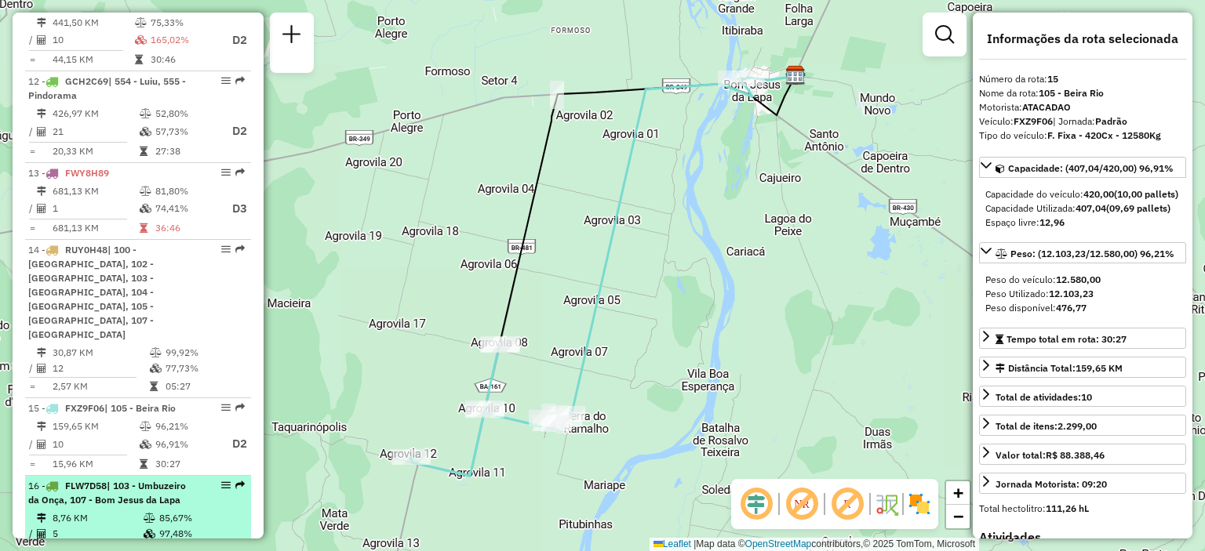
scroll to position [1794, 0]
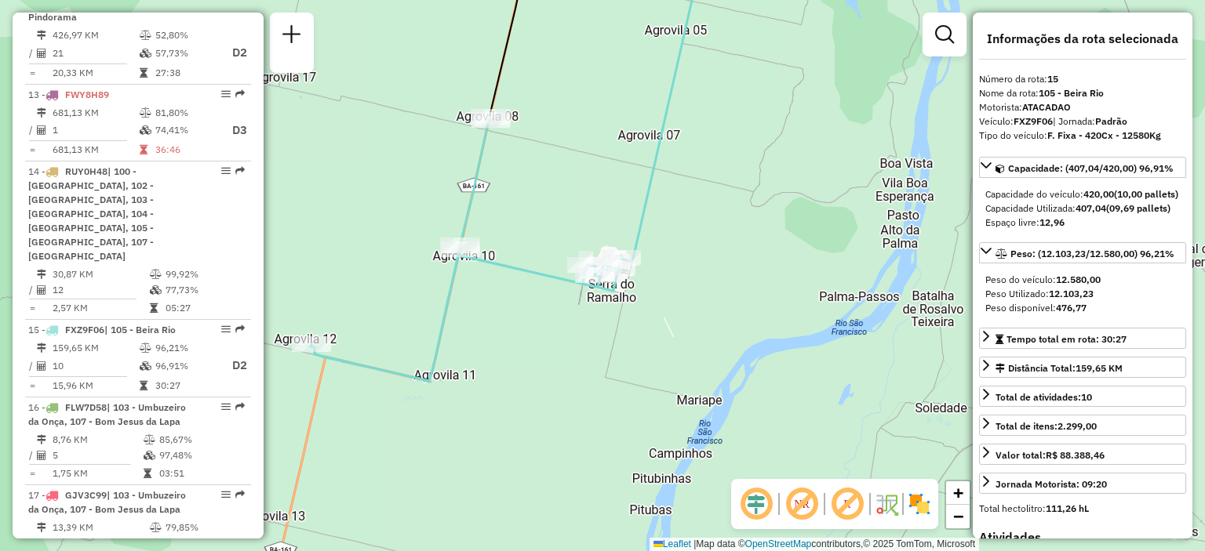
drag, startPoint x: 562, startPoint y: 393, endPoint x: 561, endPoint y: 299, distance: 94.1
click at [562, 299] on div "Janela de atendimento Grade de atendimento Capacidade Transportadoras Veículos …" at bounding box center [602, 275] width 1205 height 551
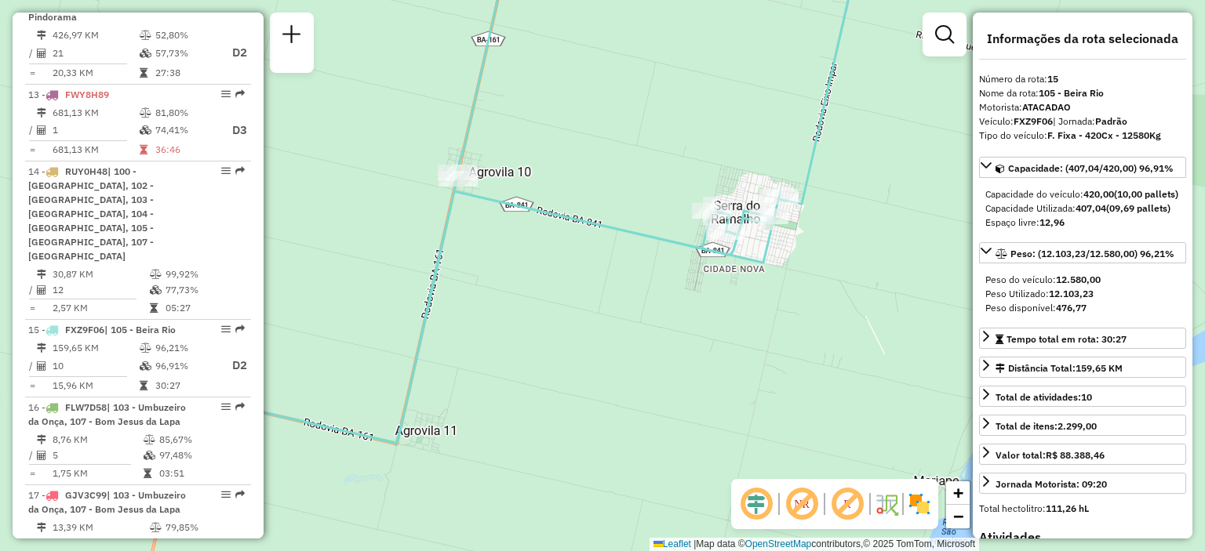
drag, startPoint x: 518, startPoint y: 303, endPoint x: 624, endPoint y: 296, distance: 106.9
click at [623, 297] on div "Janela de atendimento Grade de atendimento Capacidade Transportadoras Veículos …" at bounding box center [602, 275] width 1205 height 551
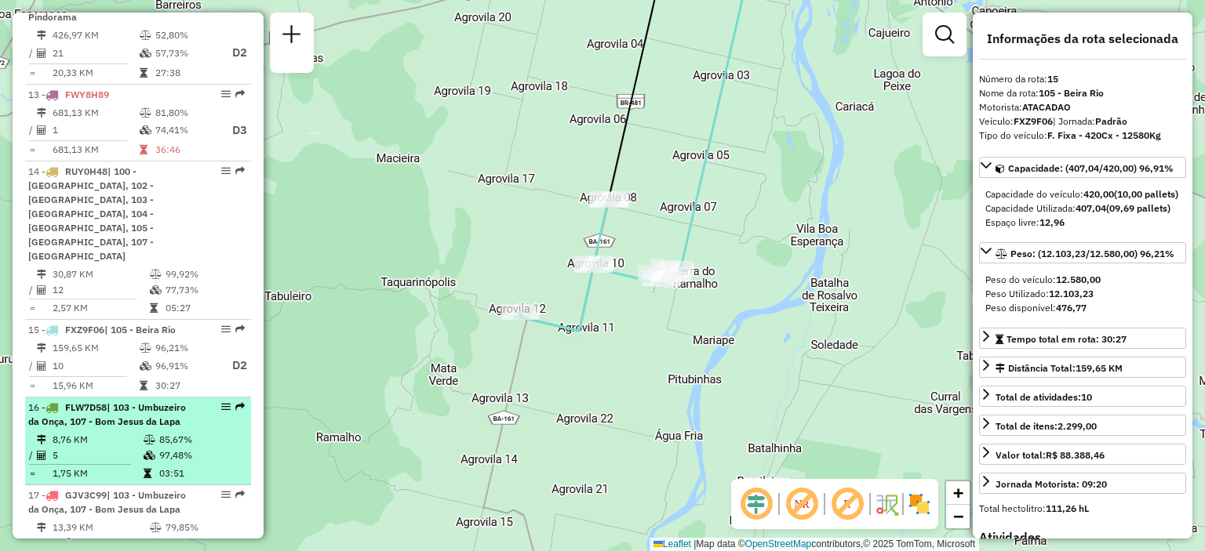
click at [134, 402] on span "| 103 - Umbuzeiro da Onça, 107 - Bom Jesus da Lapa" at bounding box center [107, 415] width 158 height 26
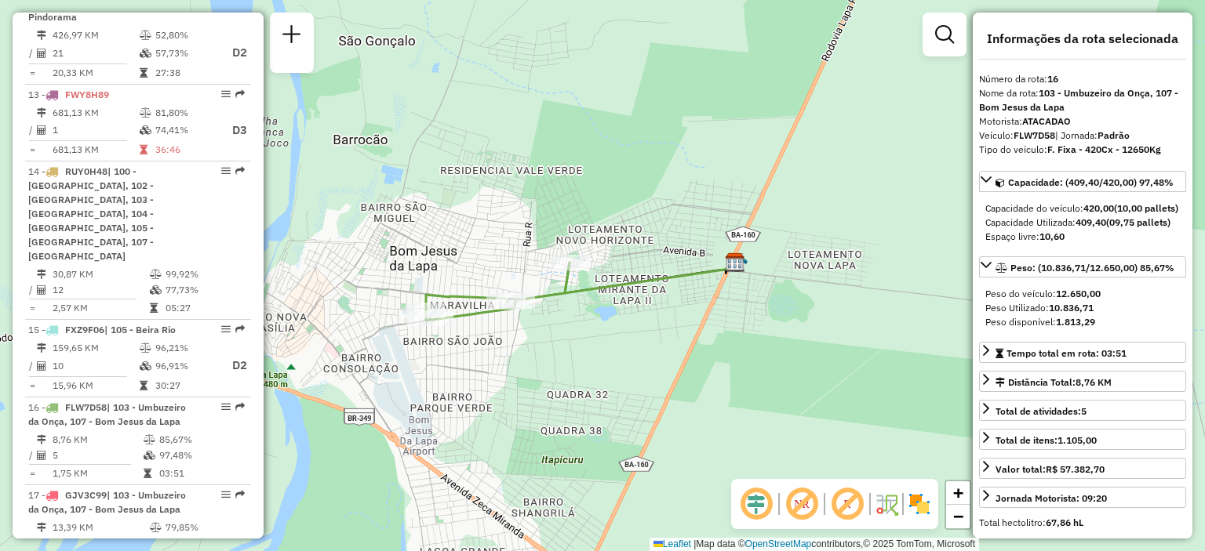
drag, startPoint x: 464, startPoint y: 365, endPoint x: 477, endPoint y: 353, distance: 17.7
click at [476, 354] on div "Janela de atendimento Grade de atendimento Capacidade Transportadoras Veículos …" at bounding box center [602, 275] width 1205 height 551
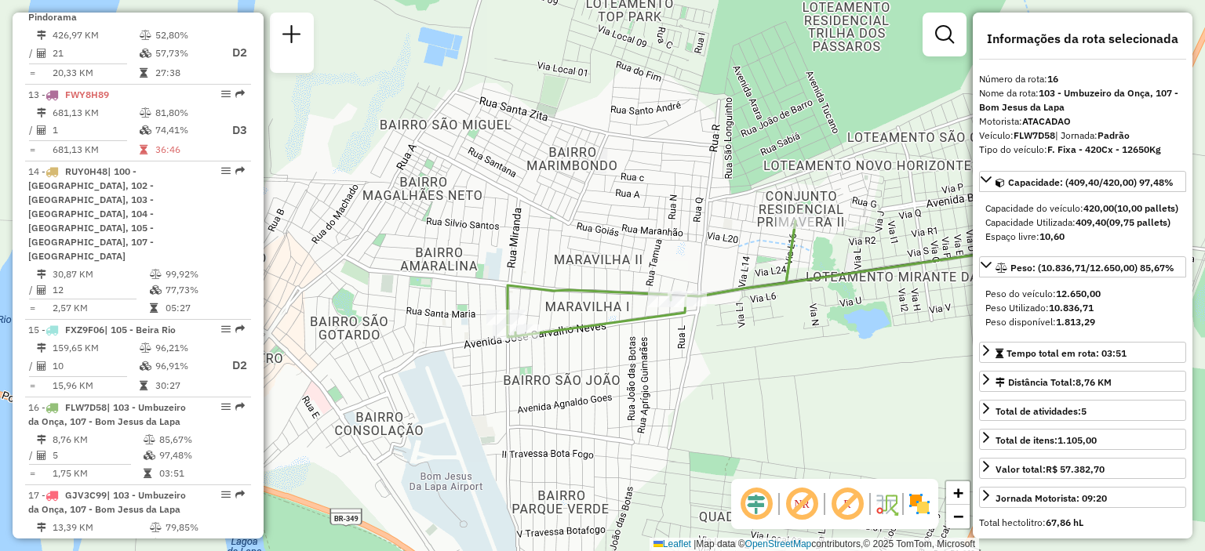
drag, startPoint x: 634, startPoint y: 351, endPoint x: 557, endPoint y: 362, distance: 78.4
click at [557, 362] on div "Janela de atendimento Grade de atendimento Capacidade Transportadoras Veículos …" at bounding box center [602, 275] width 1205 height 551
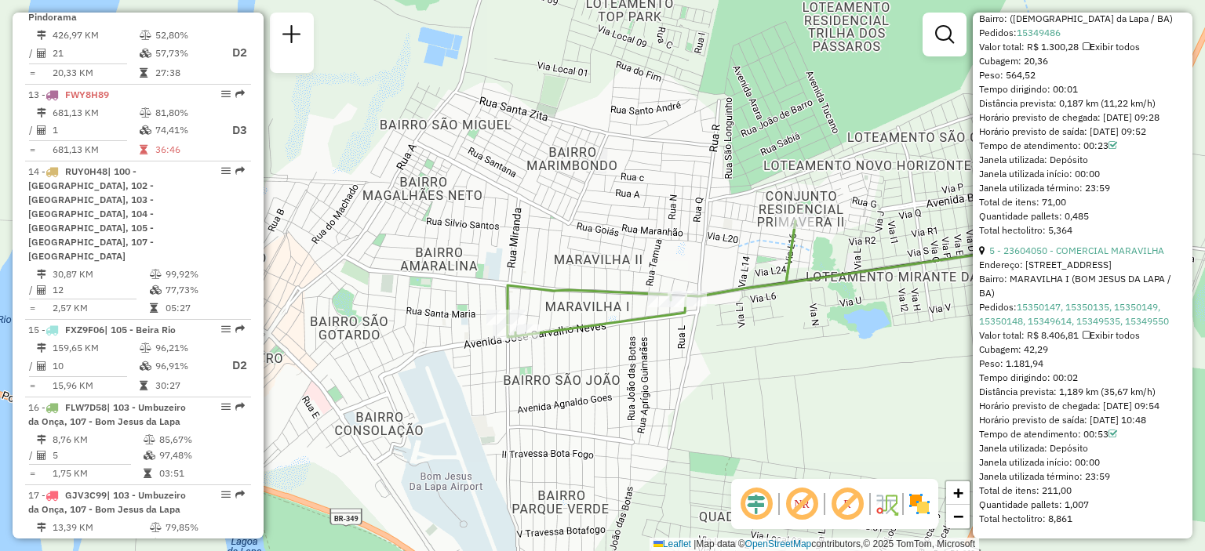
scroll to position [1597, 0]
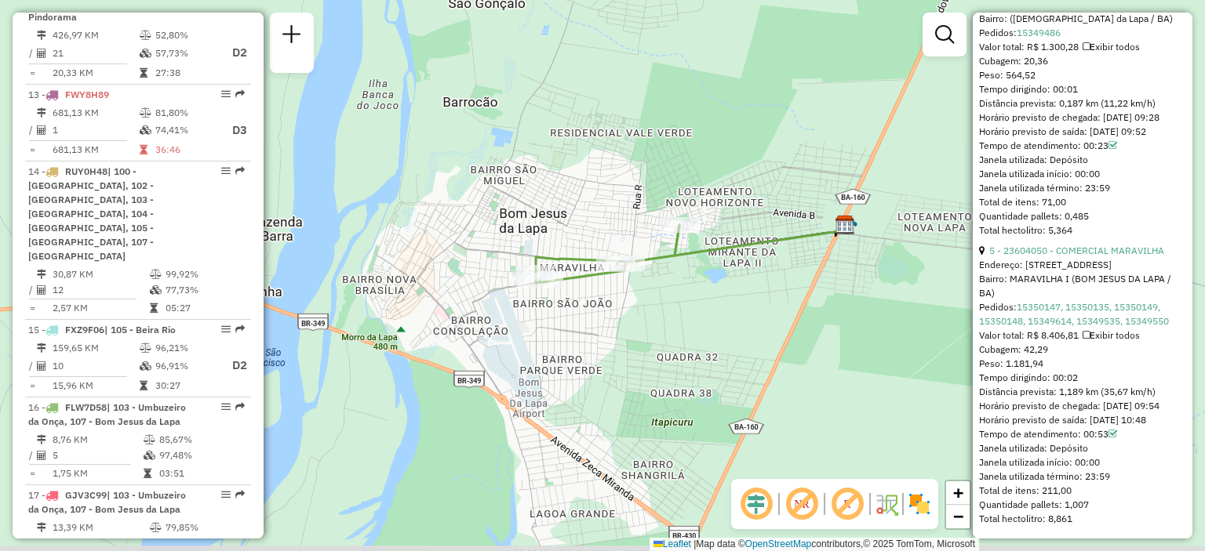
drag, startPoint x: 616, startPoint y: 259, endPoint x: 550, endPoint y: 217, distance: 77.9
click at [550, 217] on div "Janela de atendimento Grade de atendimento Capacidade Transportadoras Veículos …" at bounding box center [602, 275] width 1205 height 551
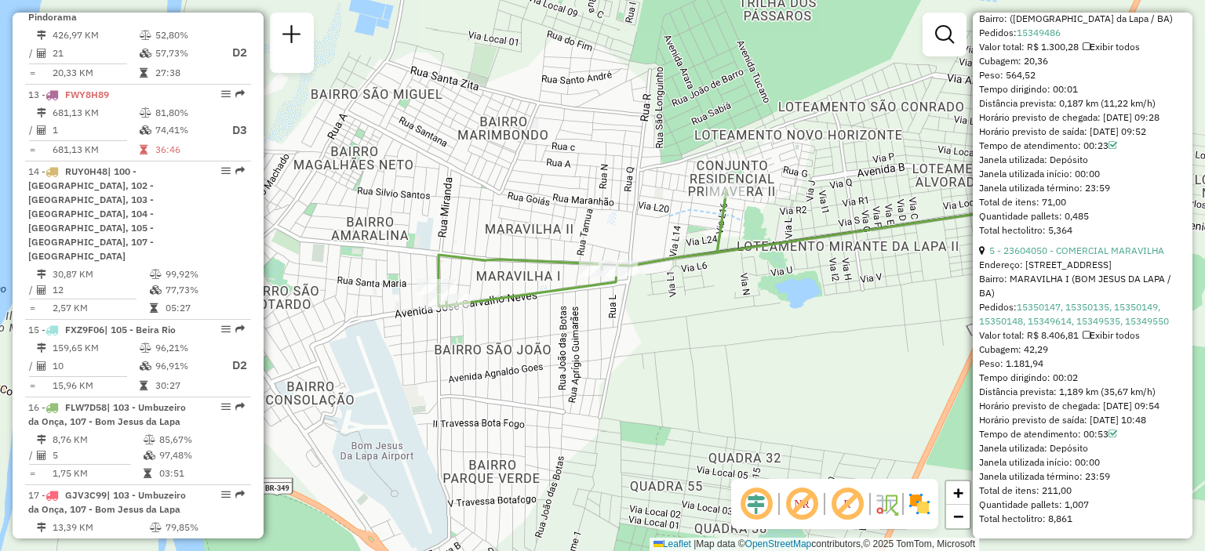
drag, startPoint x: 801, startPoint y: 287, endPoint x: 653, endPoint y: 294, distance: 148.4
click at [653, 294] on div "Janela de atendimento Grade de atendimento Capacidade Transportadoras Veículos …" at bounding box center [602, 275] width 1205 height 551
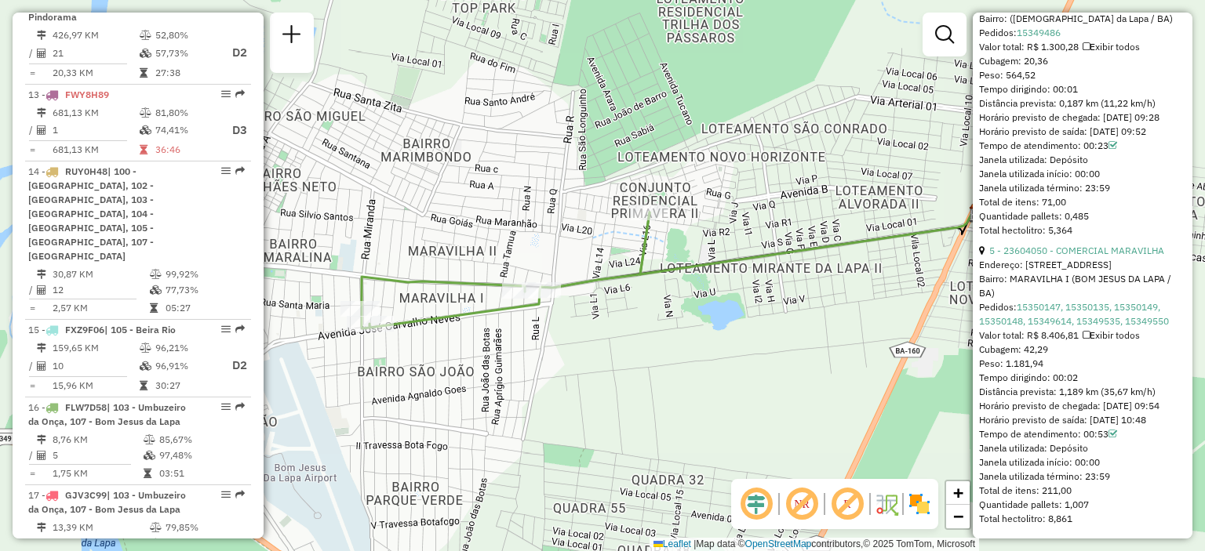
drag, startPoint x: 609, startPoint y: 303, endPoint x: 612, endPoint y: 311, distance: 8.4
click at [612, 311] on div "Janela de atendimento Grade de atendimento Capacidade Transportadoras Veículos …" at bounding box center [602, 275] width 1205 height 551
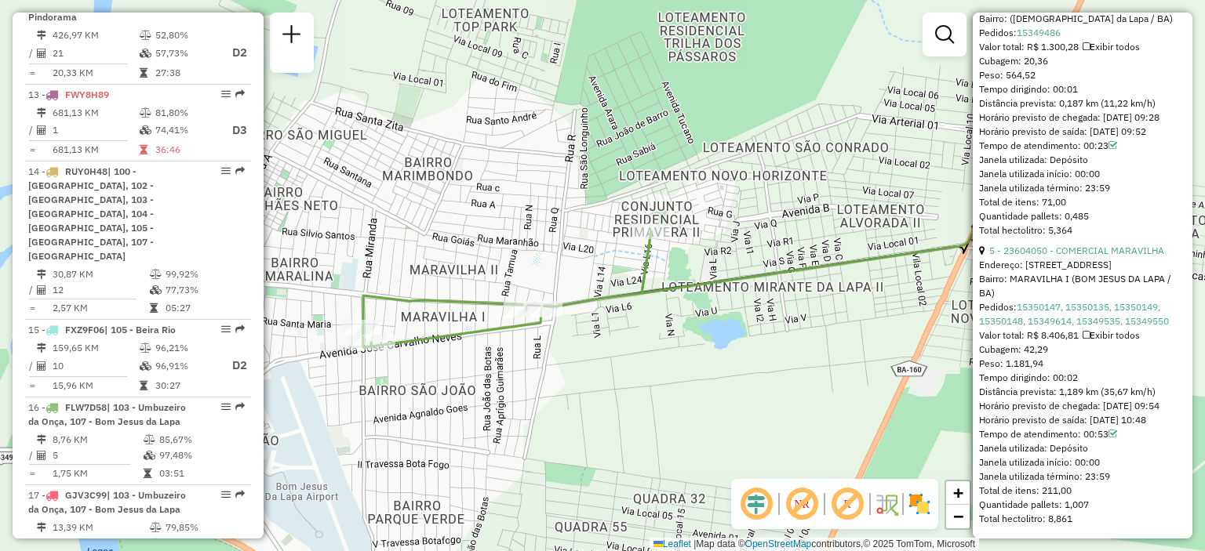
drag, startPoint x: 466, startPoint y: 360, endPoint x: 457, endPoint y: 385, distance: 26.5
click at [458, 385] on div "Janela de atendimento Grade de atendimento Capacidade Transportadoras Veículos …" at bounding box center [602, 275] width 1205 height 551
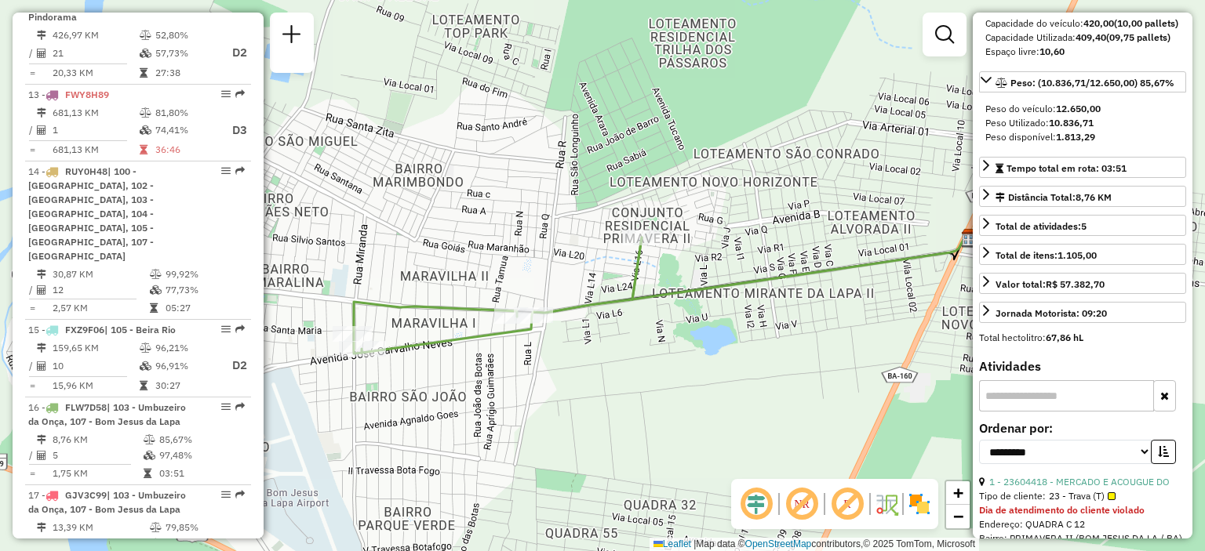
scroll to position [0, 0]
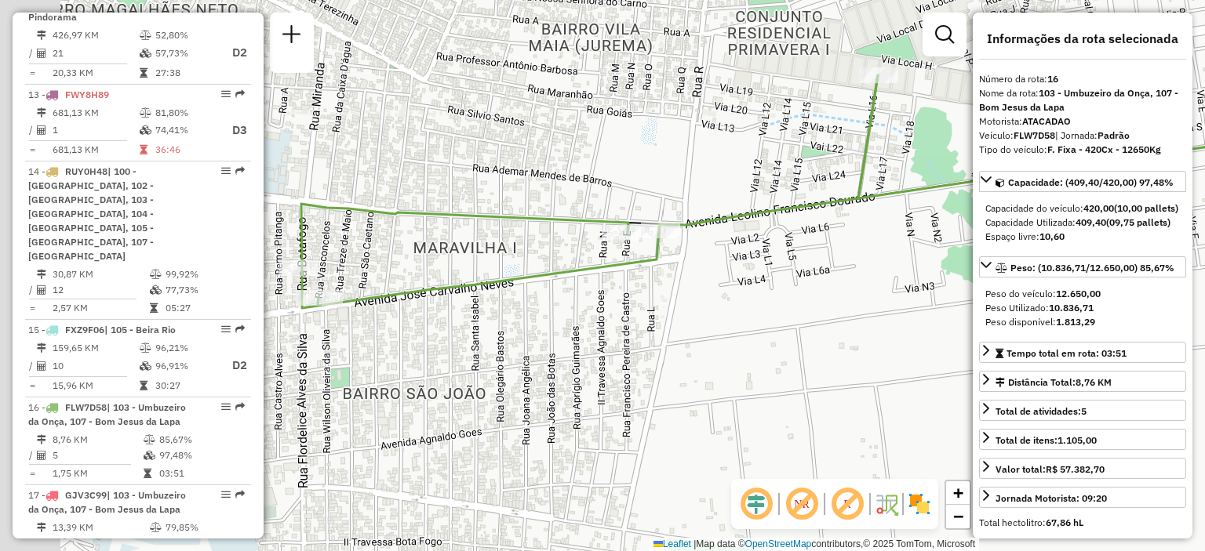
drag, startPoint x: 450, startPoint y: 311, endPoint x: 535, endPoint y: 244, distance: 108.3
click at [535, 244] on div "Janela de atendimento Grade de atendimento Capacidade Transportadoras Veículos …" at bounding box center [602, 275] width 1205 height 551
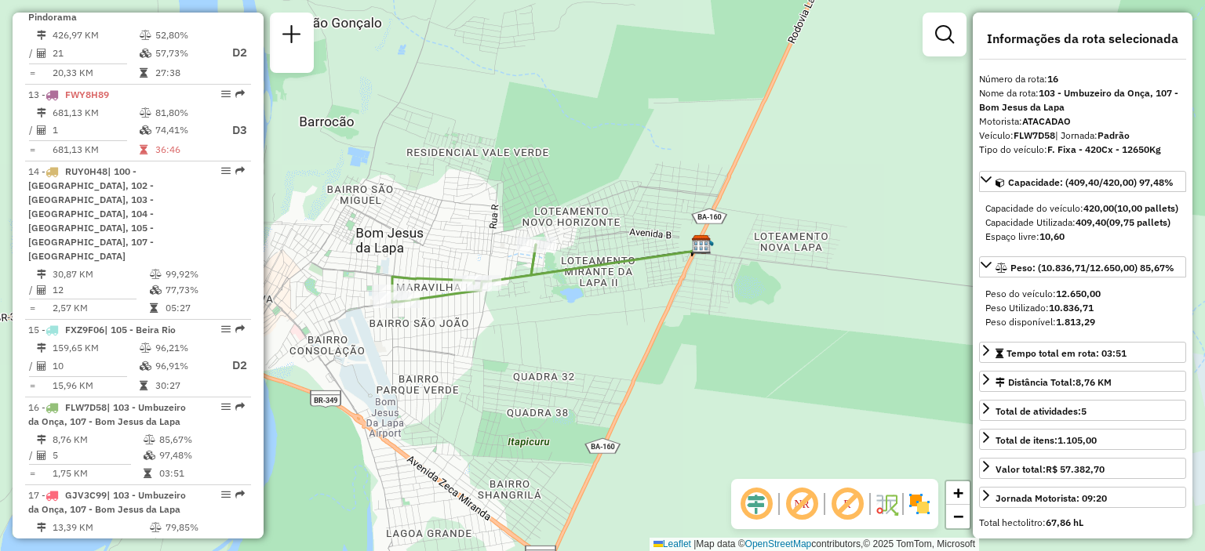
drag, startPoint x: 561, startPoint y: 279, endPoint x: 571, endPoint y: 298, distance: 21.4
click at [571, 298] on div "Janela de atendimento Grade de atendimento Capacidade Transportadoras Veículos …" at bounding box center [602, 275] width 1205 height 551
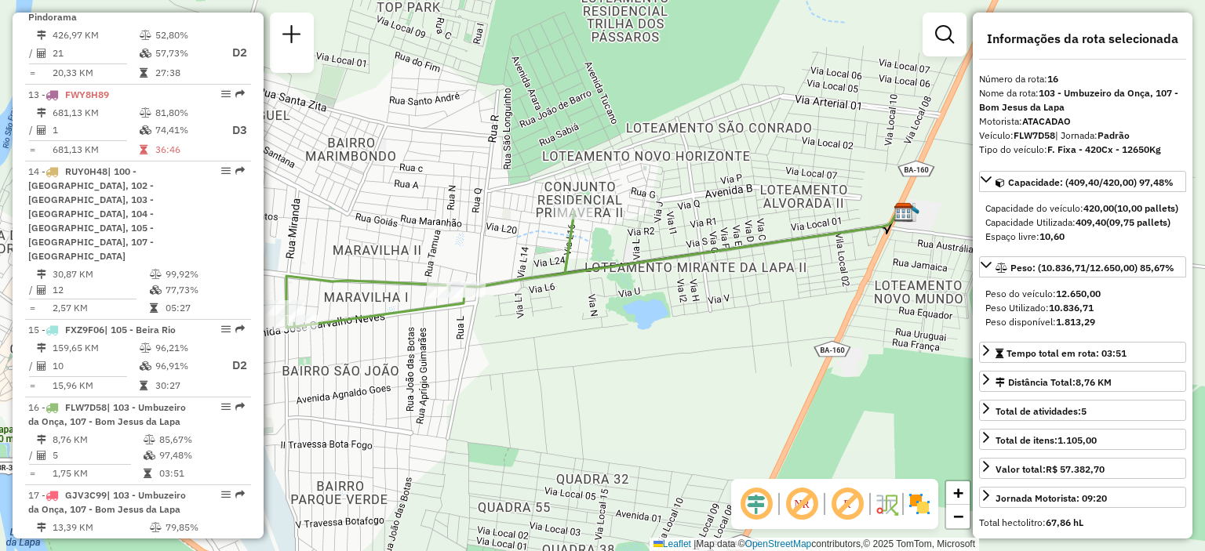
drag, startPoint x: 540, startPoint y: 278, endPoint x: 587, endPoint y: 285, distance: 47.5
click at [587, 285] on div "Janela de atendimento Grade de atendimento Capacidade Transportadoras Veículos …" at bounding box center [602, 275] width 1205 height 551
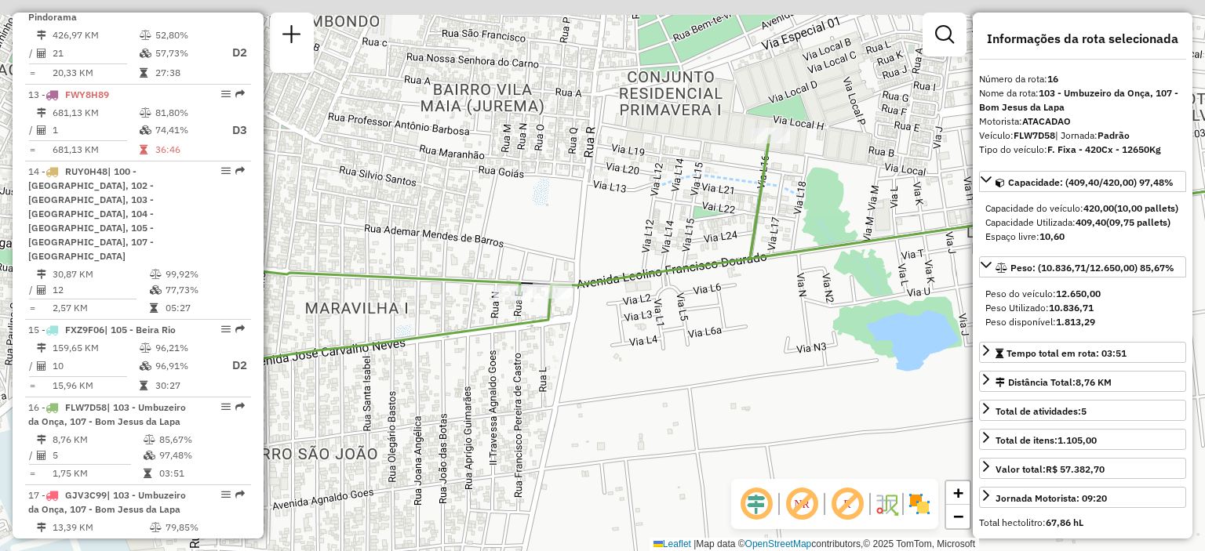
drag, startPoint x: 496, startPoint y: 291, endPoint x: 677, endPoint y: 329, distance: 185.0
click at [677, 329] on div "Janela de atendimento Grade de atendimento Capacidade Transportadoras Veículos …" at bounding box center [602, 275] width 1205 height 551
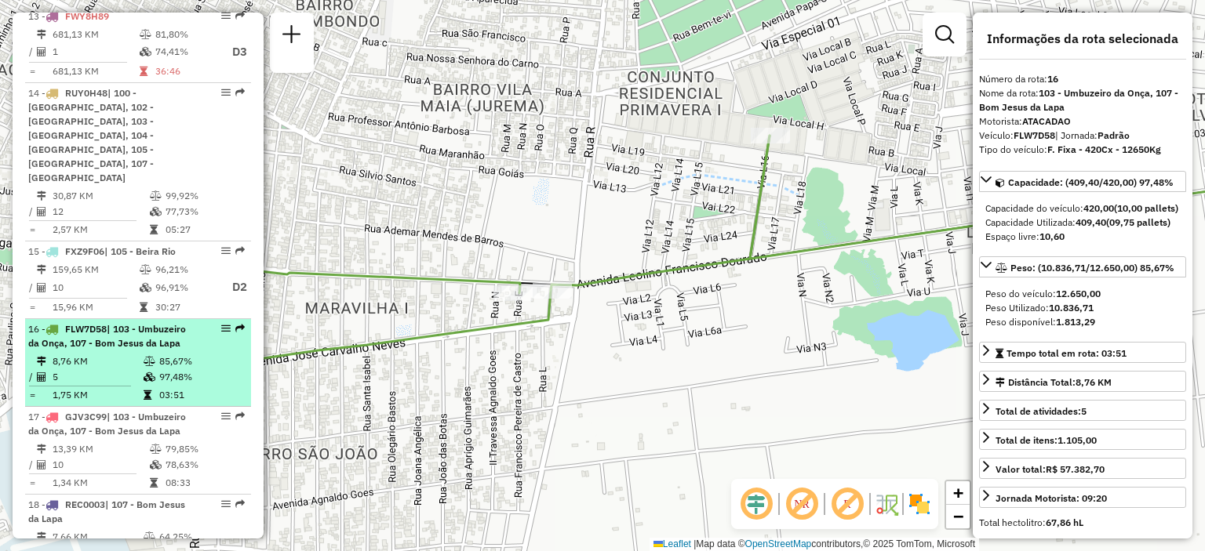
scroll to position [1951, 0]
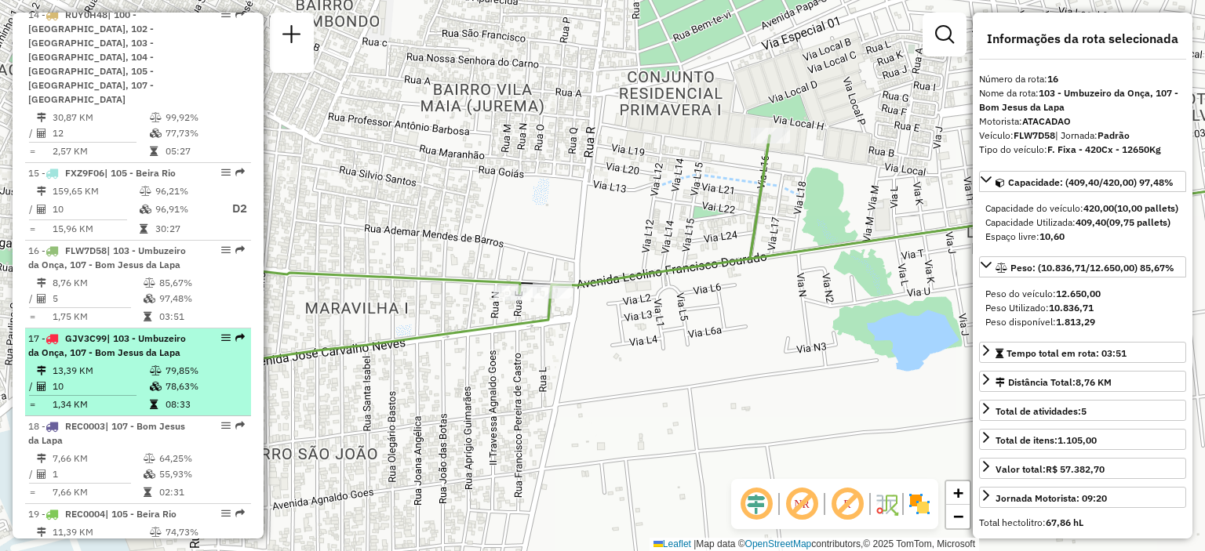
click at [129, 363] on td "13,39 KM" at bounding box center [100, 371] width 97 height 16
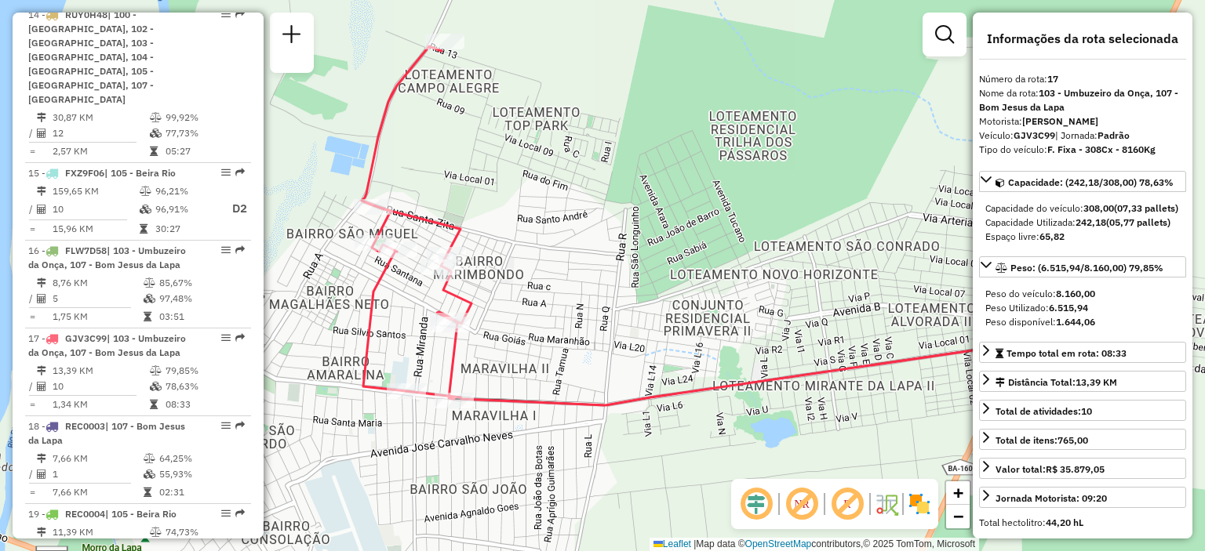
drag, startPoint x: 520, startPoint y: 272, endPoint x: 574, endPoint y: 239, distance: 63.3
click at [574, 239] on div "Janela de atendimento Grade de atendimento Capacidade Transportadoras Veículos …" at bounding box center [602, 275] width 1205 height 551
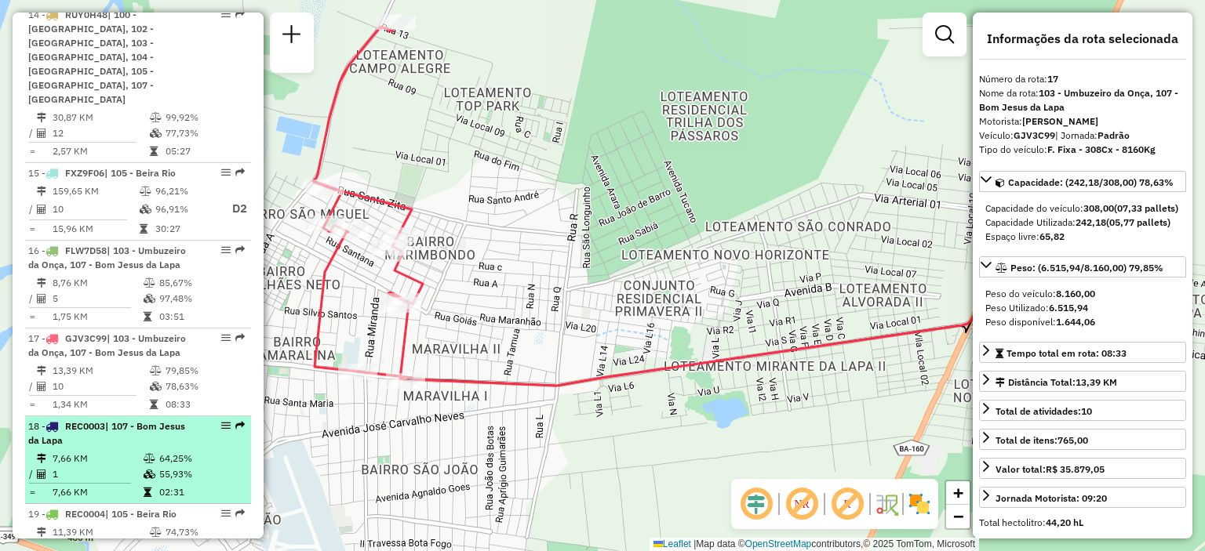
click at [127, 451] on td "7,66 KM" at bounding box center [97, 459] width 91 height 16
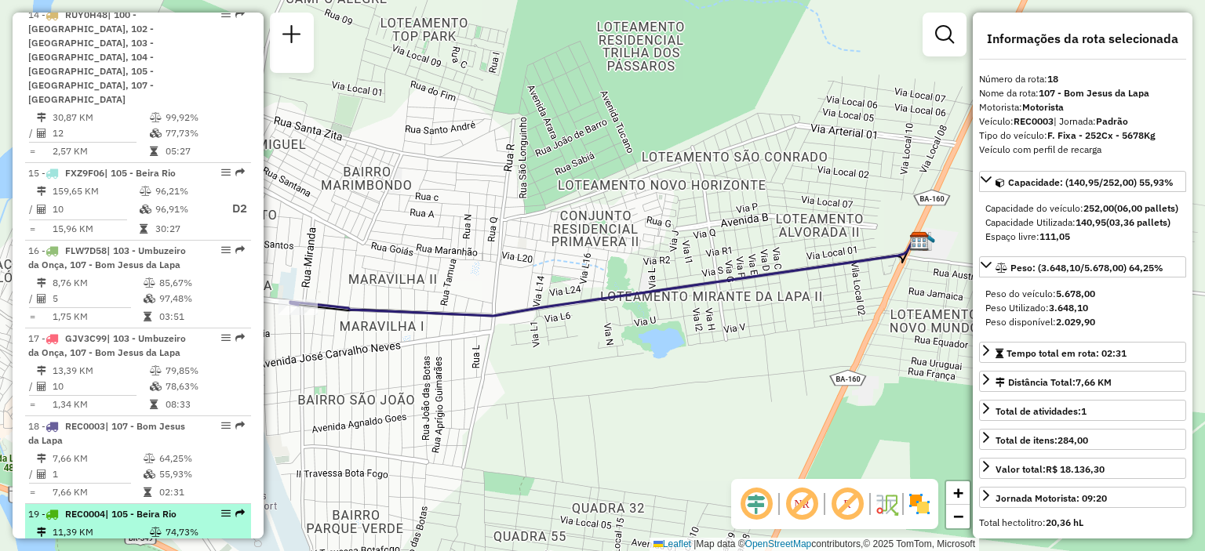
click at [124, 525] on td "11,39 KM" at bounding box center [100, 533] width 97 height 16
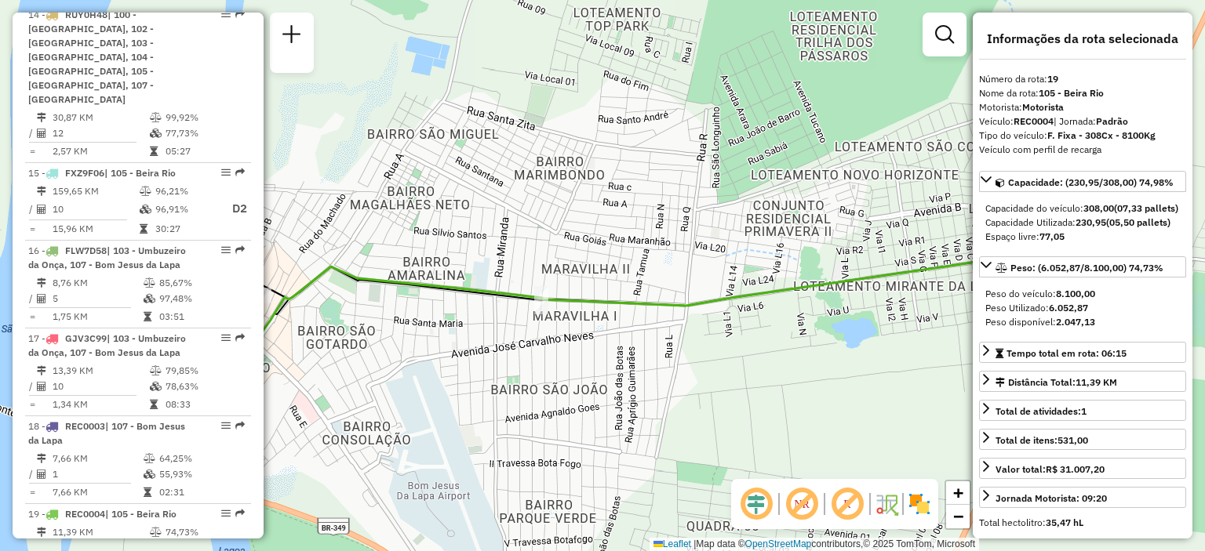
drag, startPoint x: 347, startPoint y: 293, endPoint x: 445, endPoint y: 303, distance: 98.6
click at [445, 303] on div "Janela de atendimento Grade de atendimento Capacidade Transportadoras Veículos …" at bounding box center [602, 275] width 1205 height 551
